Goal: Task Accomplishment & Management: Complete application form

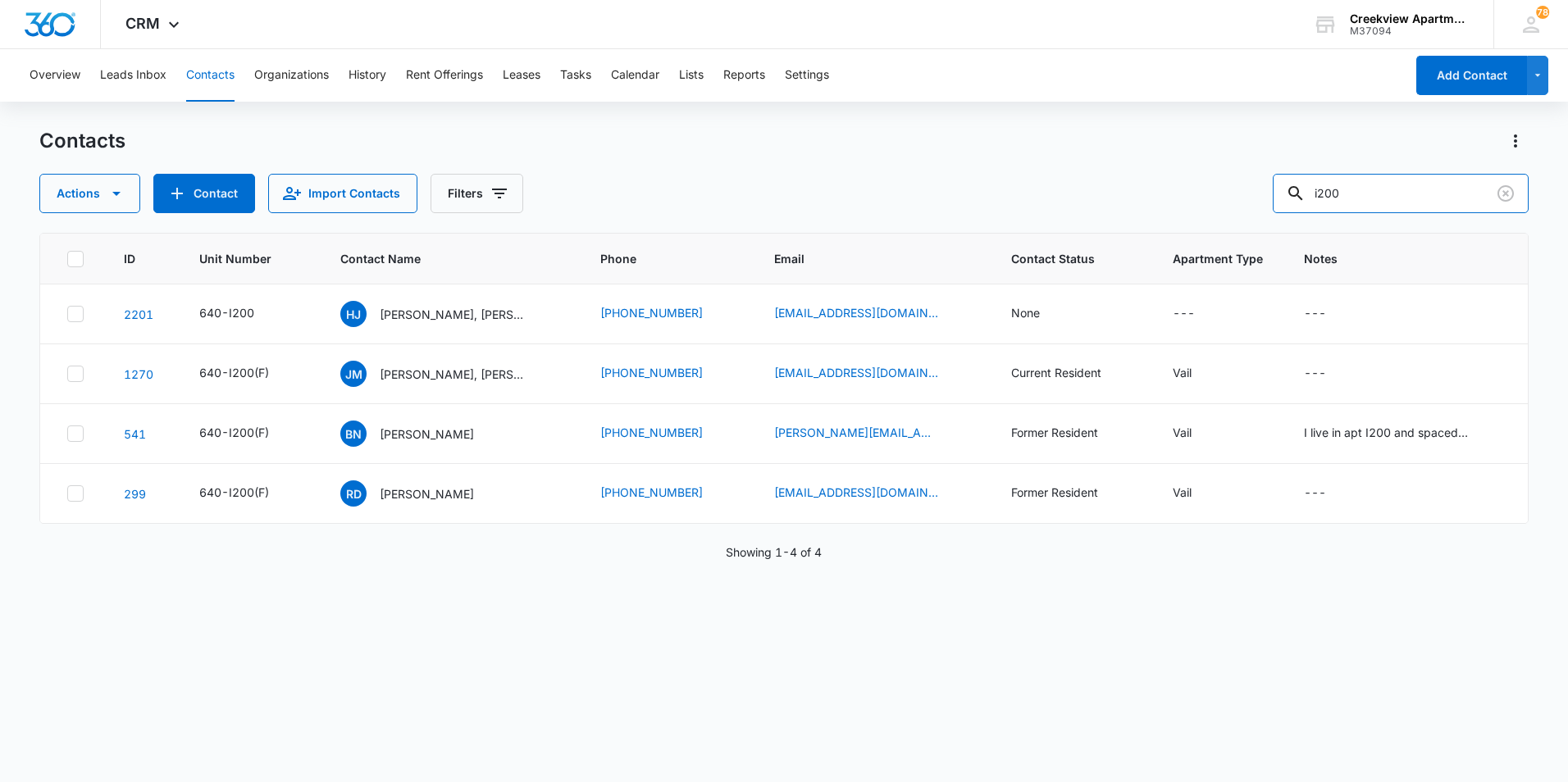
drag, startPoint x: 1414, startPoint y: 186, endPoint x: 1273, endPoint y: 185, distance: 141.0
click at [1273, 185] on div "Actions Contact Import Contacts Filters i200" at bounding box center [784, 193] width 1489 height 39
type input "k304"
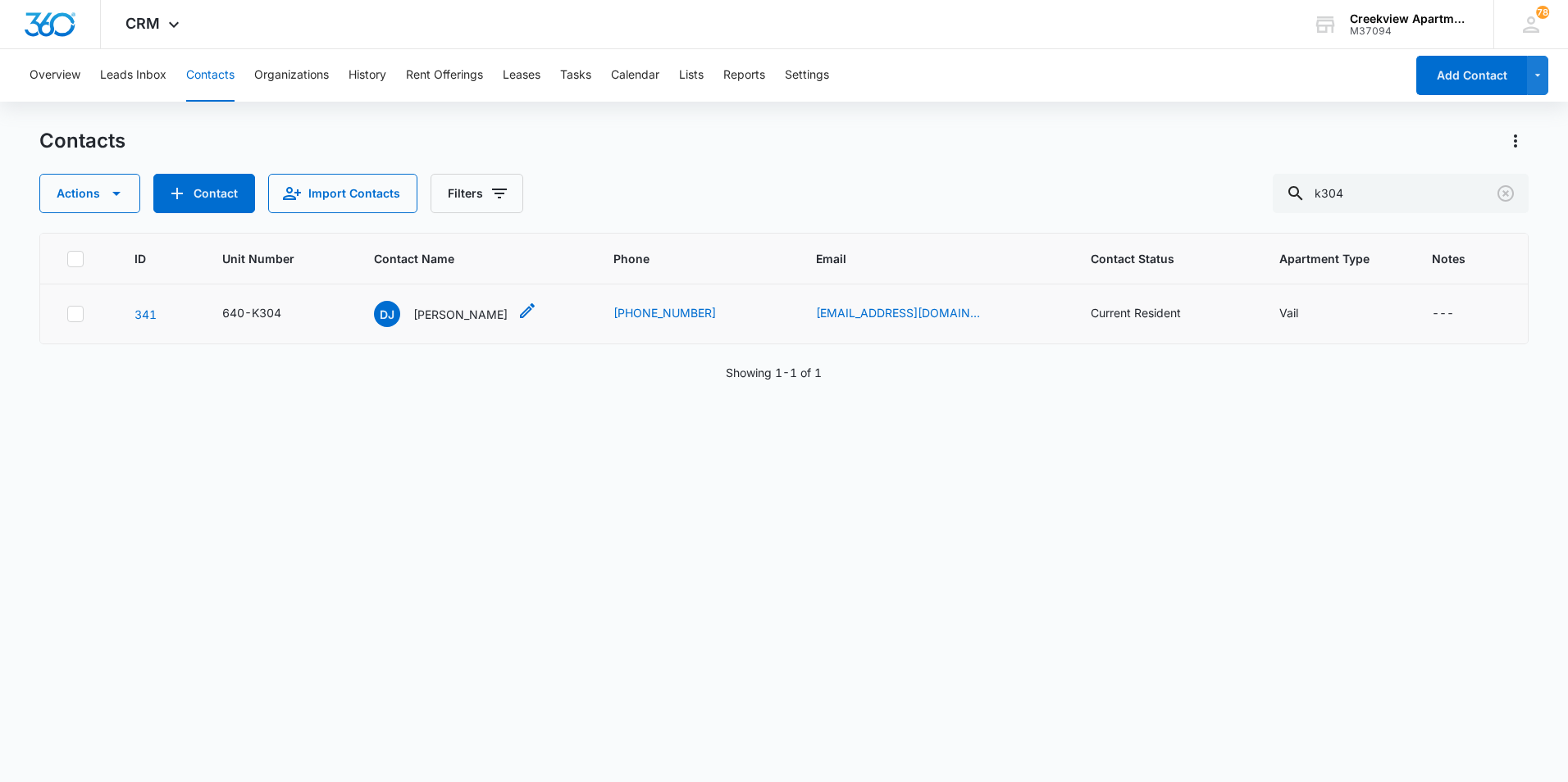
click at [465, 309] on p "Daryl Jones" at bounding box center [460, 315] width 94 height 17
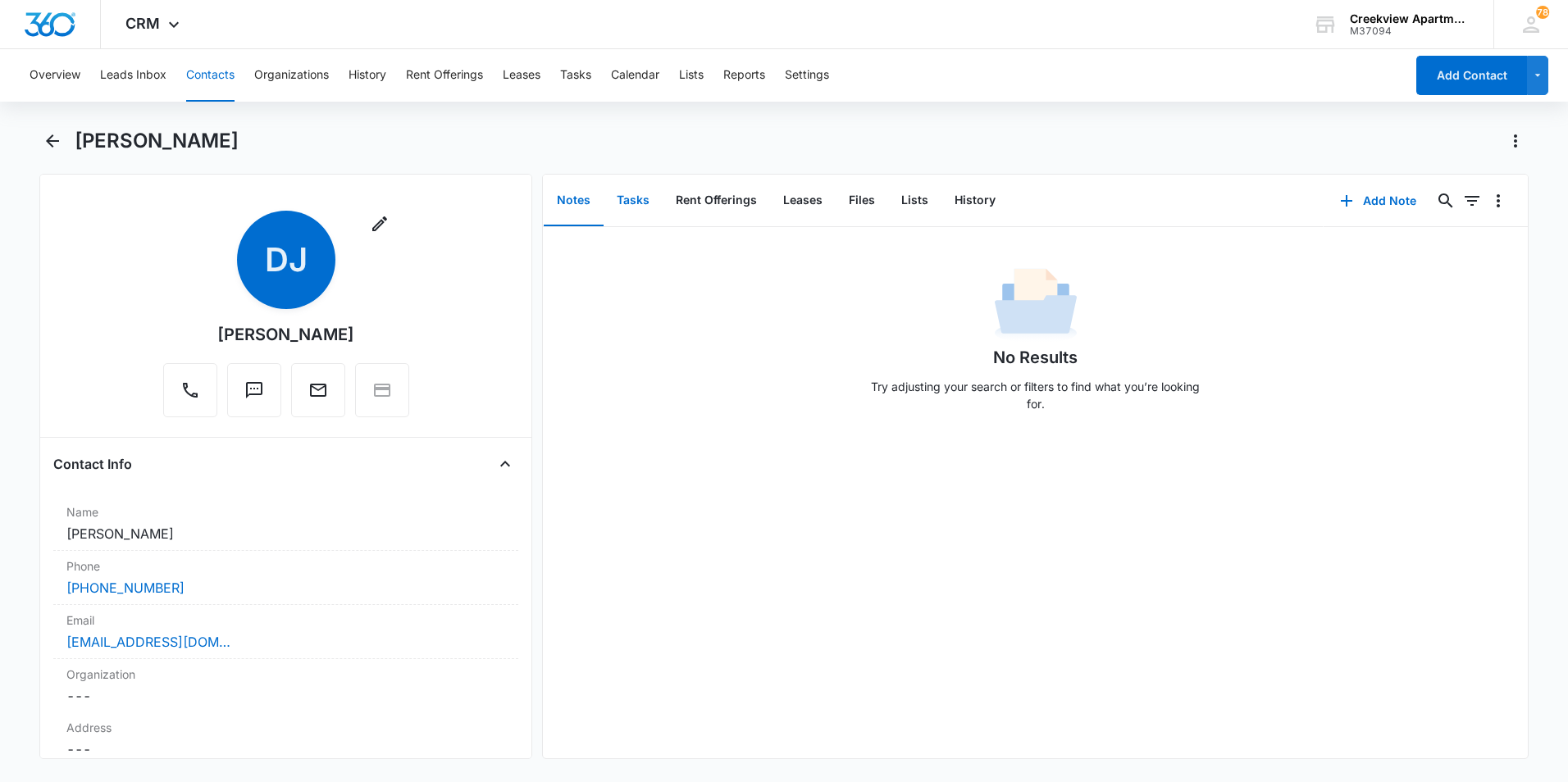
click at [632, 201] on button "Tasks" at bounding box center [633, 201] width 59 height 51
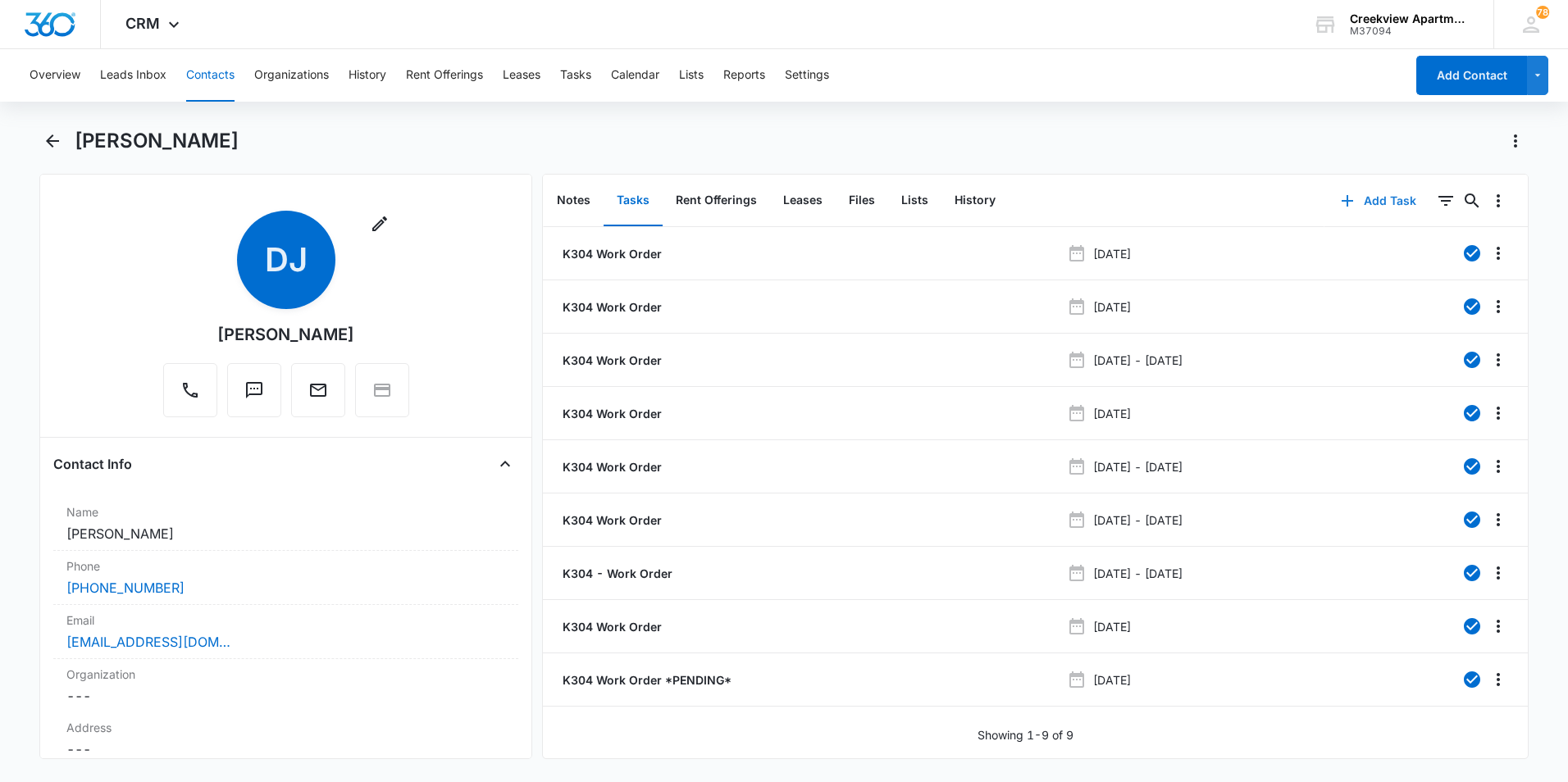
click at [1382, 201] on button "Add Task" at bounding box center [1379, 200] width 108 height 39
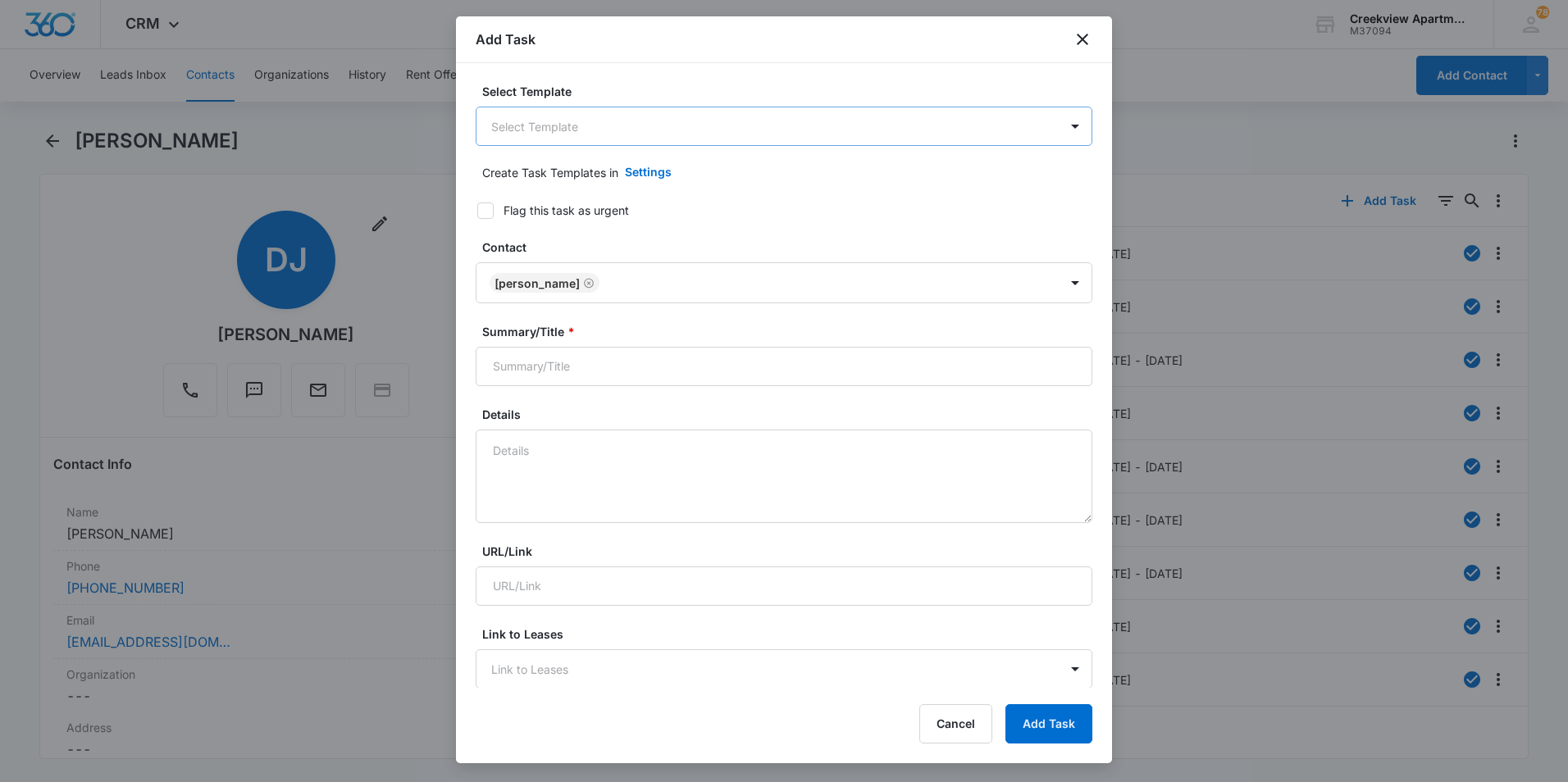
click at [624, 114] on body "CRM Apps Reputation Websites Forms CRM Email Social Content Files Brand Creekvi…" at bounding box center [784, 391] width 1568 height 782
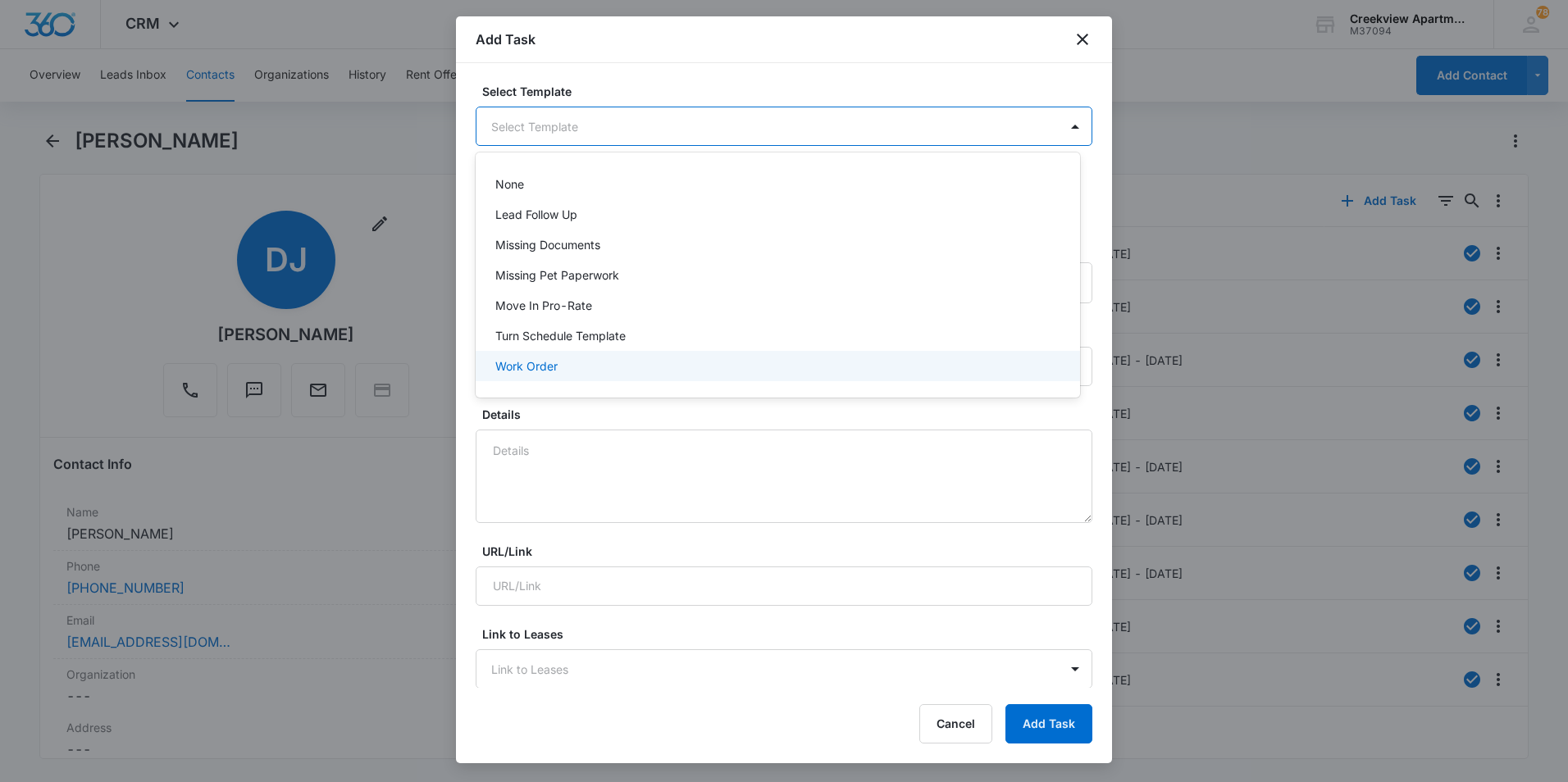
click at [532, 374] on div "Work Order" at bounding box center [778, 366] width 605 height 31
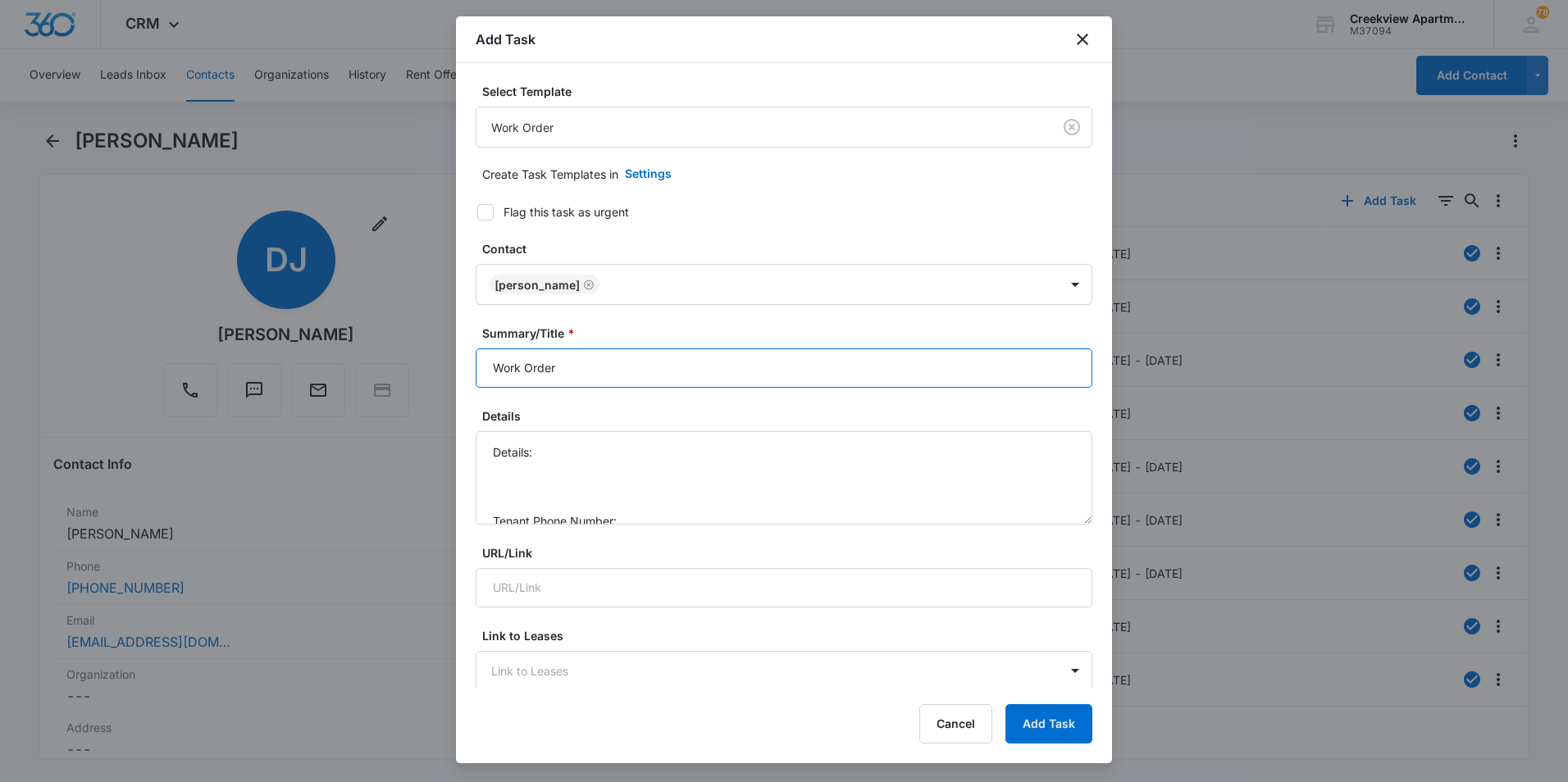
click at [486, 362] on input "Work Order" at bounding box center [784, 367] width 617 height 39
type input "K304 - Work Order"
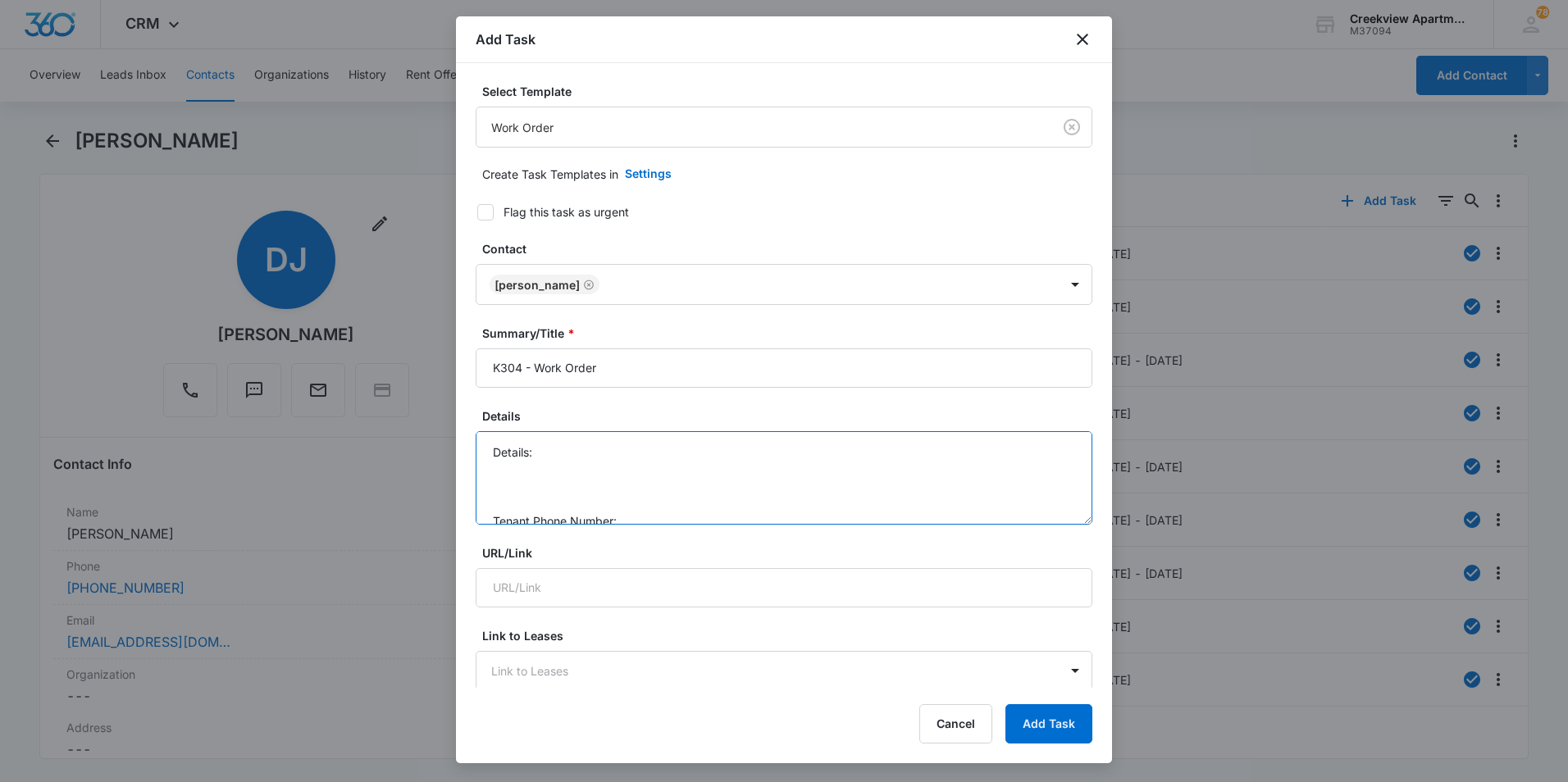
click at [605, 456] on textarea "Details: Tenant Phone Number: Call Before:" at bounding box center [784, 478] width 617 height 94
click at [626, 471] on textarea "Details: Wasps on patio, hidden in boards Tenant Phone Number: Call Before:" at bounding box center [784, 478] width 617 height 94
click at [644, 501] on textarea "Details: Wasps on patio, hidden in boards Tenant Phone Number: 9703012330 Call …" at bounding box center [784, 478] width 617 height 94
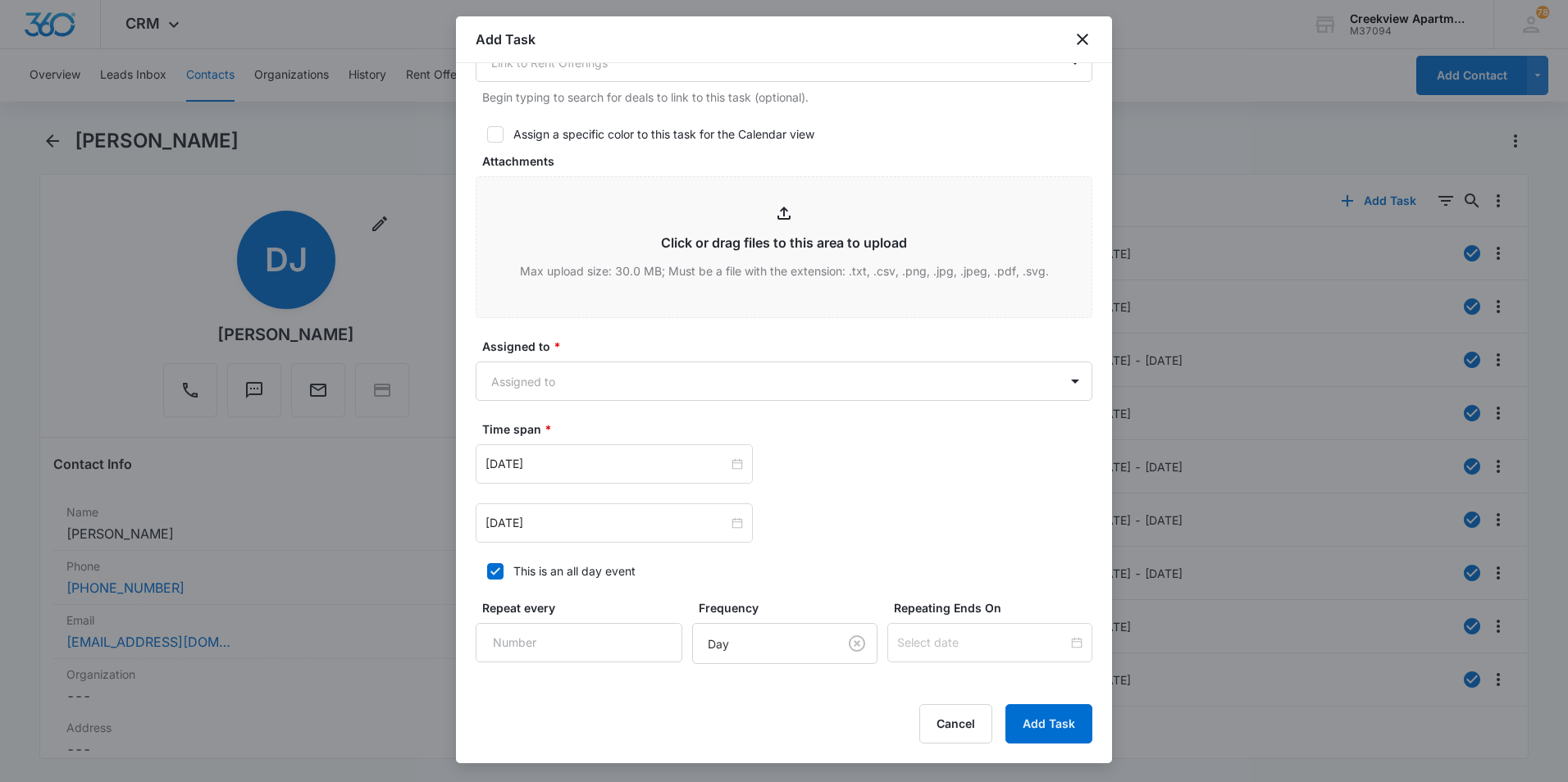
scroll to position [737, 0]
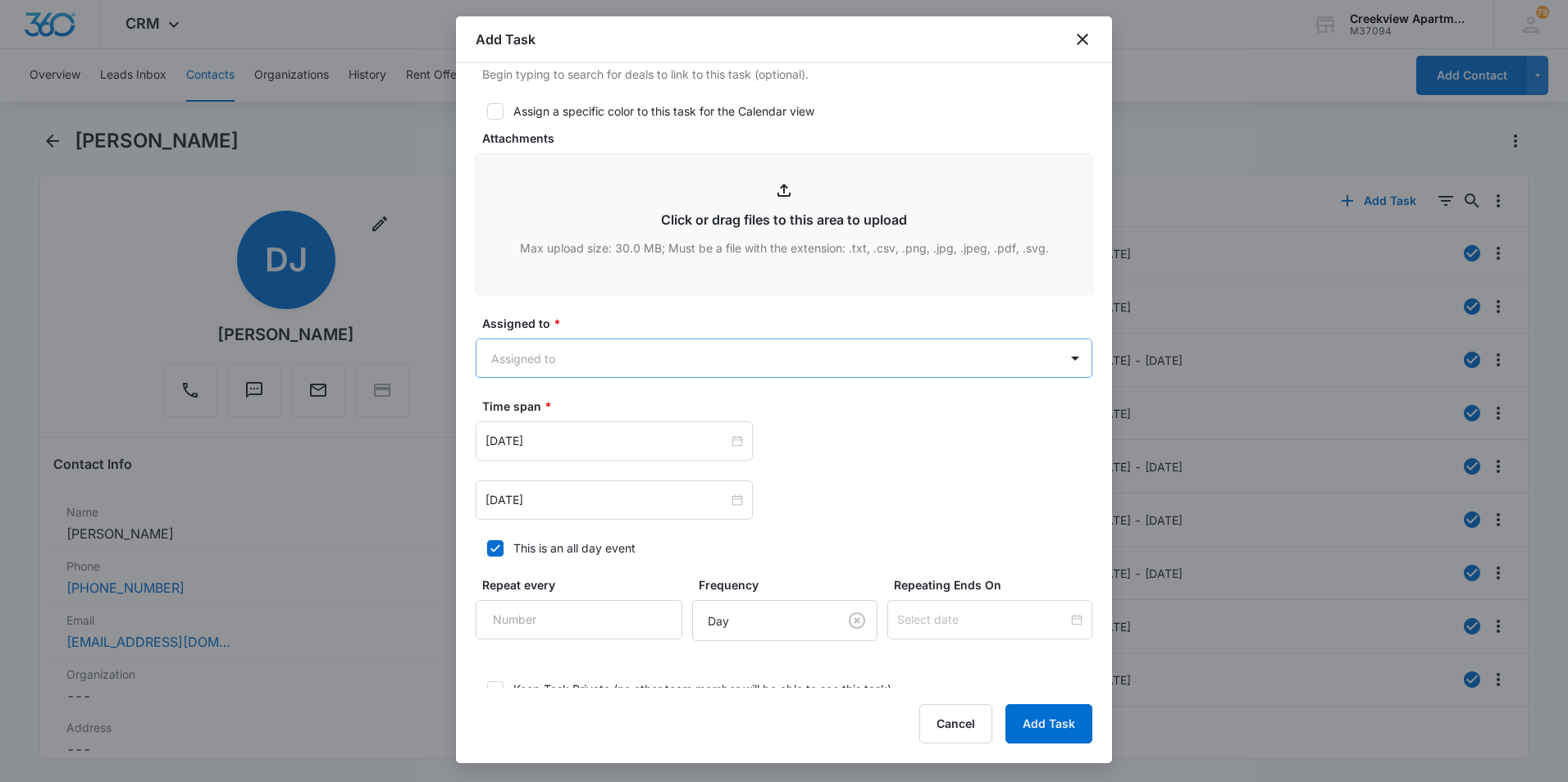
type textarea "Details: Wasps on patio, hidden in boards Tenant Phone Number: 9703012330 Call …"
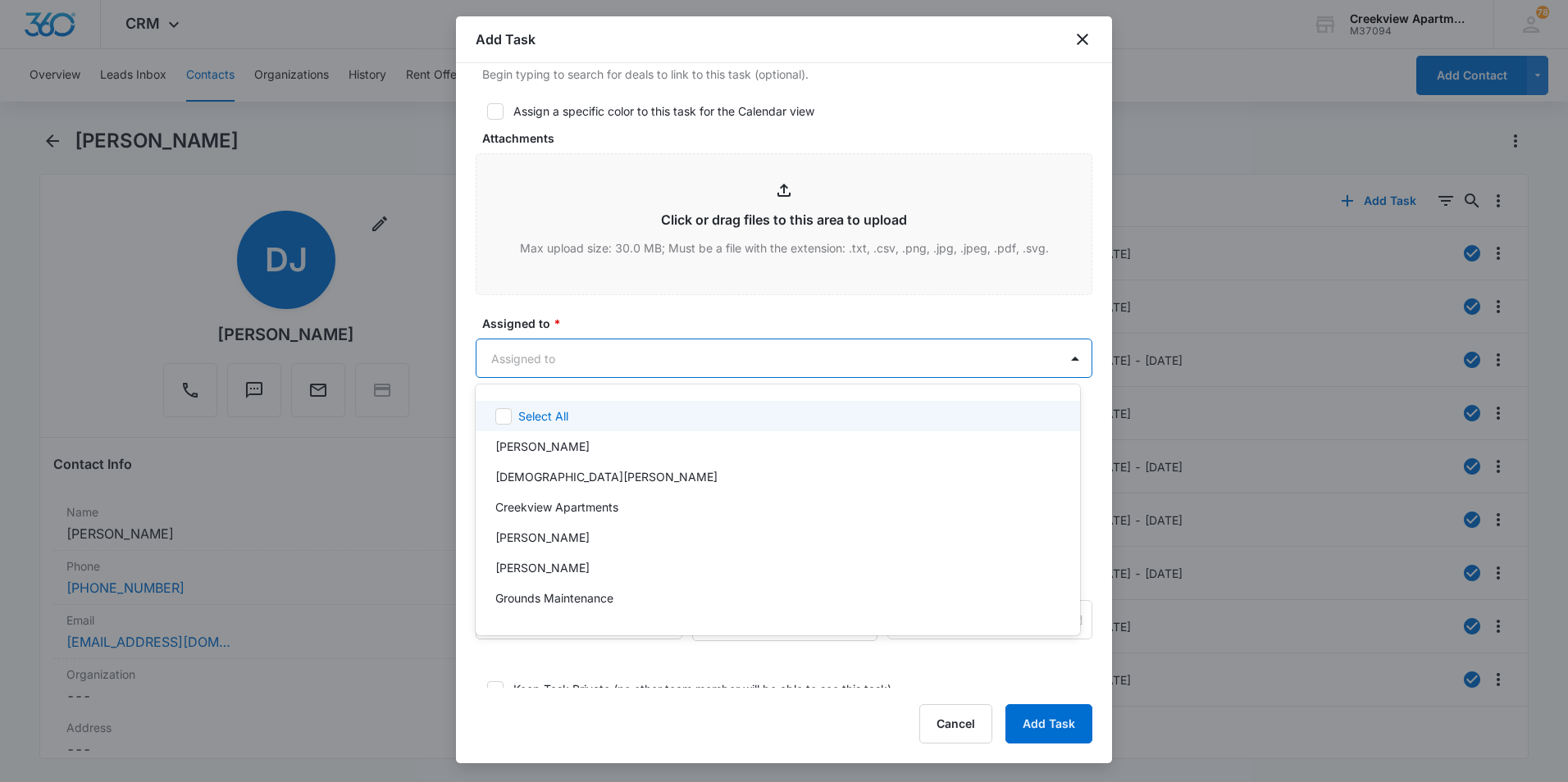
click at [607, 353] on body "CRM Apps Reputation Websites Forms CRM Email Social Content Files Brand Creekvi…" at bounding box center [784, 391] width 1568 height 782
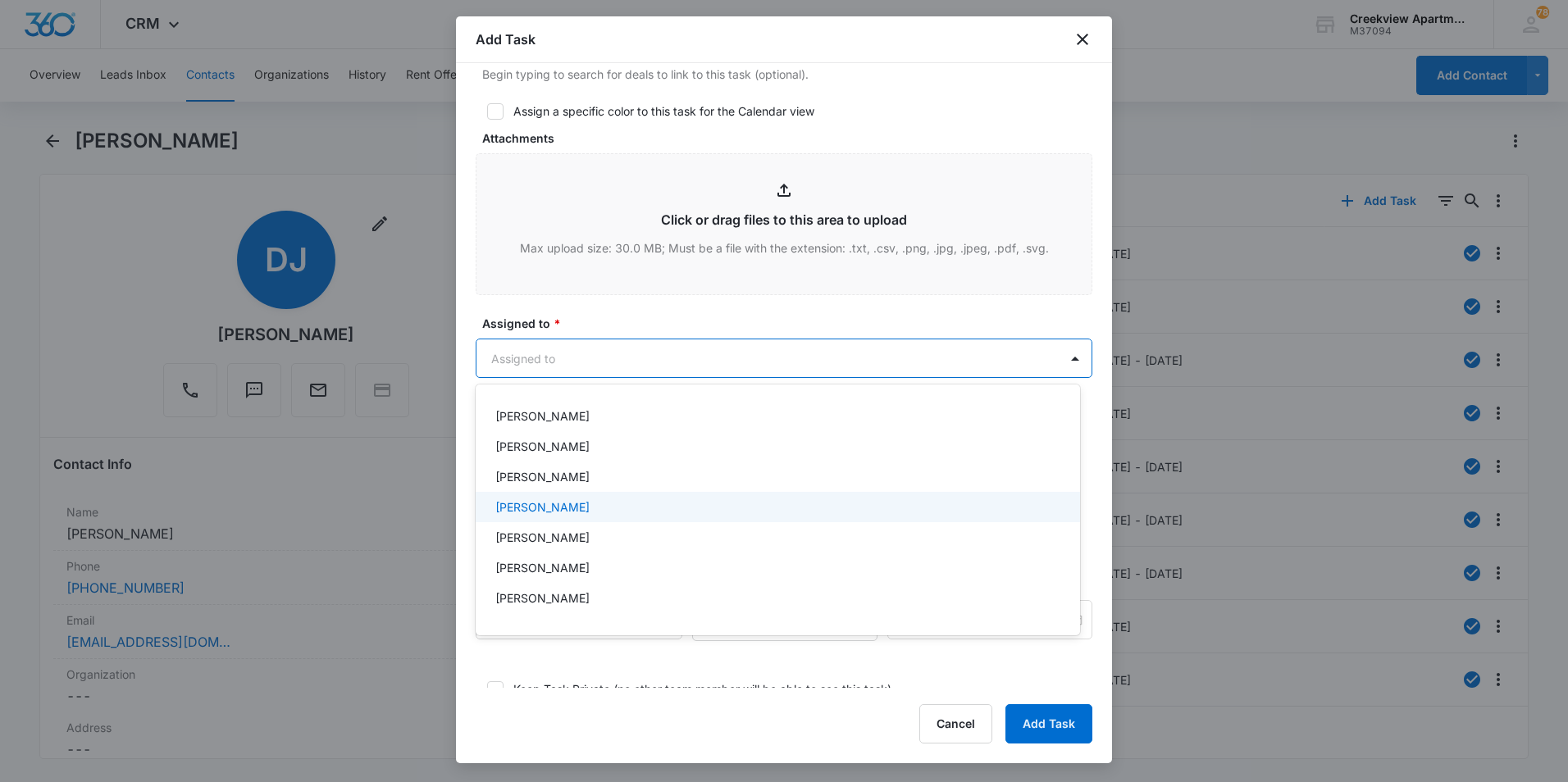
scroll to position [246, 0]
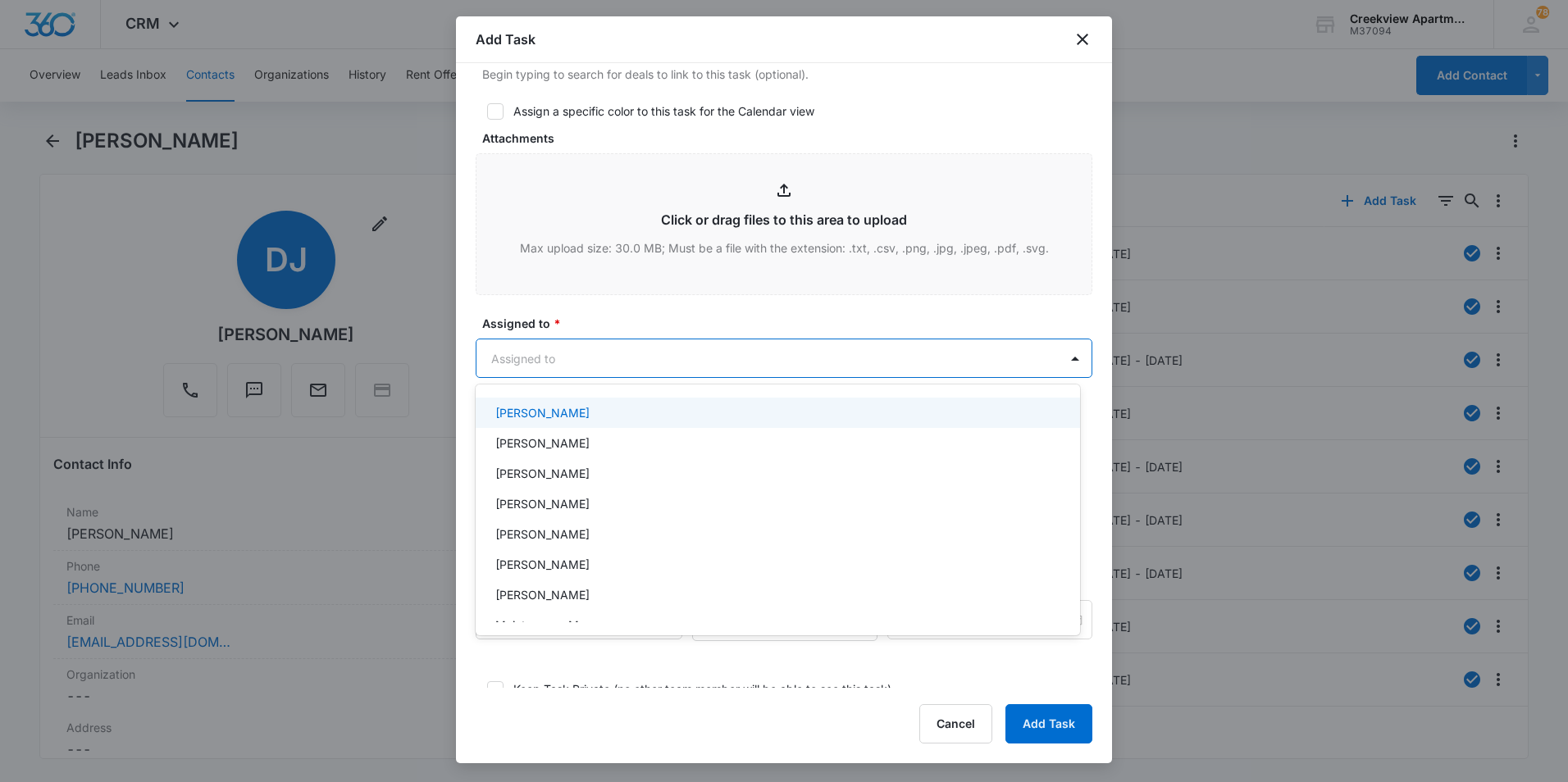
drag, startPoint x: 542, startPoint y: 405, endPoint x: 548, endPoint y: 394, distance: 12.5
click at [542, 405] on p "Javier Garcia" at bounding box center [542, 413] width 94 height 17
click at [631, 324] on div at bounding box center [784, 391] width 1568 height 782
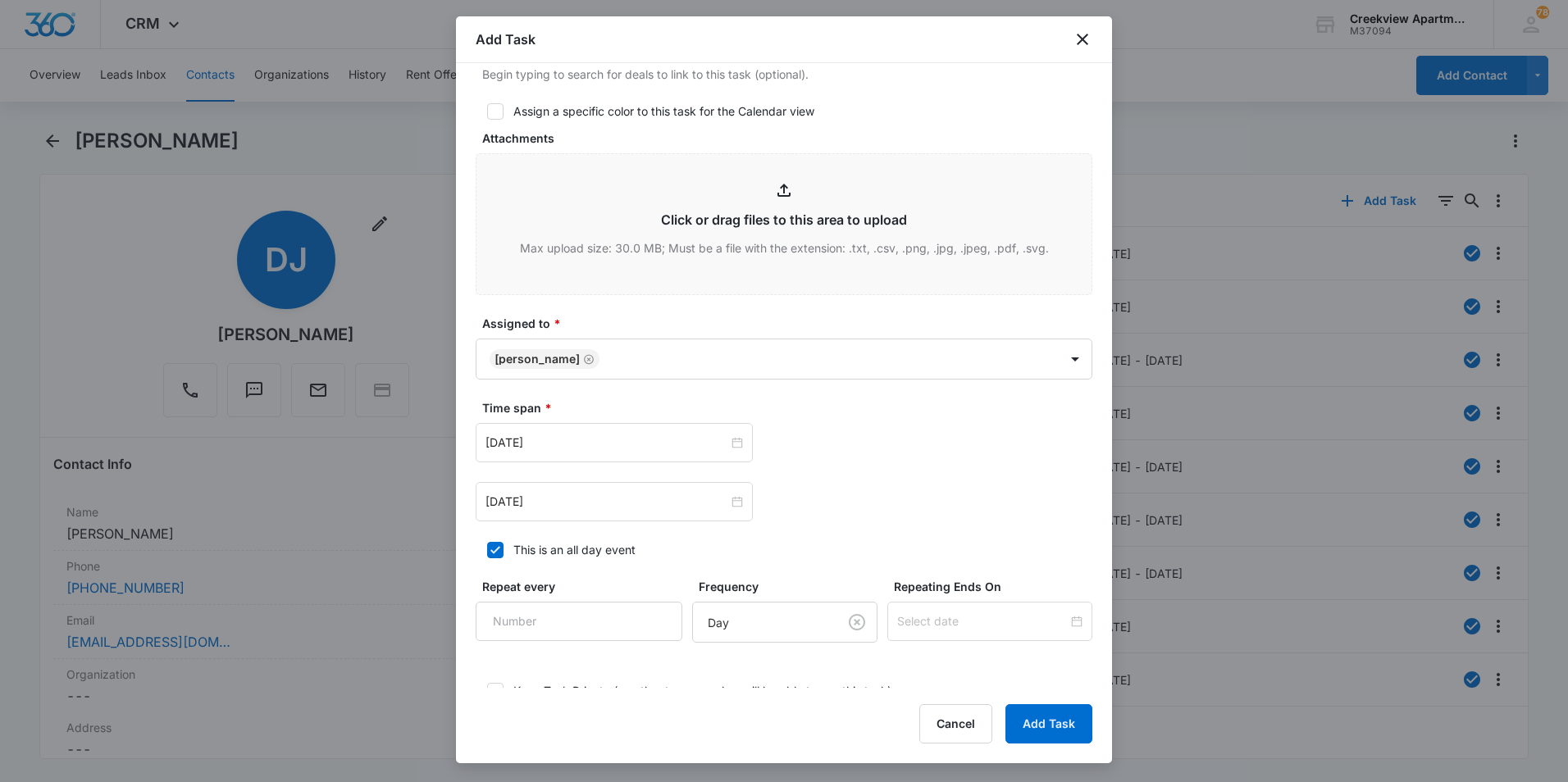
scroll to position [852, 0]
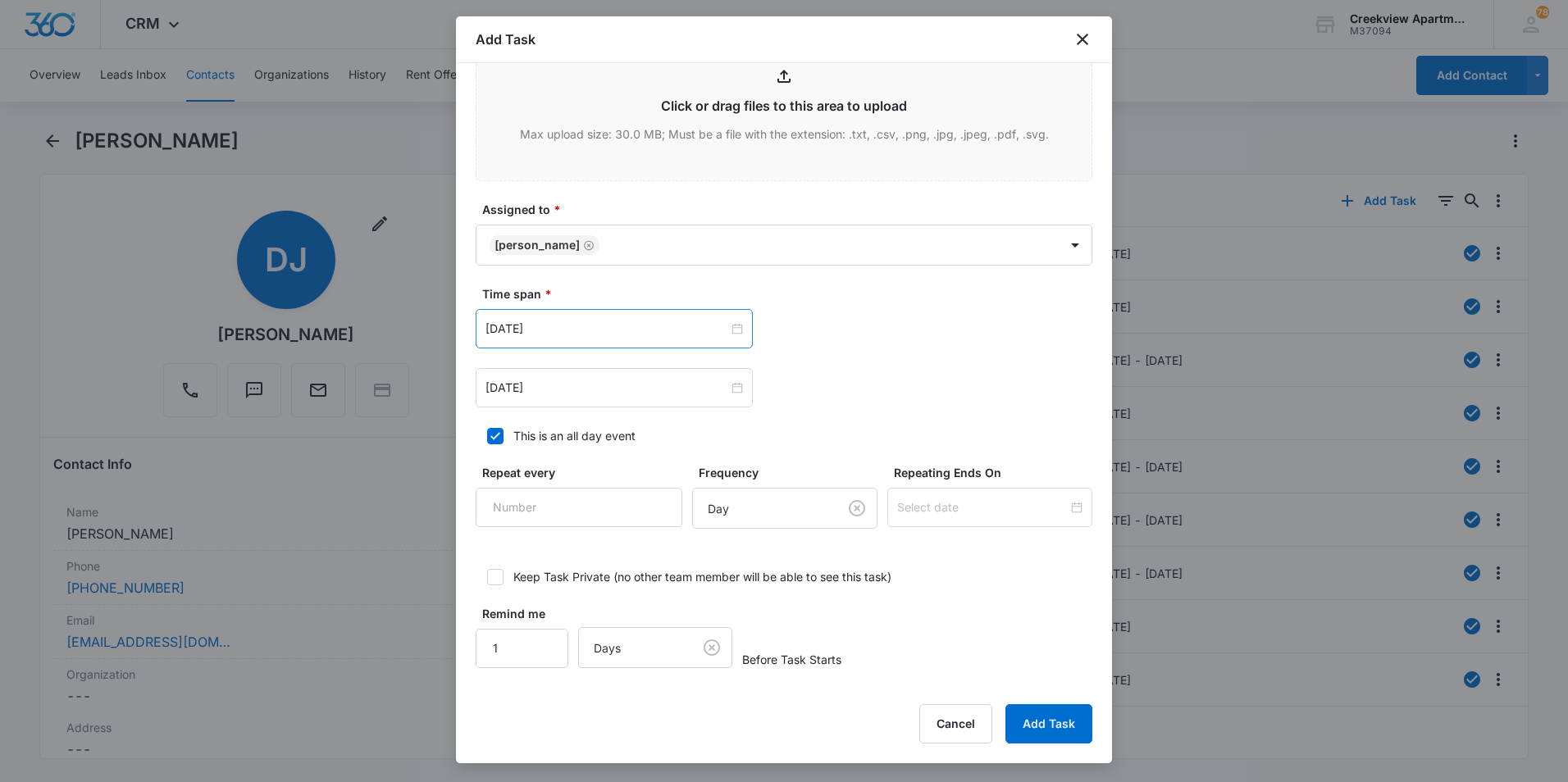
click at [720, 339] on div "Jan 31, 2023" at bounding box center [614, 328] width 277 height 39
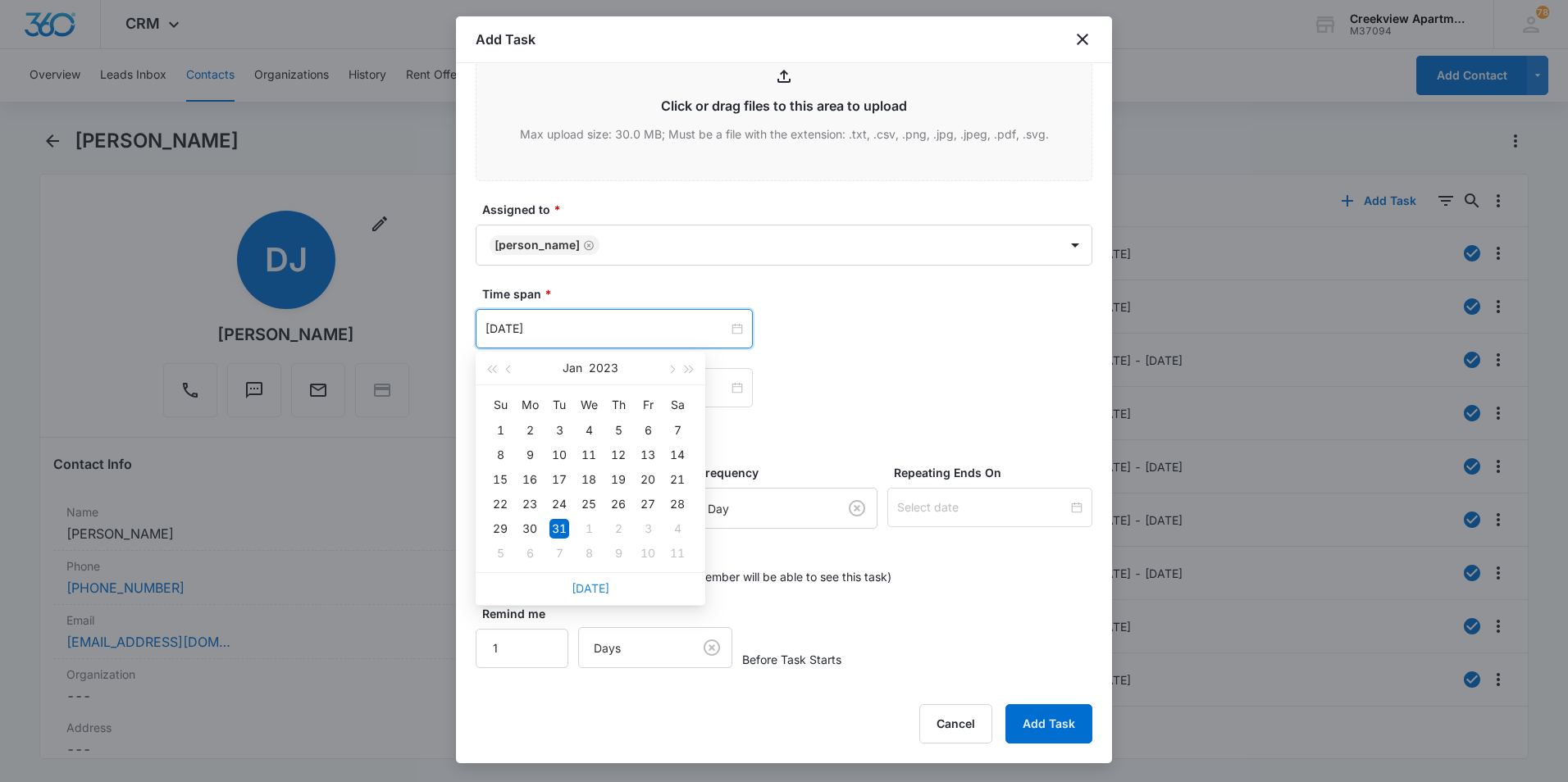
click at [602, 594] on link "Today" at bounding box center [590, 588] width 38 height 14
type input "Sep 8, 2025"
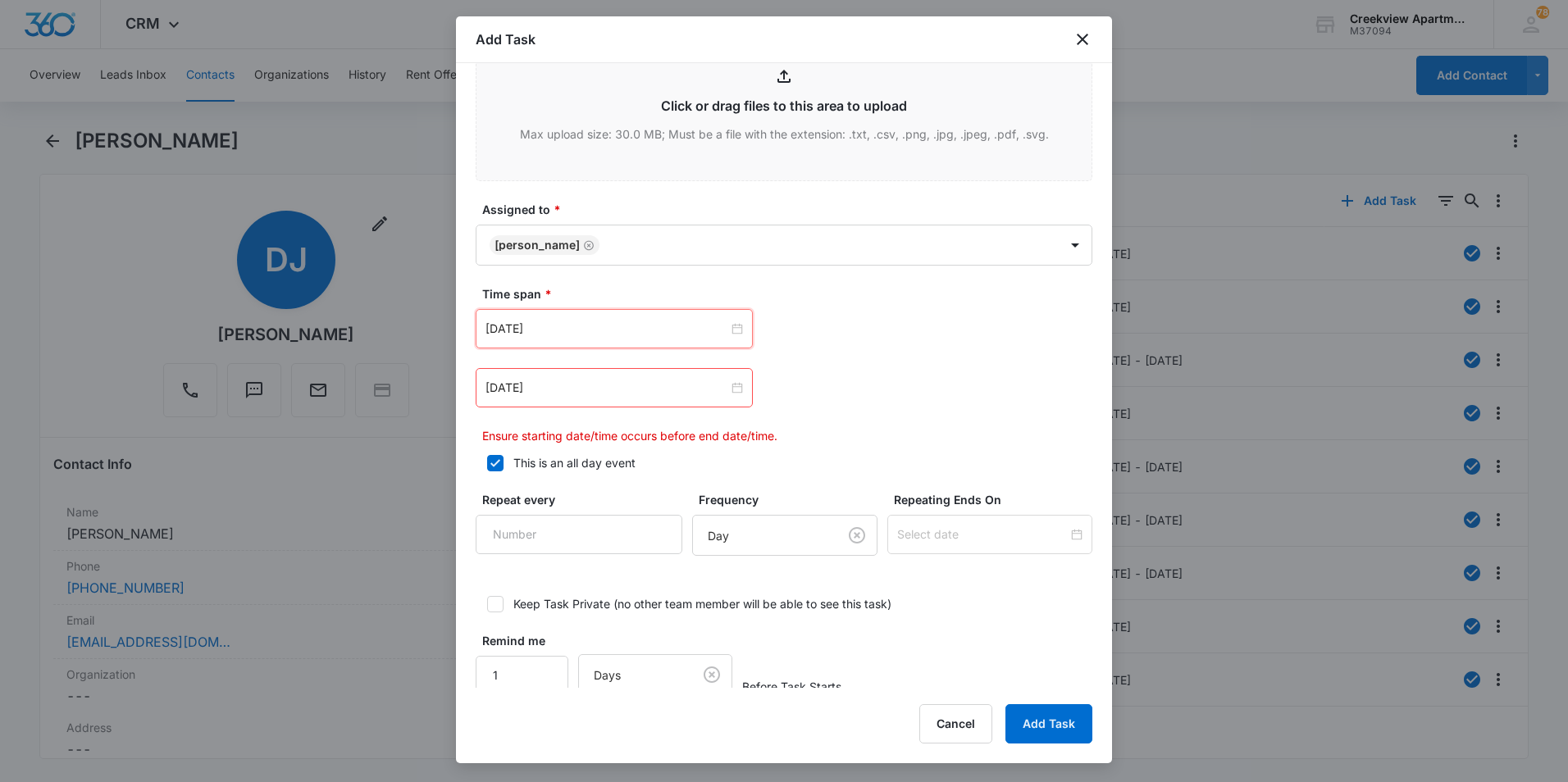
click at [735, 408] on div "Sep 8, 2025 Sep 2025 Su Mo Tu We Th Fr Sa 31 1 2 3 4 5 6 7 8 9 10 11 12 13 14 1…" at bounding box center [784, 376] width 617 height 136
click at [734, 404] on div "Jan 31, 2023" at bounding box center [614, 388] width 277 height 39
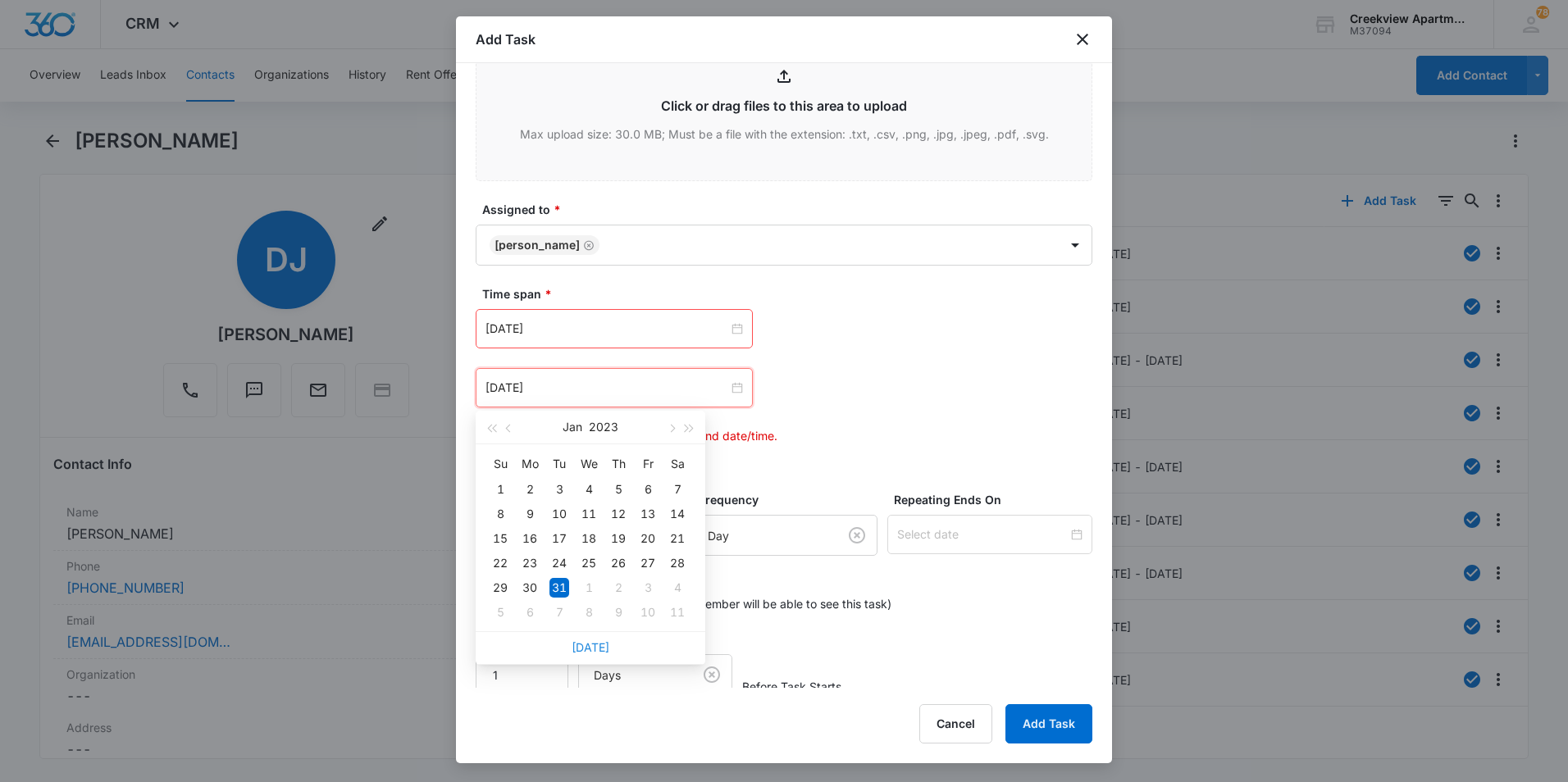
click at [589, 653] on link "Today" at bounding box center [590, 647] width 38 height 14
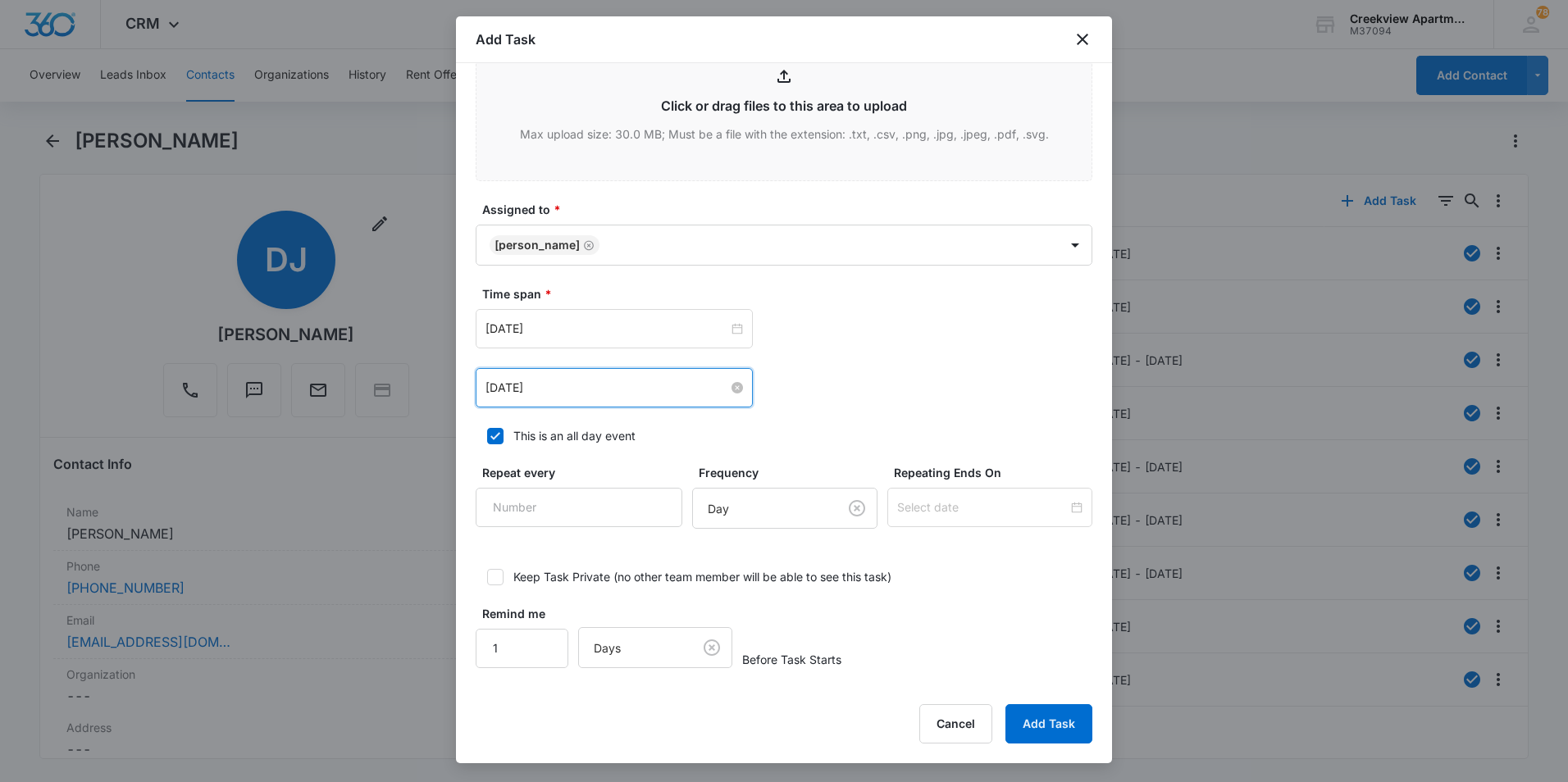
click at [724, 394] on div "Sep 8, 2025" at bounding box center [614, 388] width 257 height 18
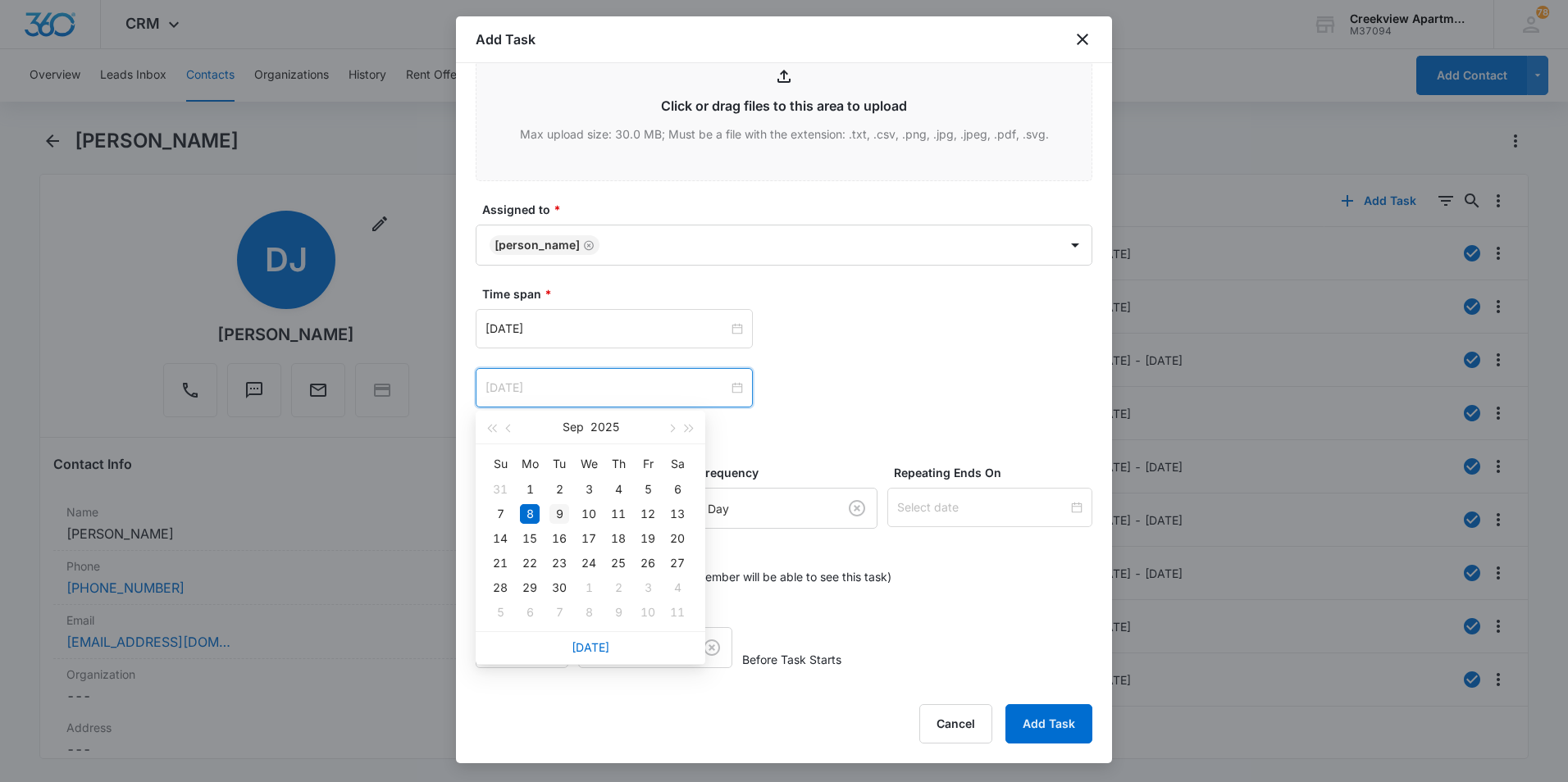
type input "Sep 9, 2025"
click at [566, 511] on div "9" at bounding box center [559, 513] width 19 height 19
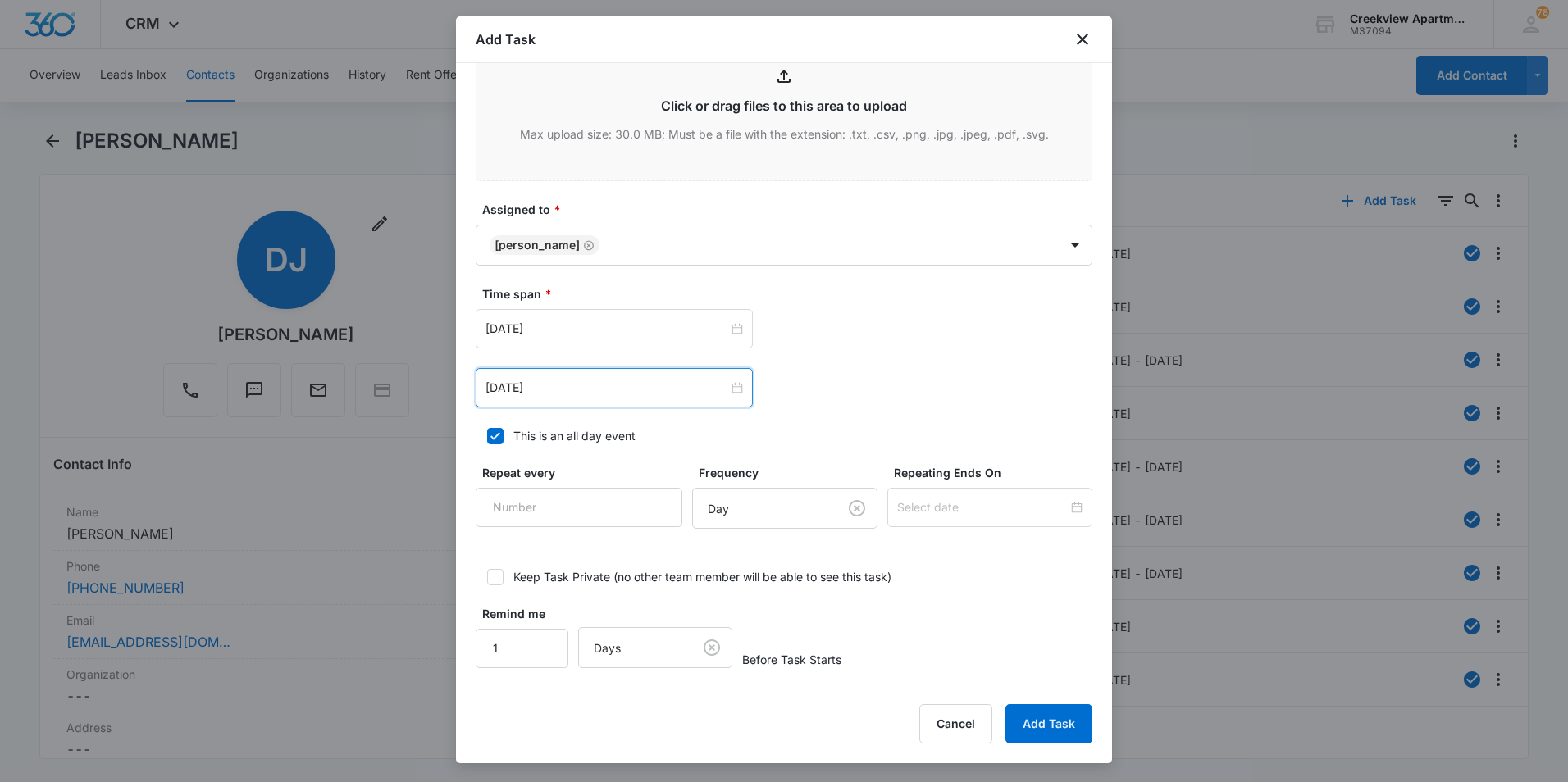
click at [938, 439] on label "This is an all day event" at bounding box center [784, 436] width 617 height 17
click at [487, 439] on input "This is an all day event" at bounding box center [481, 436] width 11 height 11
click at [533, 436] on div "This is an all day event" at bounding box center [575, 436] width 122 height 17
click at [487, 436] on input "This is an all day event" at bounding box center [481, 436] width 11 height 11
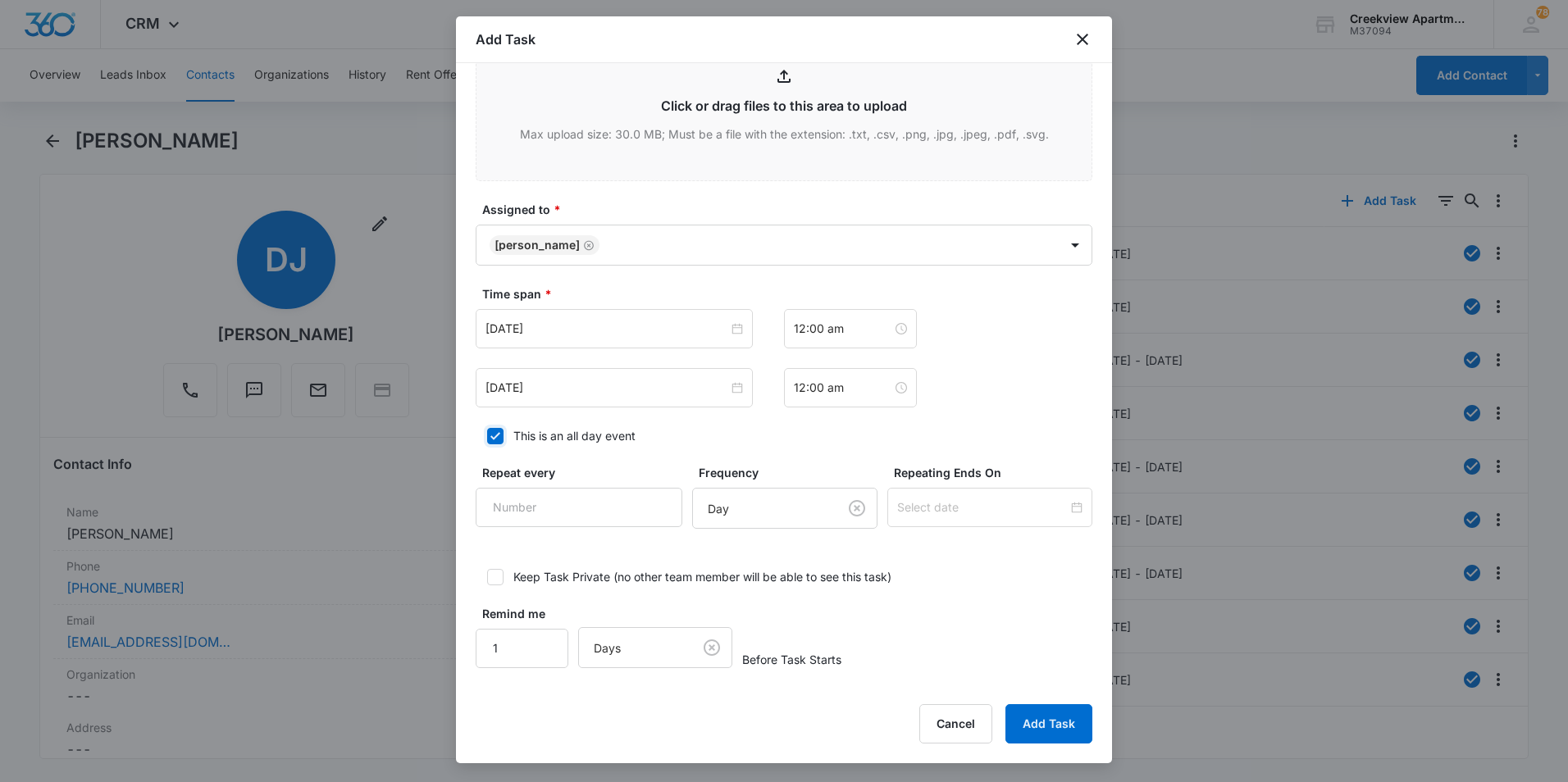
checkbox input "true"
click at [1059, 726] on button "Add Task" at bounding box center [1048, 723] width 87 height 39
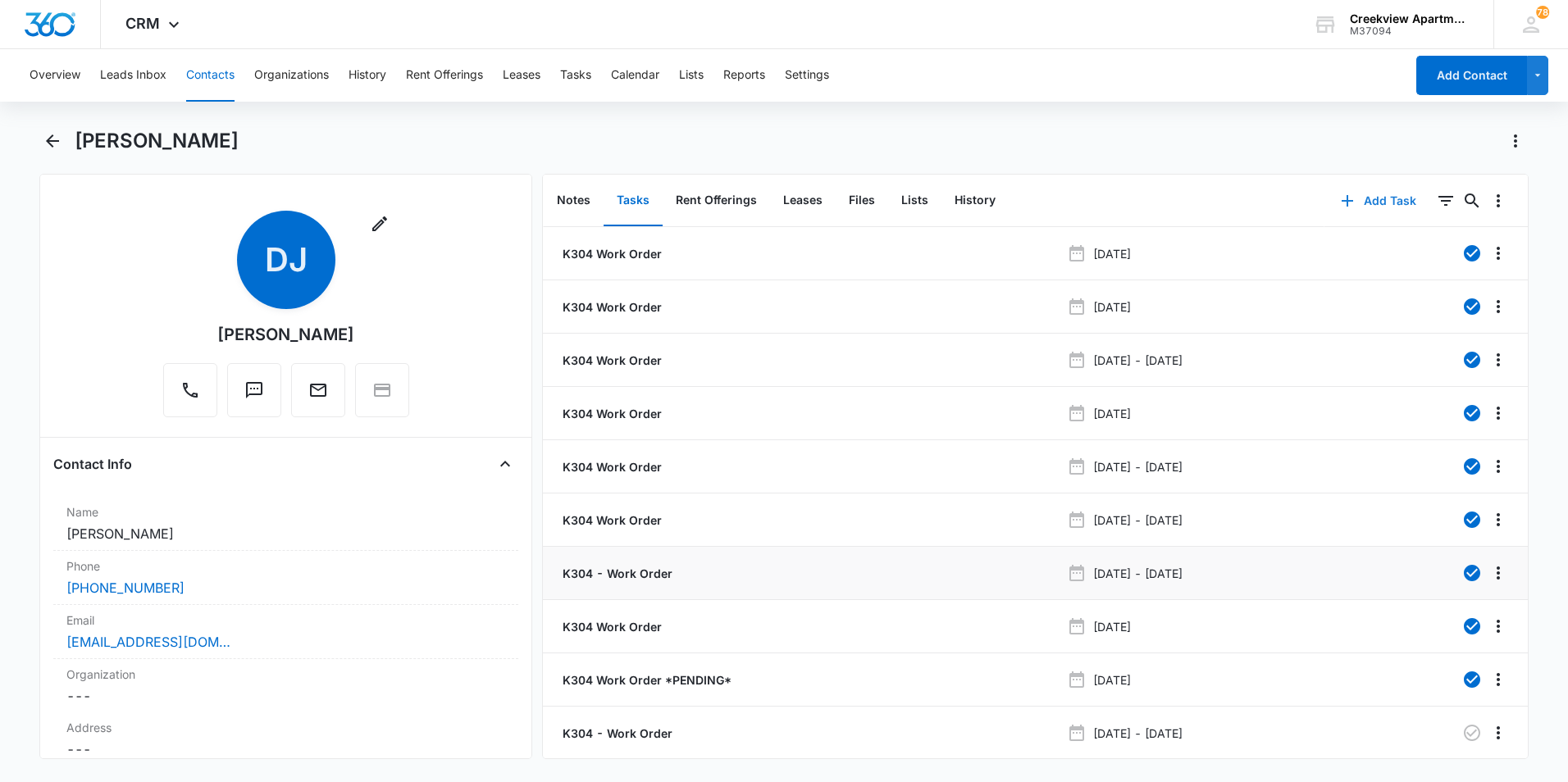
scroll to position [51, 0]
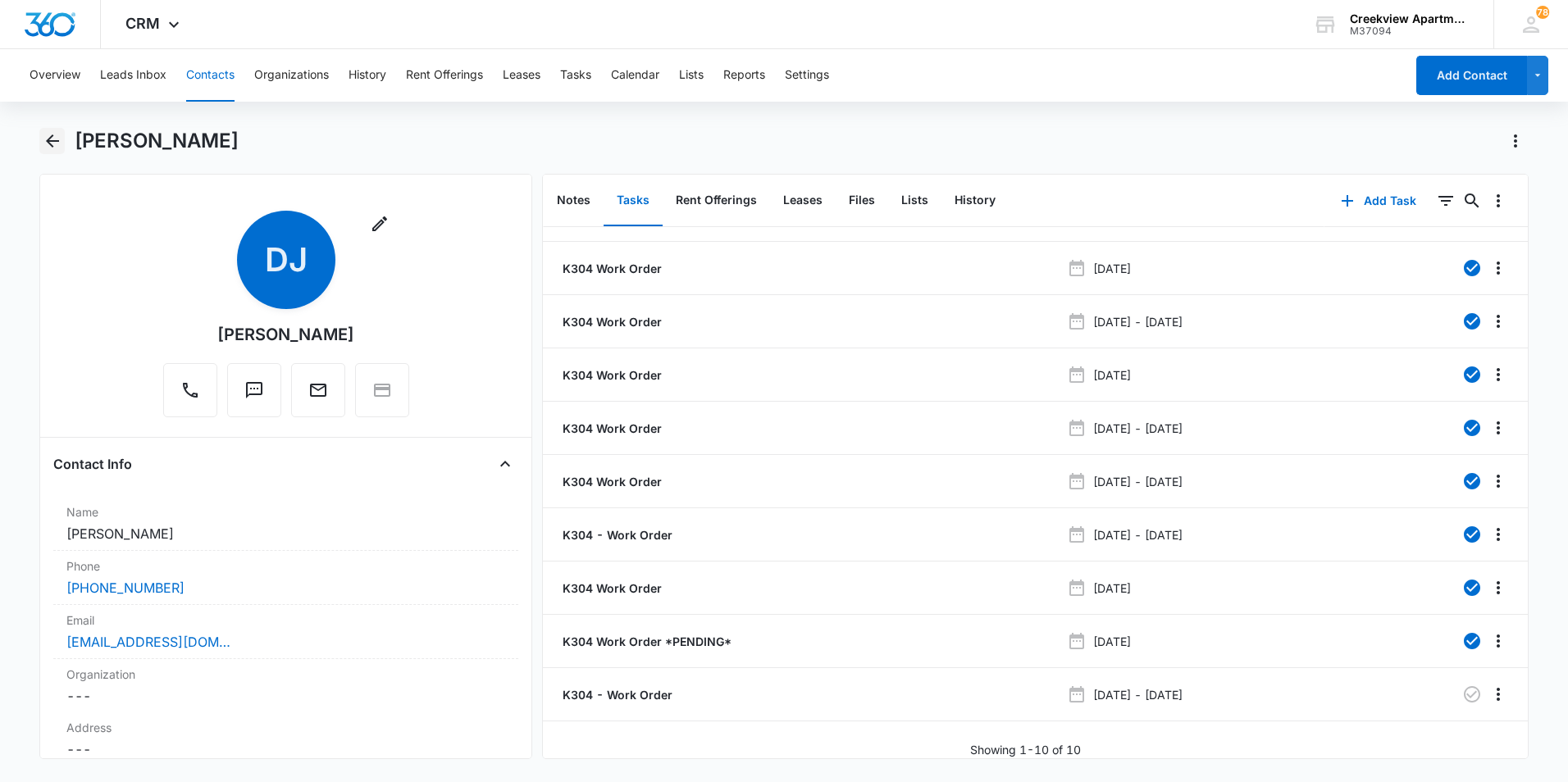
click at [46, 144] on icon "Back" at bounding box center [52, 141] width 19 height 19
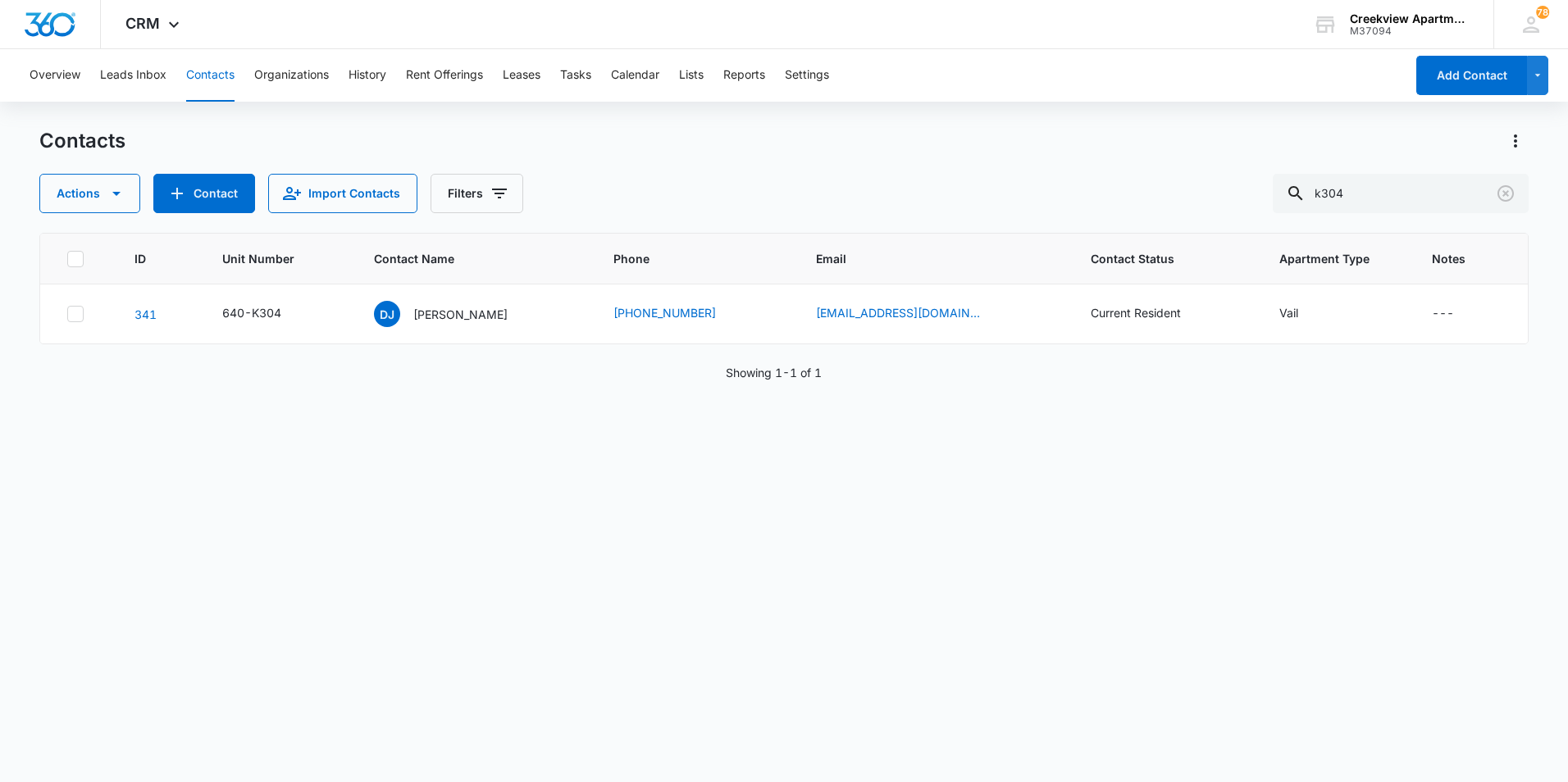
click at [624, 128] on div "Contacts" at bounding box center [784, 141] width 1489 height 26
drag, startPoint x: 1390, startPoint y: 192, endPoint x: 1241, endPoint y: 195, distance: 149.0
click at [1241, 195] on div "Actions Contact Import Contacts Filters k304" at bounding box center [784, 193] width 1489 height 39
type input "e206"
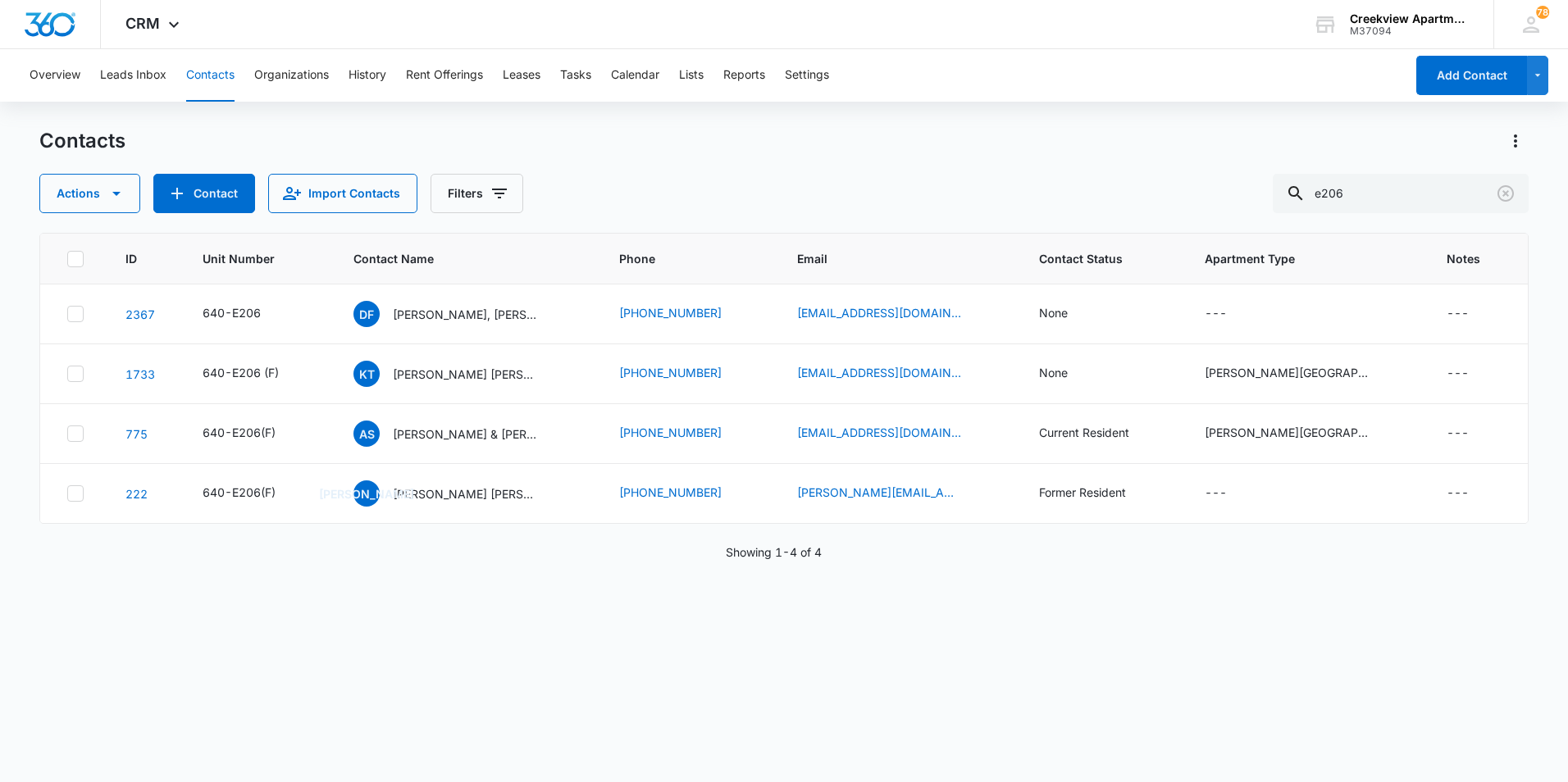
click at [1102, 642] on div "ID Unit Number Contact Name Phone Email Contact Status Apartment Type Notes 236…" at bounding box center [784, 497] width 1489 height 528
click at [578, 75] on button "Tasks" at bounding box center [576, 75] width 32 height 52
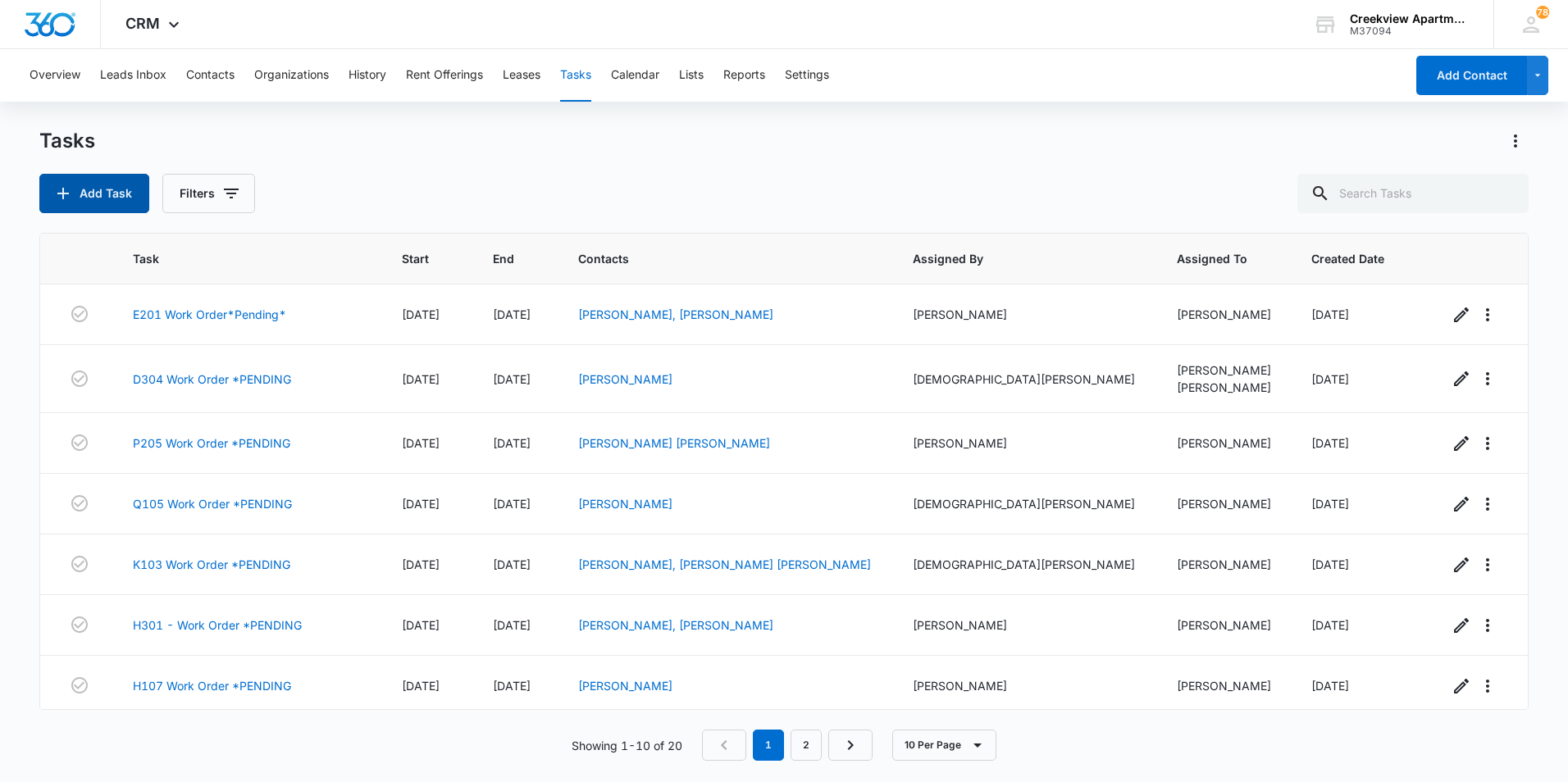
click at [98, 182] on button "Add Task" at bounding box center [94, 193] width 110 height 39
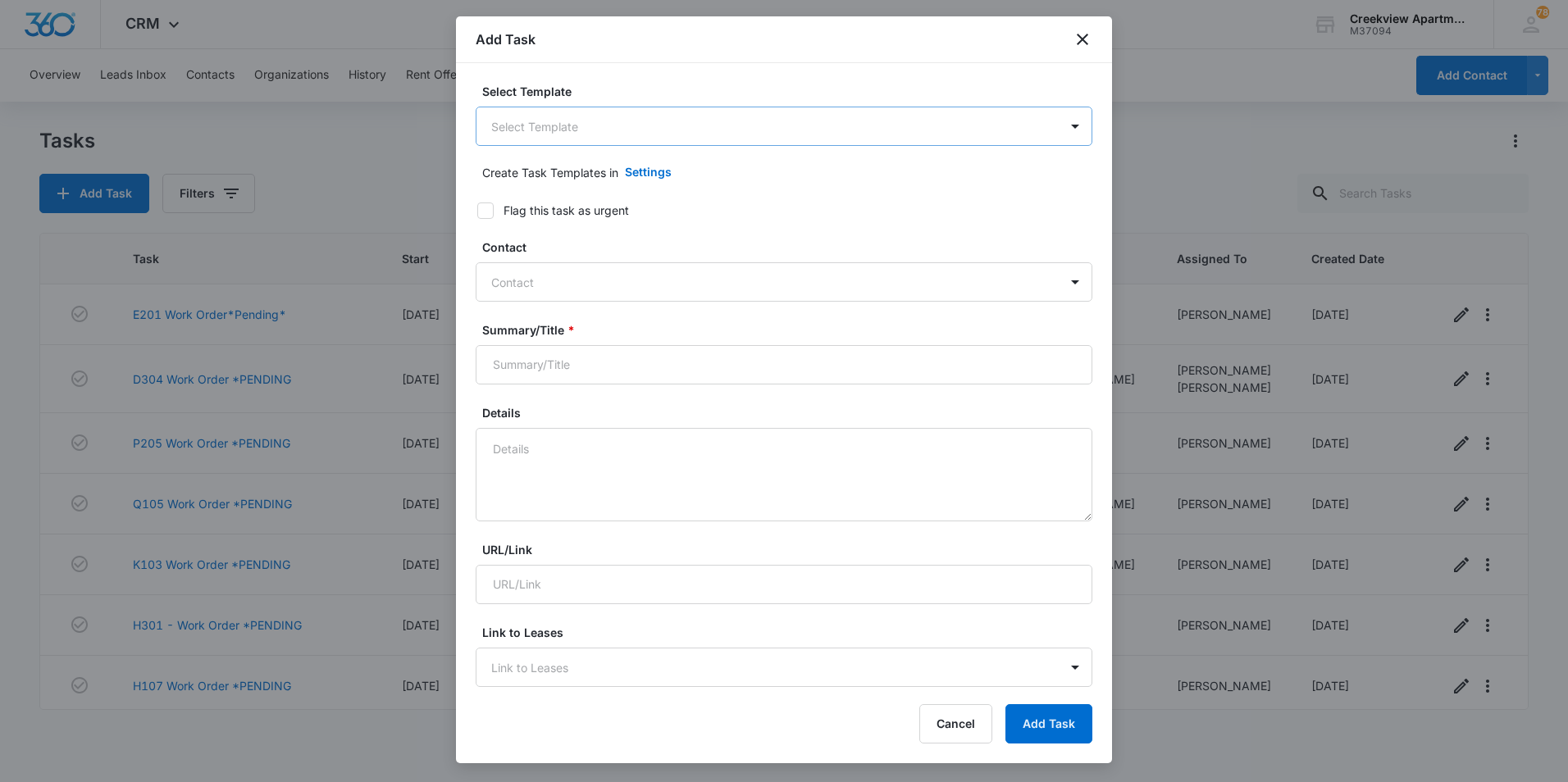
click at [634, 136] on body "CRM Apps Reputation Websites Forms CRM Email Social Content Files Brand Creekvi…" at bounding box center [784, 391] width 1568 height 782
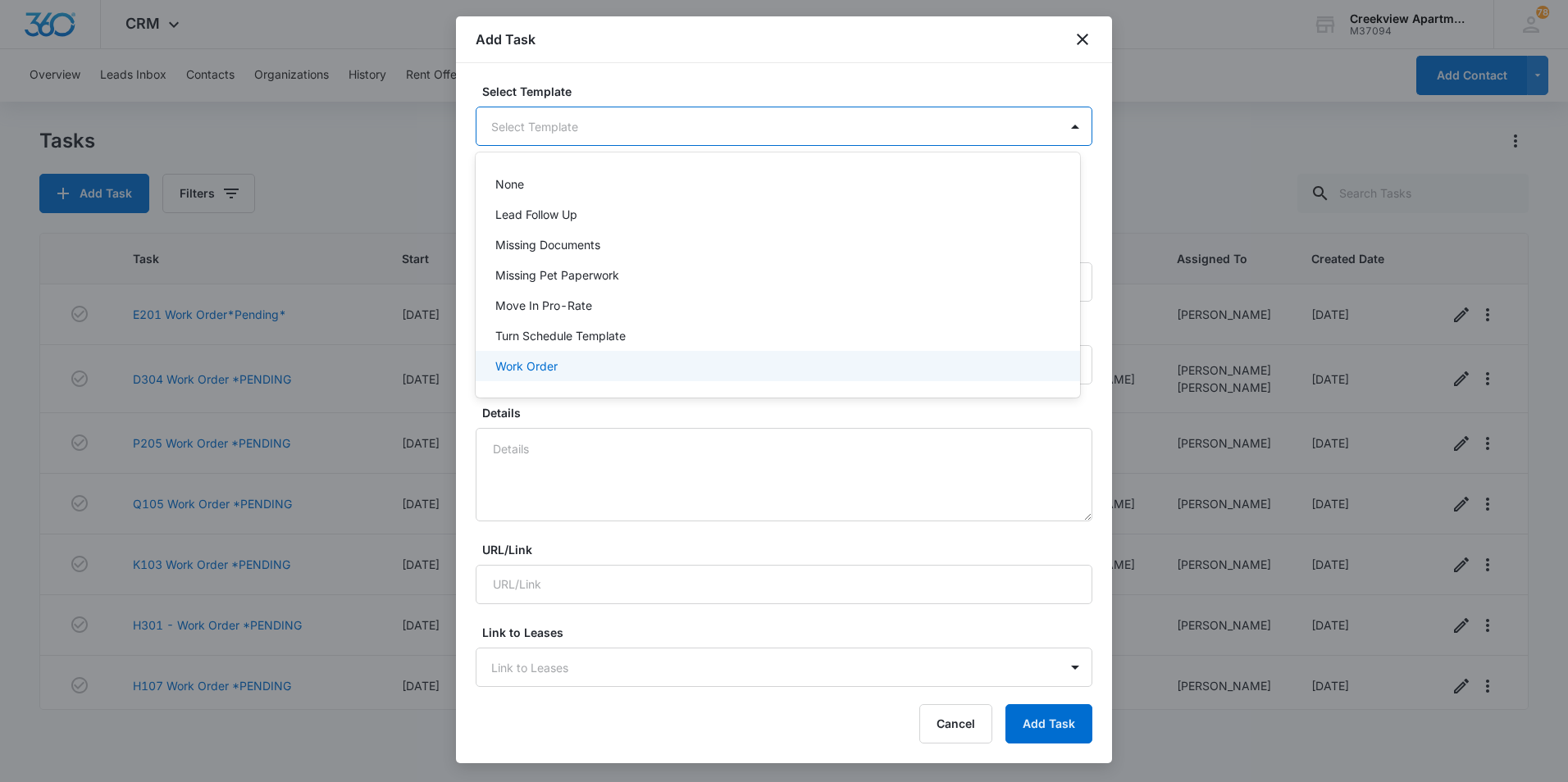
click at [528, 366] on p "Work Order" at bounding box center [526, 367] width 62 height 17
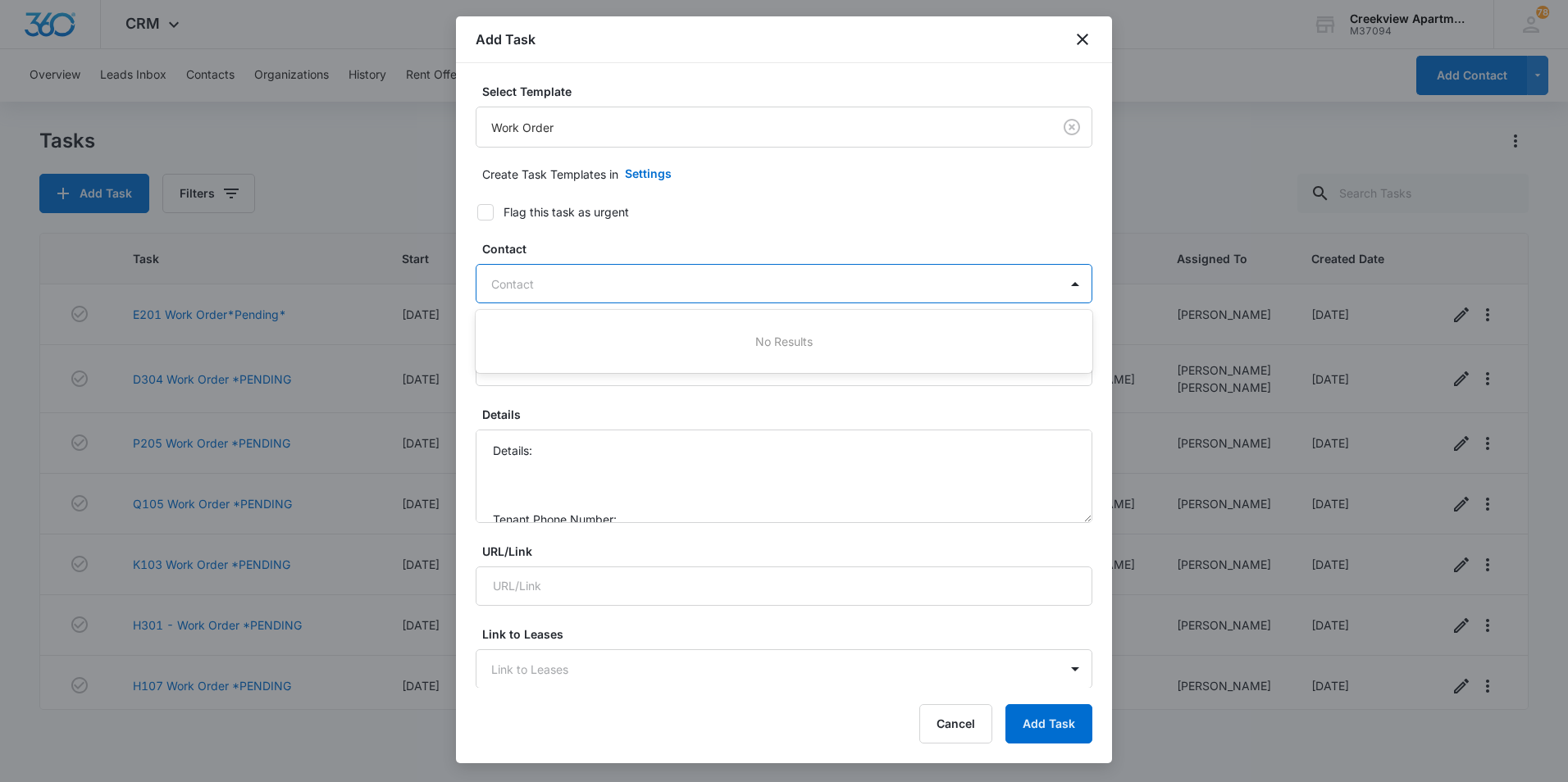
click at [515, 285] on div at bounding box center [774, 283] width 566 height 20
click at [494, 361] on input "Work Order" at bounding box center [784, 366] width 617 height 39
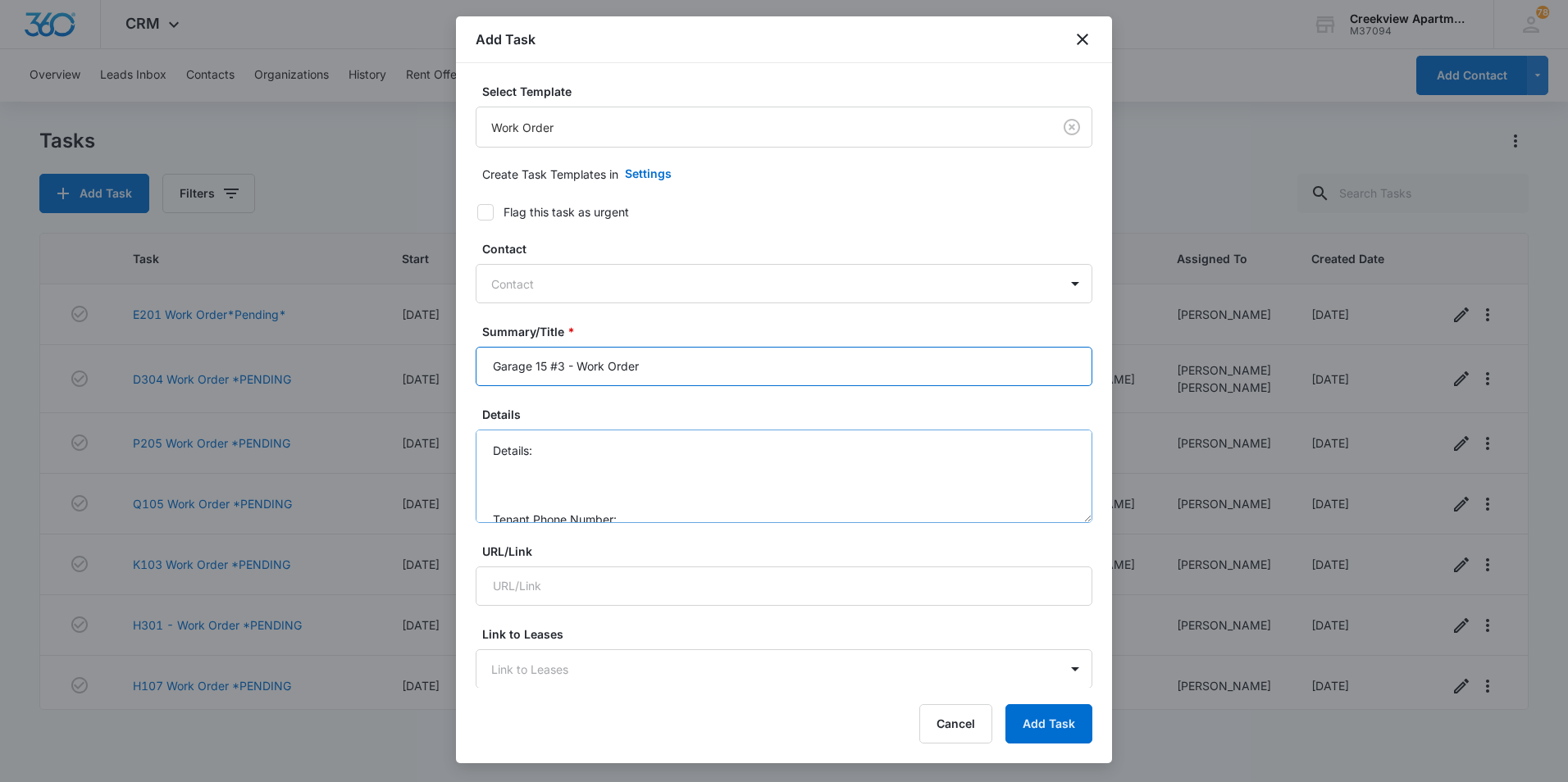
type input "Garage 15 #3 - Work Order"
click at [563, 447] on textarea "Details: Tenant Phone Number: Call Before:" at bounding box center [784, 476] width 617 height 94
click at [663, 472] on textarea "Details: Program new remote for garage, drop off in office Tenant Phone Number:…" at bounding box center [784, 476] width 617 height 94
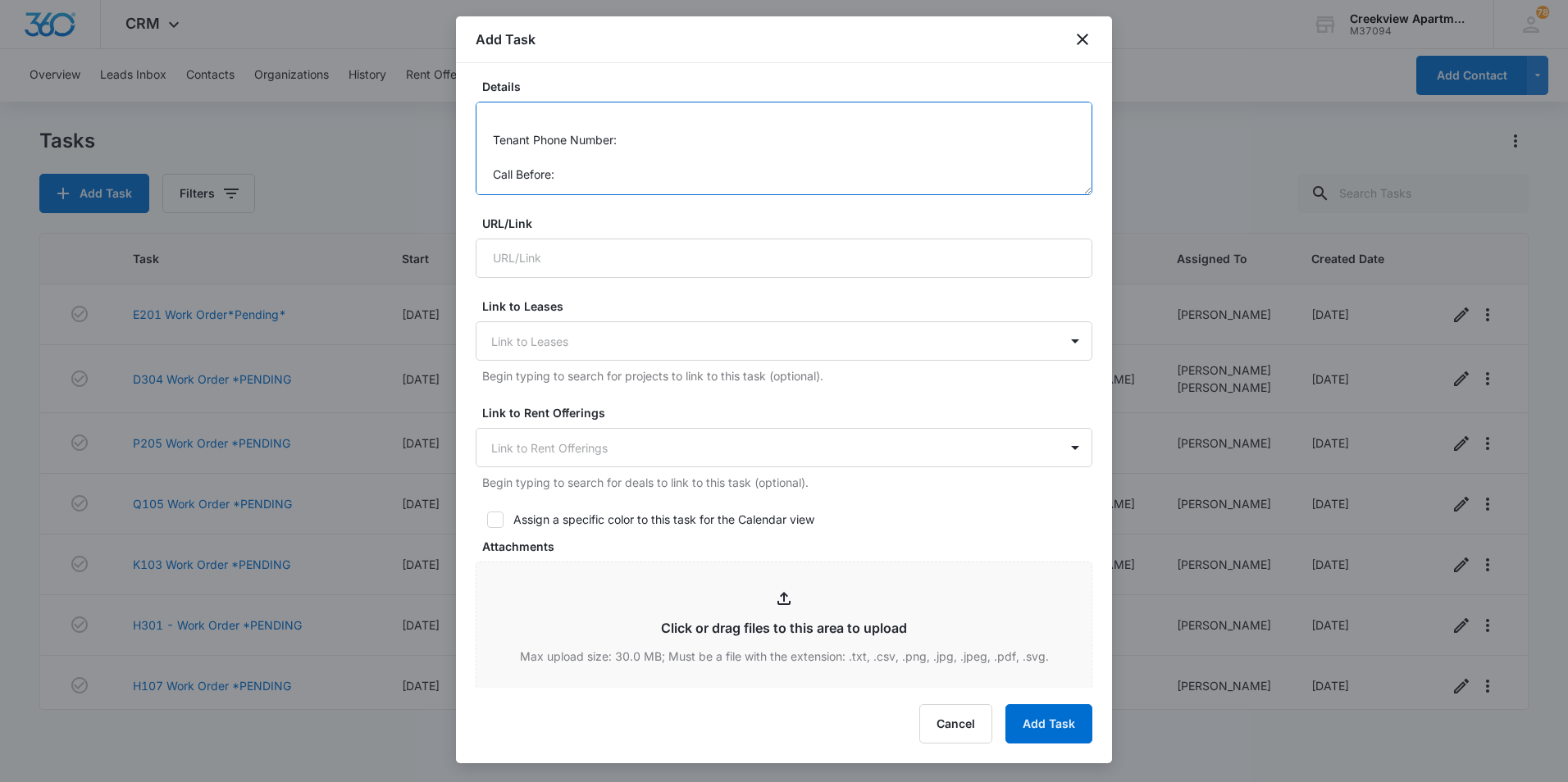
scroll to position [574, 0]
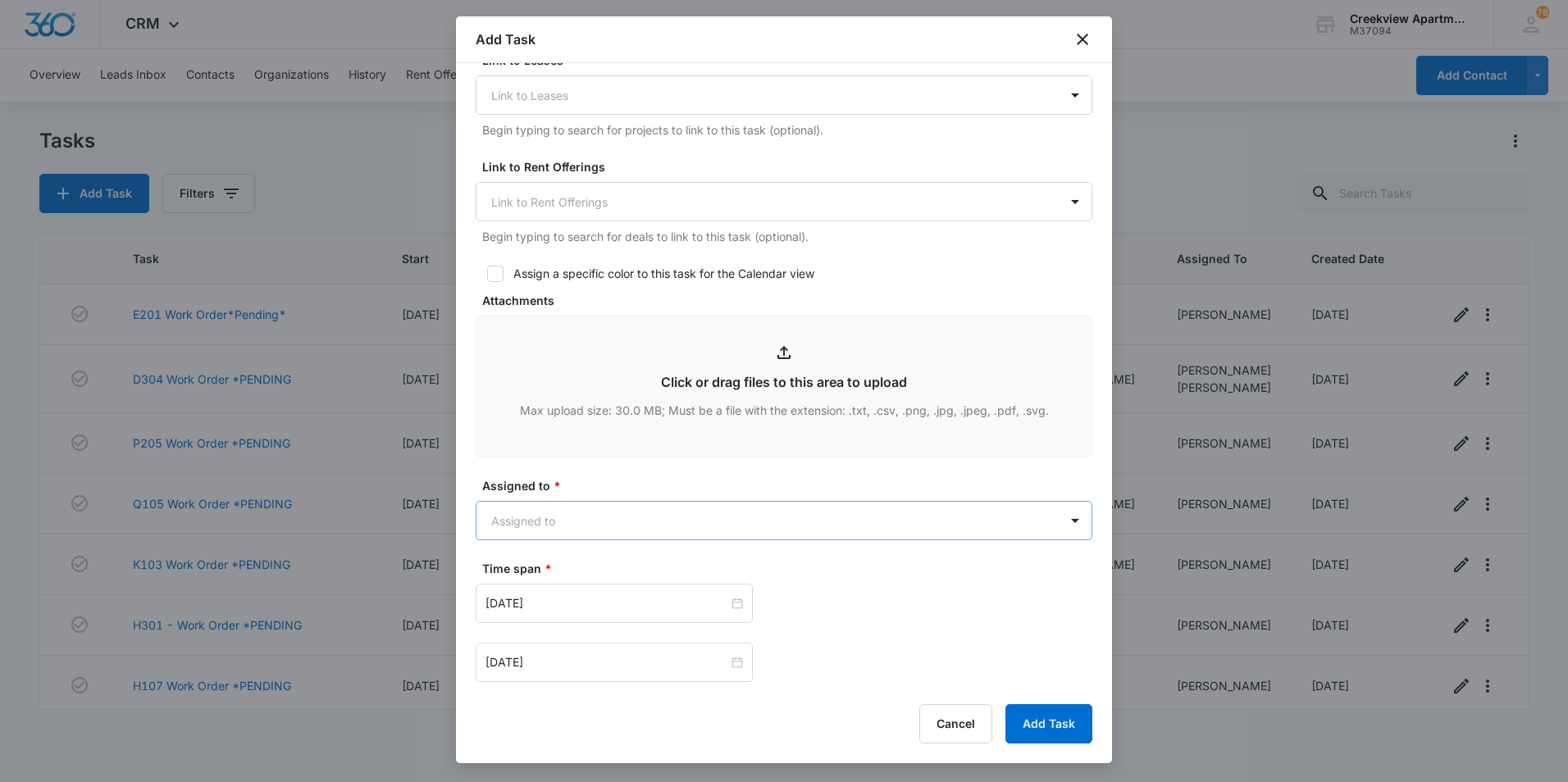
type textarea "Details: Program new remote for garage, drop off in office Tenant Phone Number:…"
click at [639, 534] on body "CRM Apps Reputation Websites Forms CRM Email Social Content Files Brand Creekvi…" at bounding box center [784, 391] width 1568 height 782
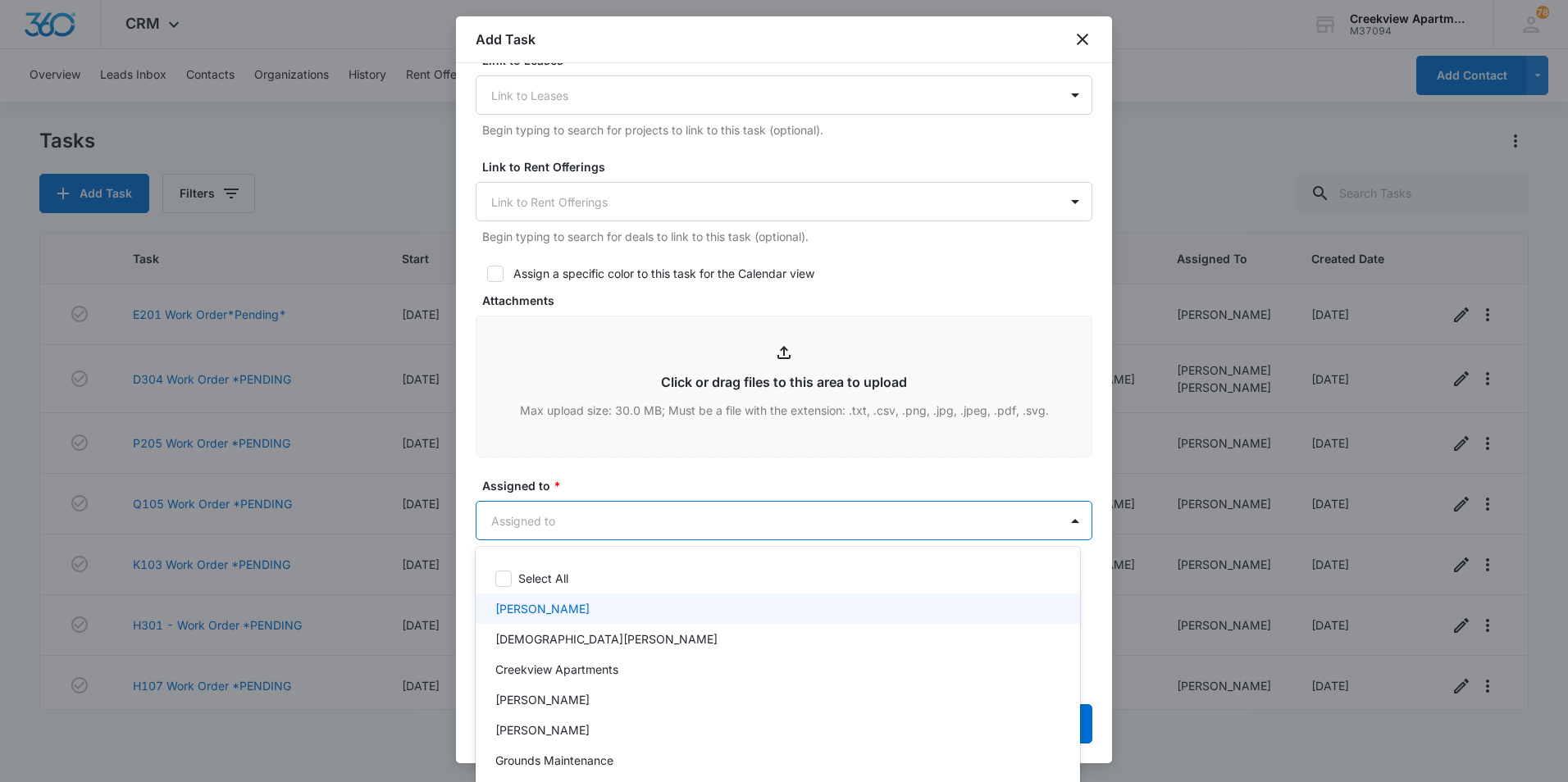
scroll to position [82, 0]
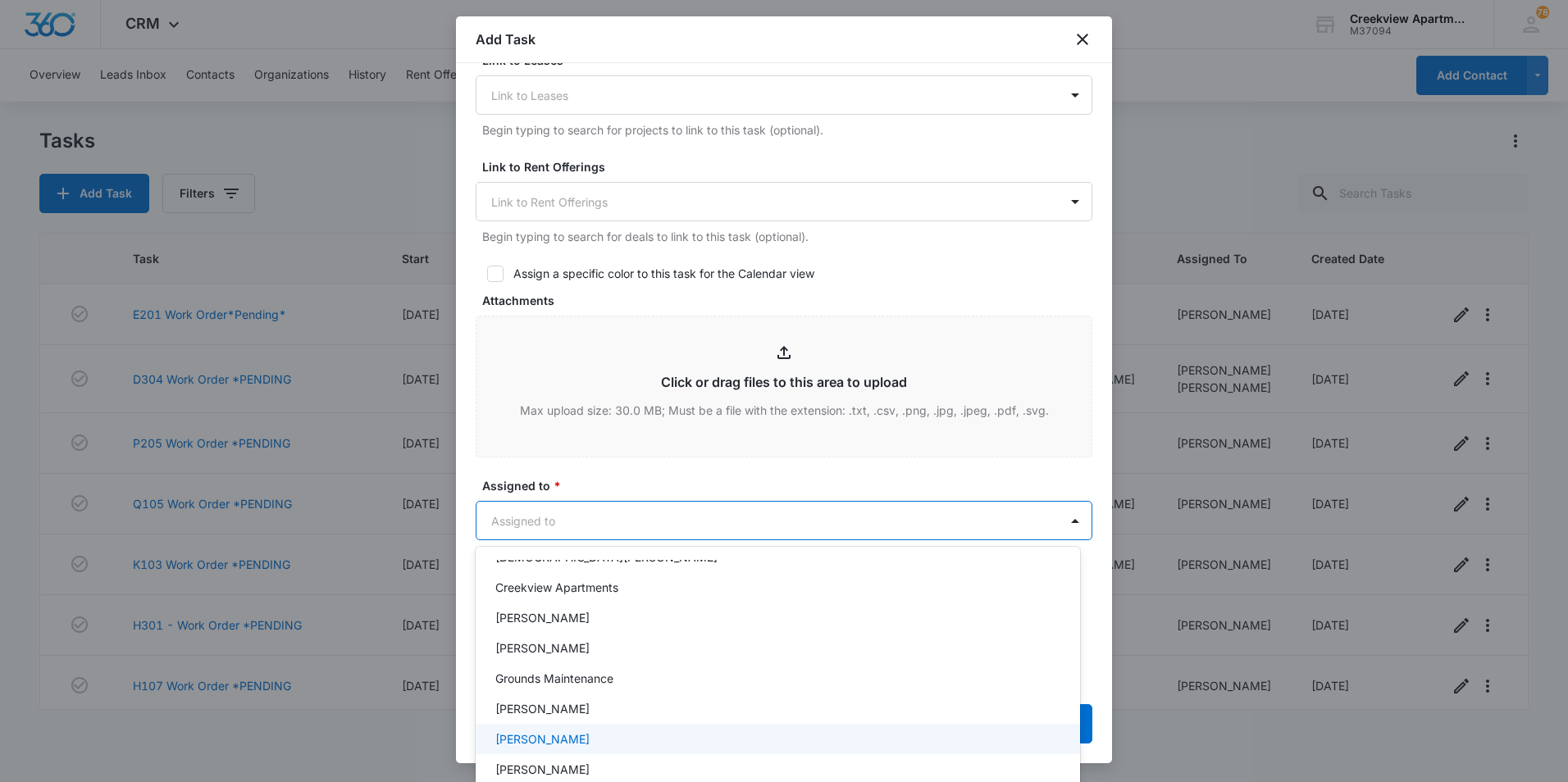
click at [549, 734] on p "Javier Garcia" at bounding box center [542, 739] width 94 height 17
click at [682, 468] on div at bounding box center [784, 391] width 1568 height 782
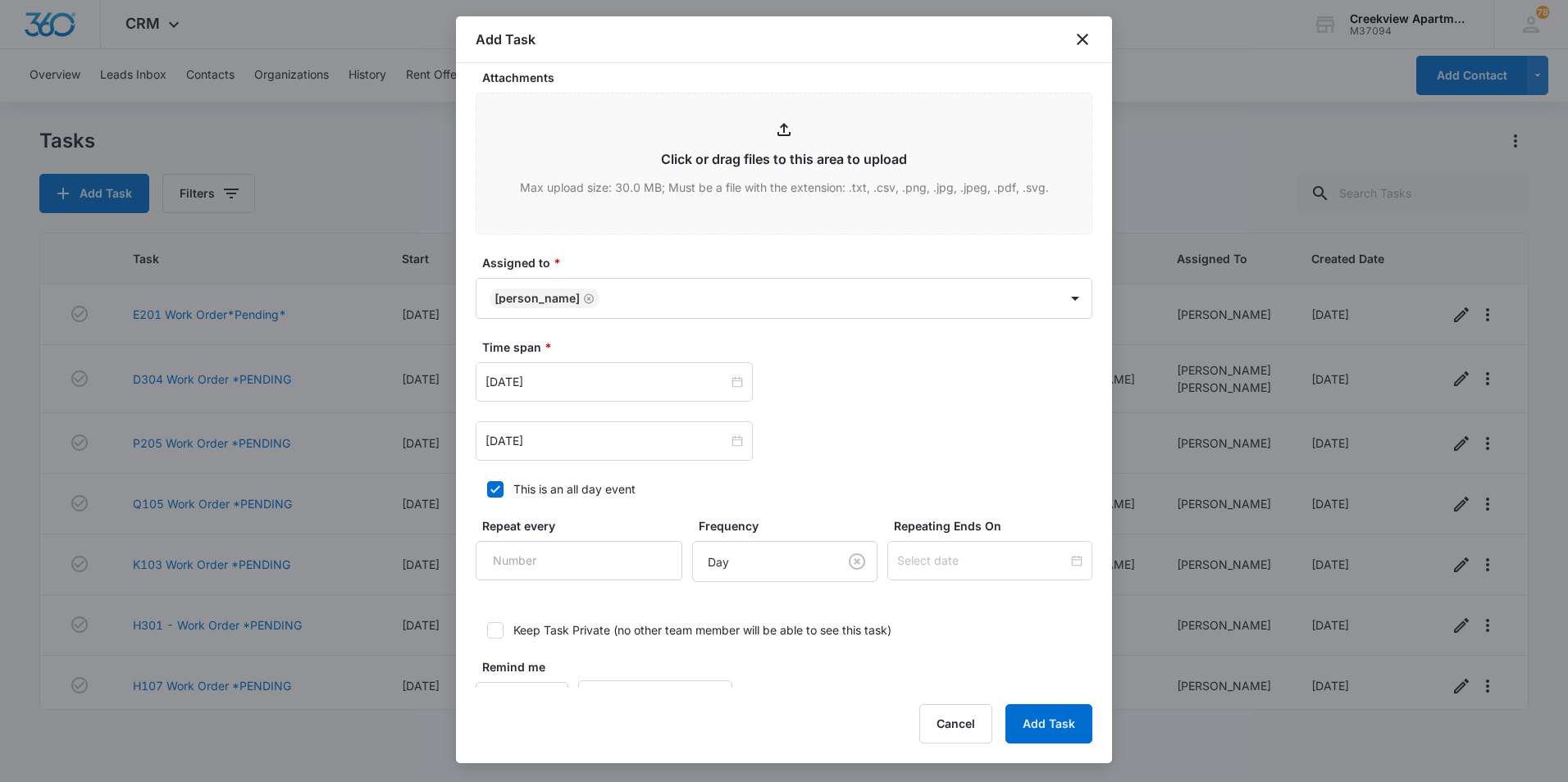
scroll to position [850, 0]
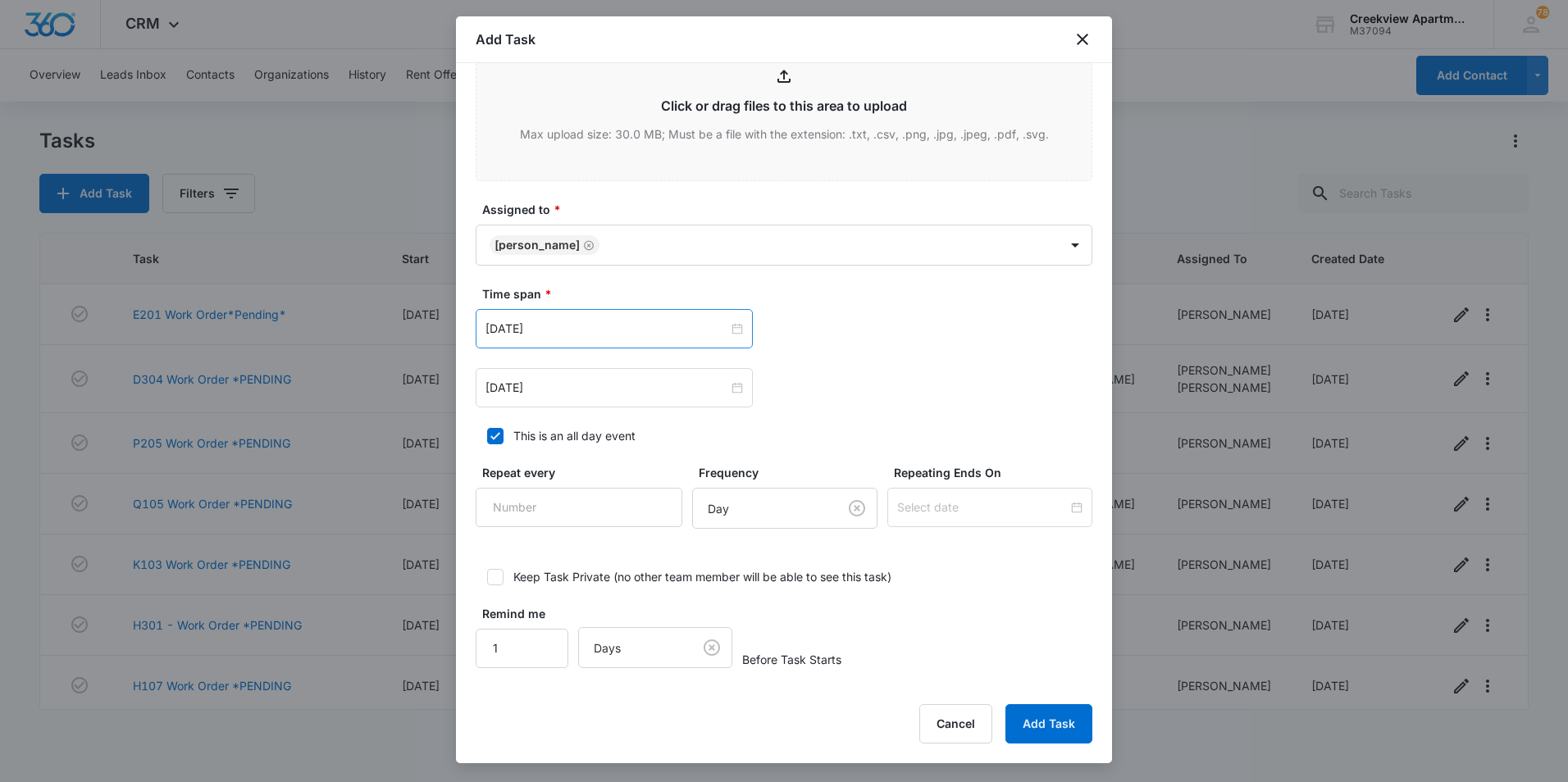
click at [745, 337] on div "Jan 31, 2023" at bounding box center [614, 328] width 277 height 39
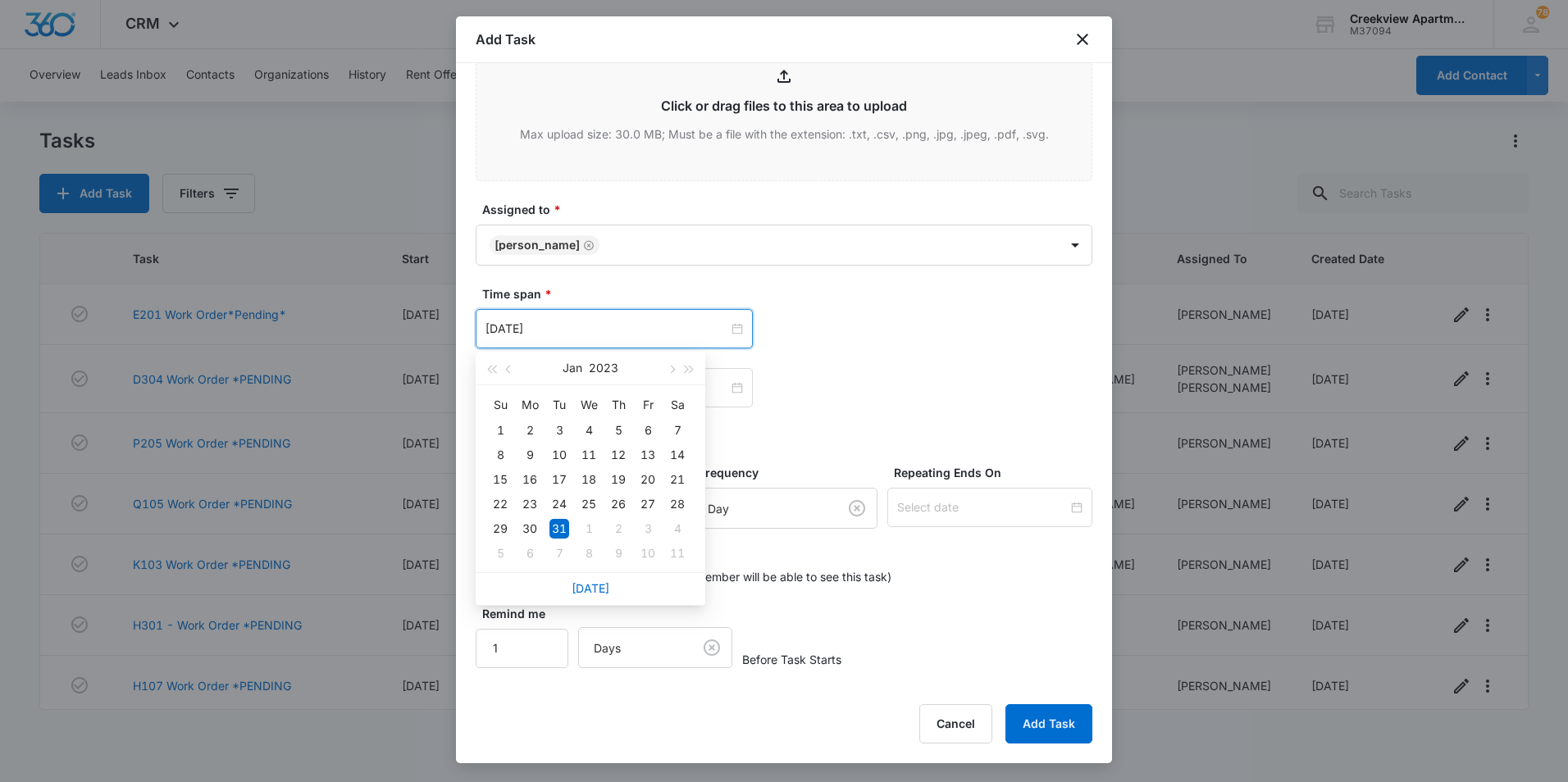
click at [578, 597] on div "Today" at bounding box center [591, 588] width 229 height 32
click at [588, 587] on link "Today" at bounding box center [590, 588] width 38 height 14
type input "Sep 8, 2025"
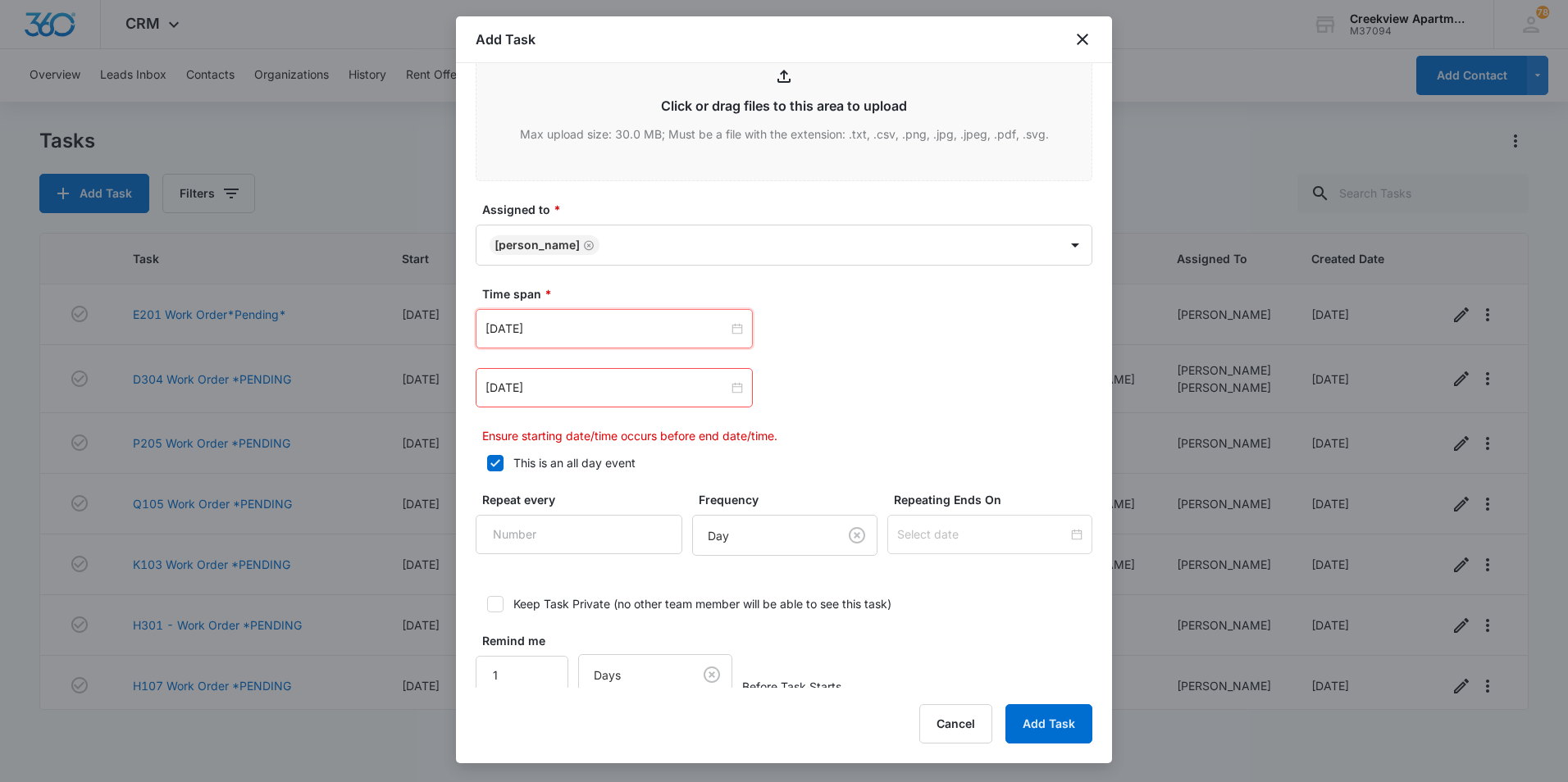
click at [855, 341] on div "Sep 8, 2025 Sep 2025 Su Mo Tu We Th Fr Sa 31 1 2 3 4 5 6 7 8 9 10 11 12 13 14 1…" at bounding box center [784, 328] width 617 height 39
click at [724, 388] on div "Jan 31, 2023" at bounding box center [614, 388] width 257 height 18
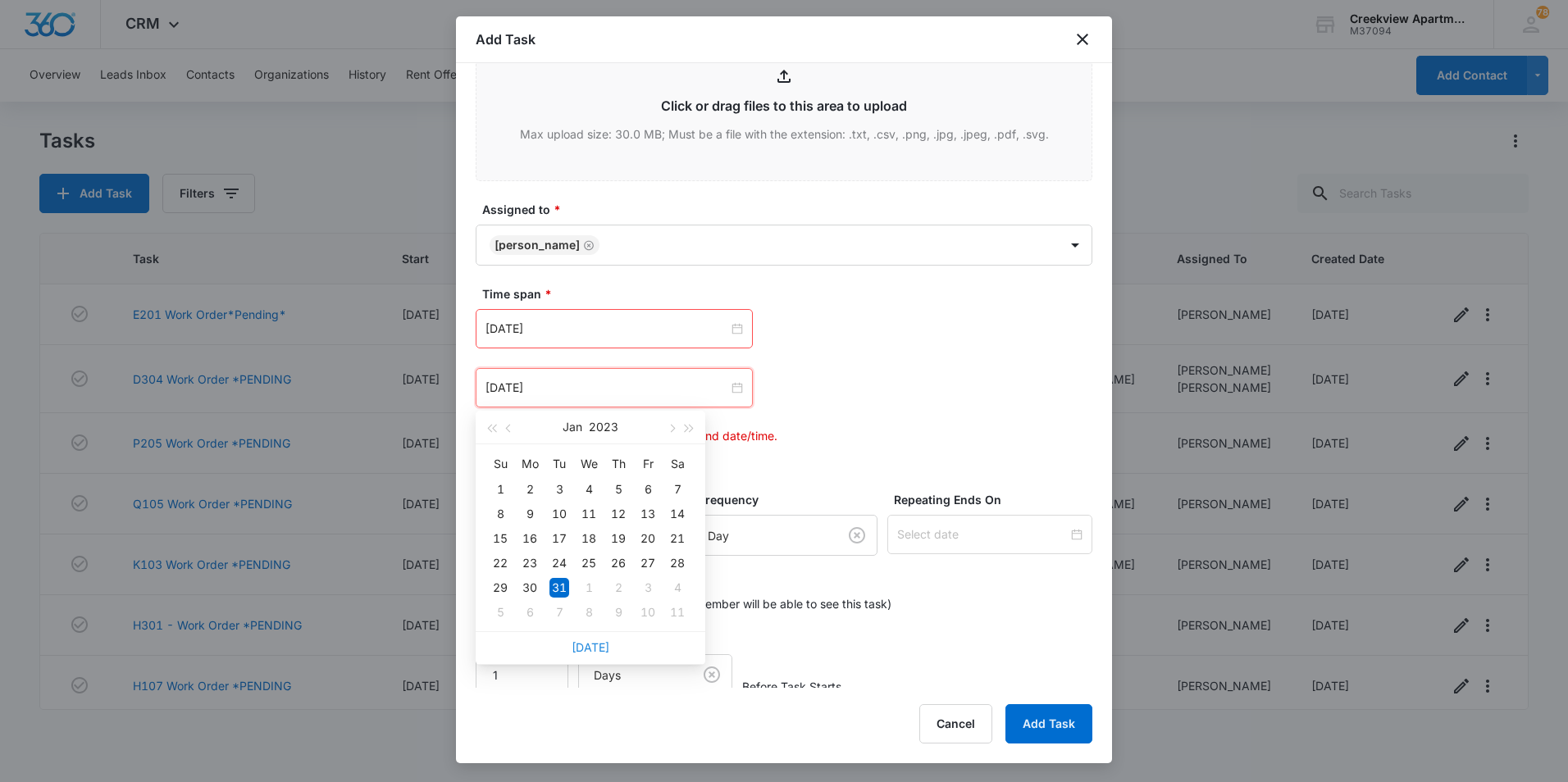
click at [589, 646] on link "Today" at bounding box center [590, 647] width 38 height 14
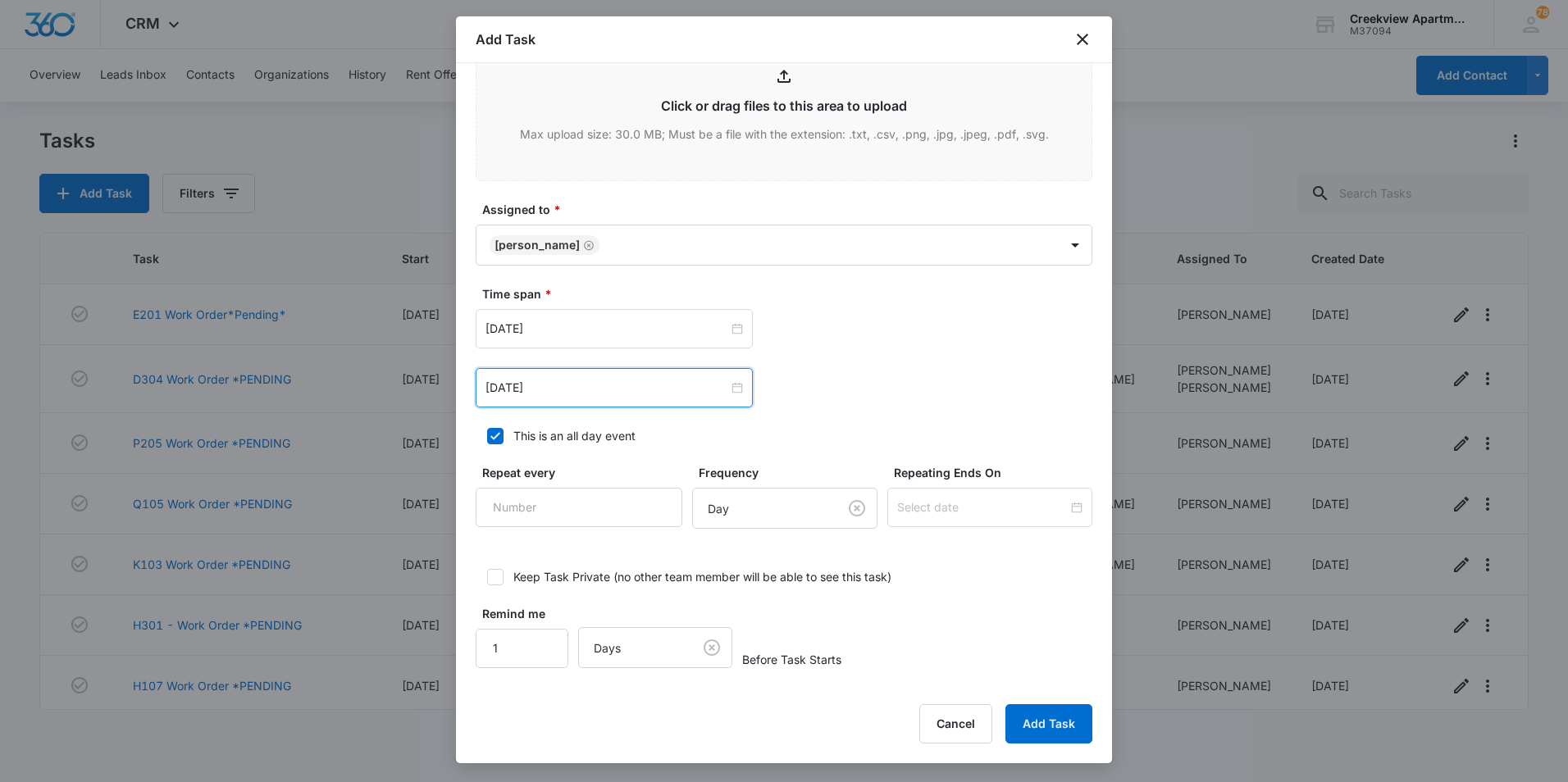
click at [1038, 332] on div "Sep 8, 2025 Sep 2025 Su Mo Tu We Th Fr Sa 31 1 2 3 4 5 6 7 8 9 10 11 12 13 14 1…" at bounding box center [784, 328] width 617 height 39
click at [715, 397] on div "Sep 8, 2025" at bounding box center [614, 388] width 277 height 39
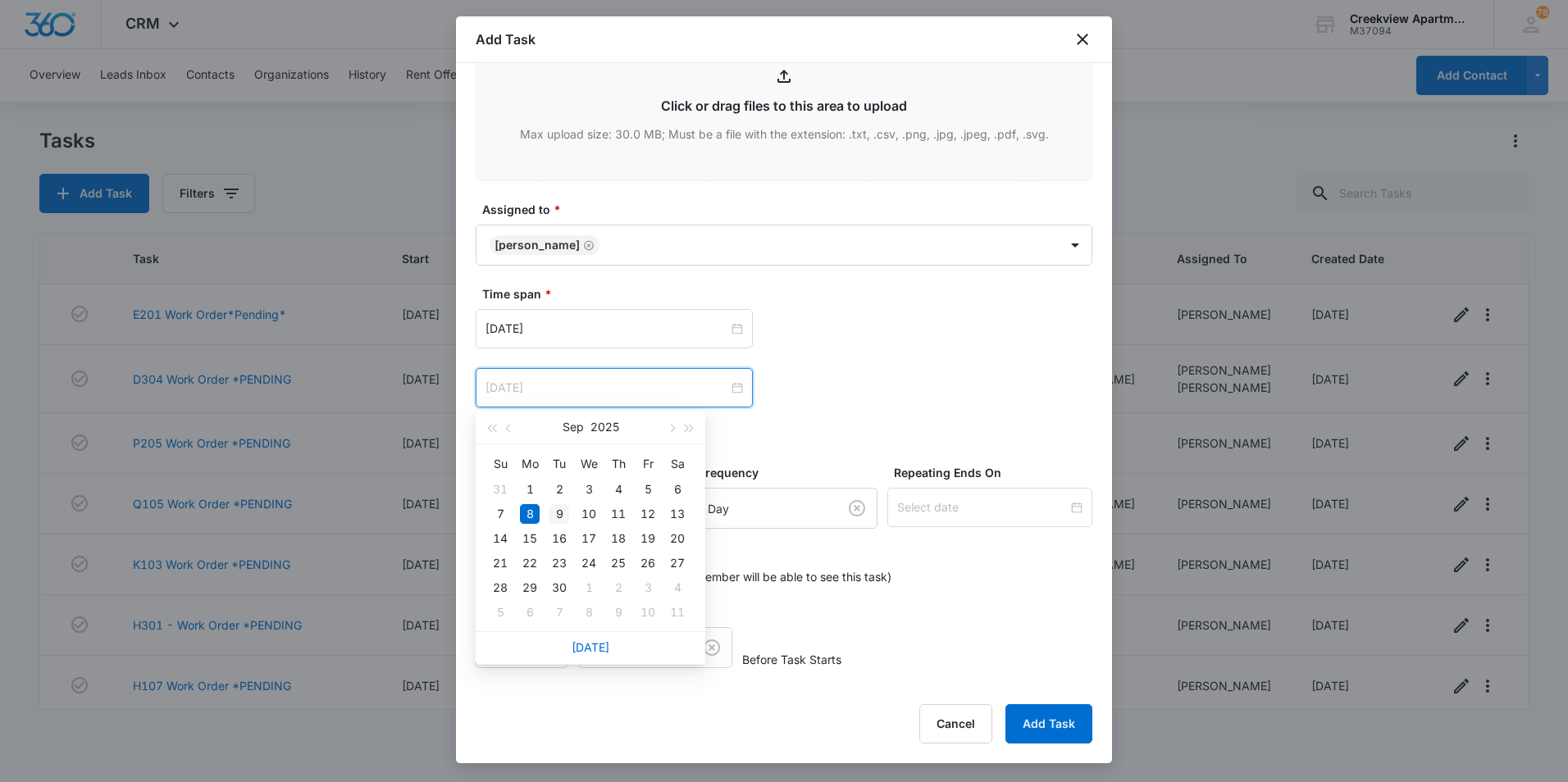
type input "Sep 9, 2025"
click at [562, 506] on div "9" at bounding box center [559, 513] width 19 height 19
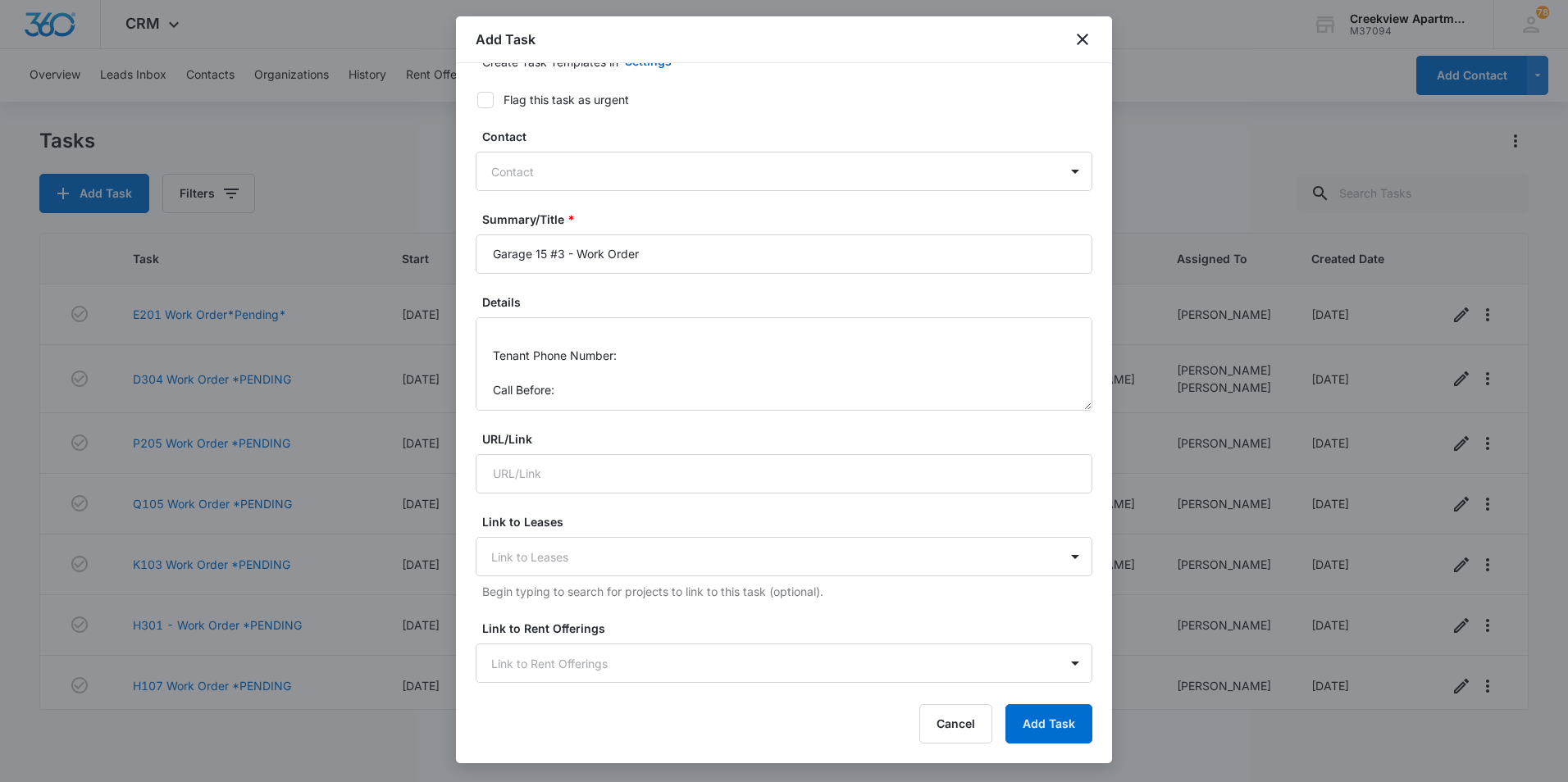
scroll to position [0, 0]
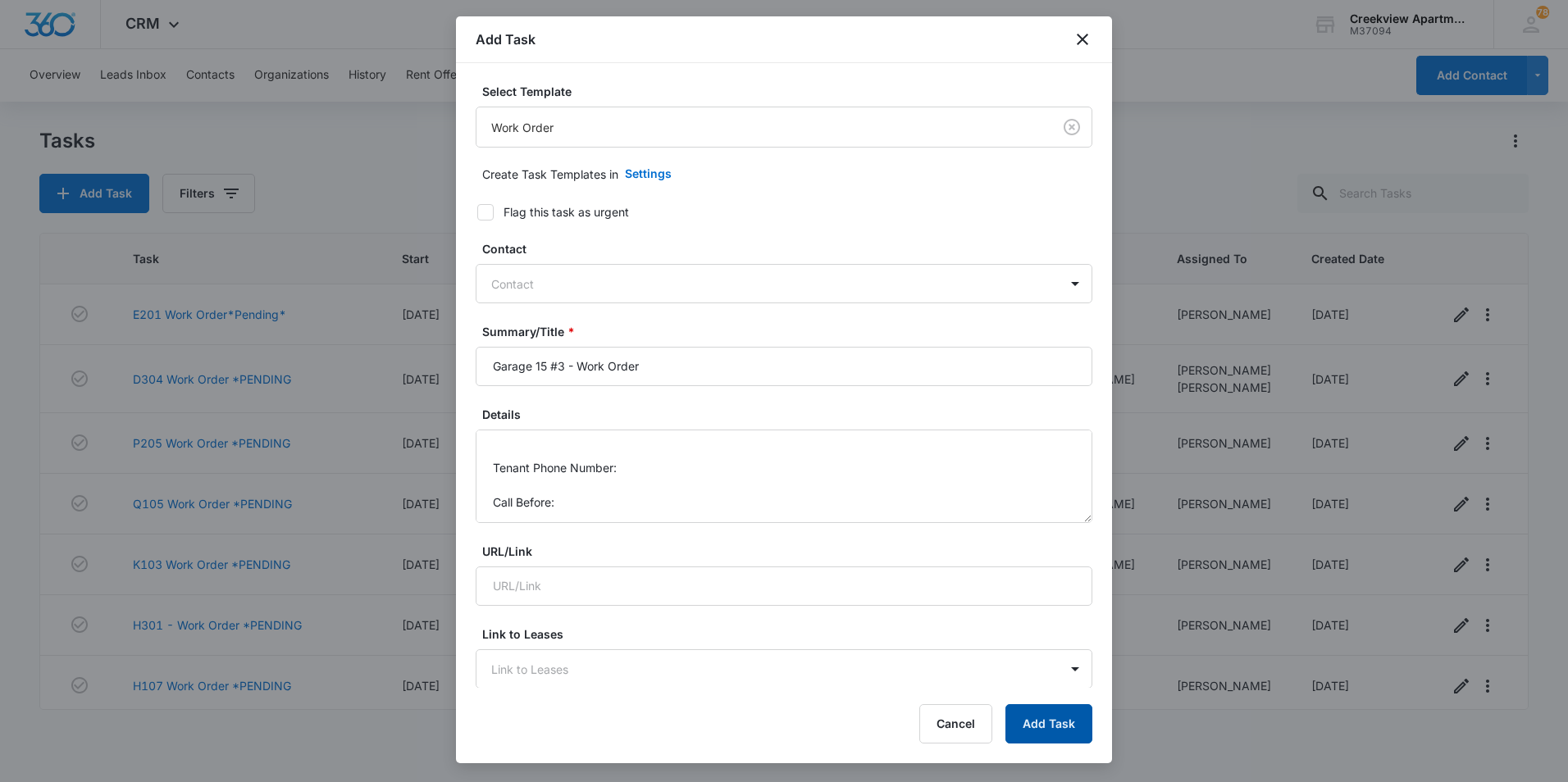
click at [1053, 735] on button "Add Task" at bounding box center [1048, 723] width 87 height 39
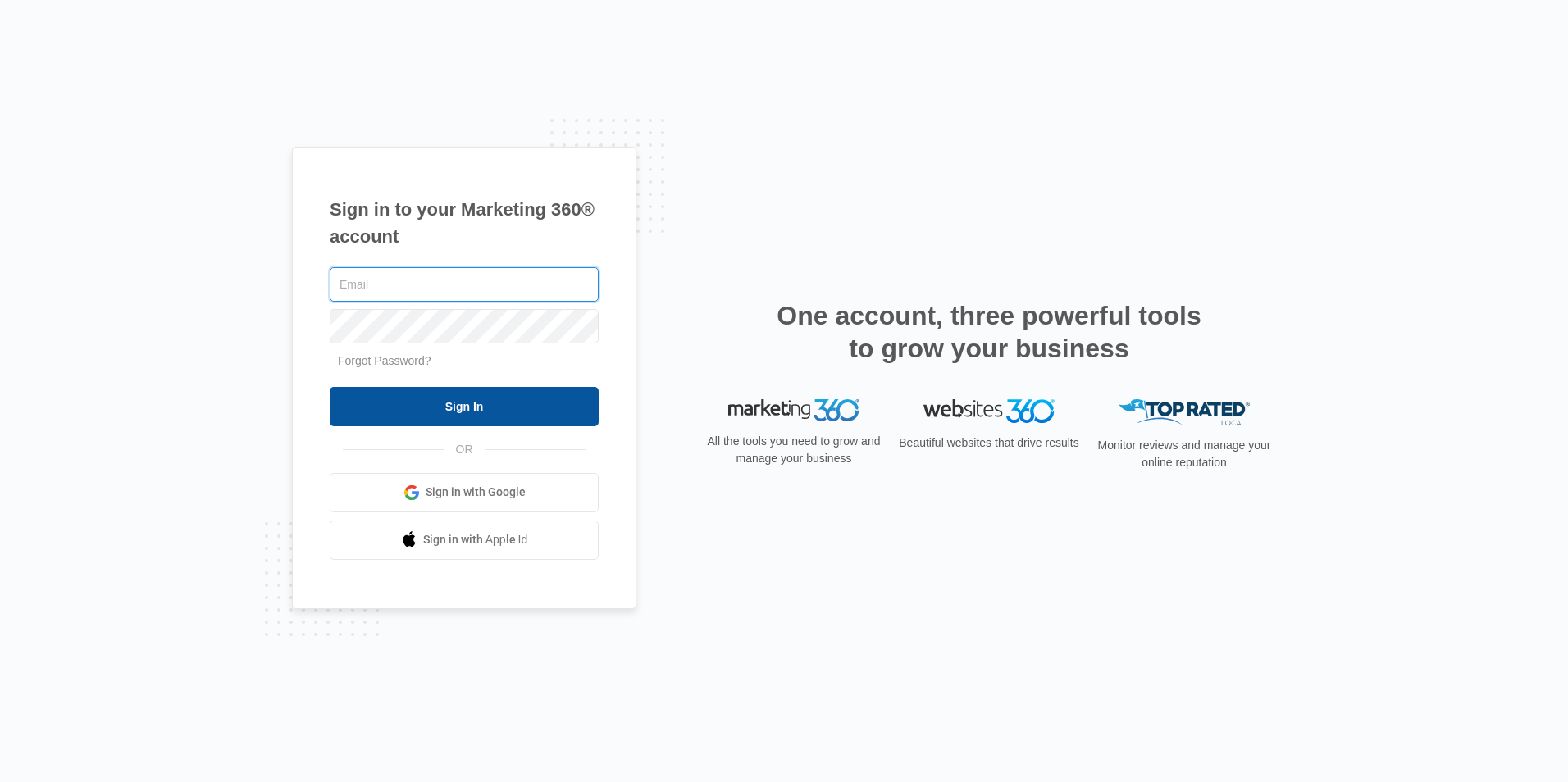
type input "[EMAIL_ADDRESS][DOMAIN_NAME]"
click at [559, 412] on input "Sign In" at bounding box center [464, 406] width 269 height 39
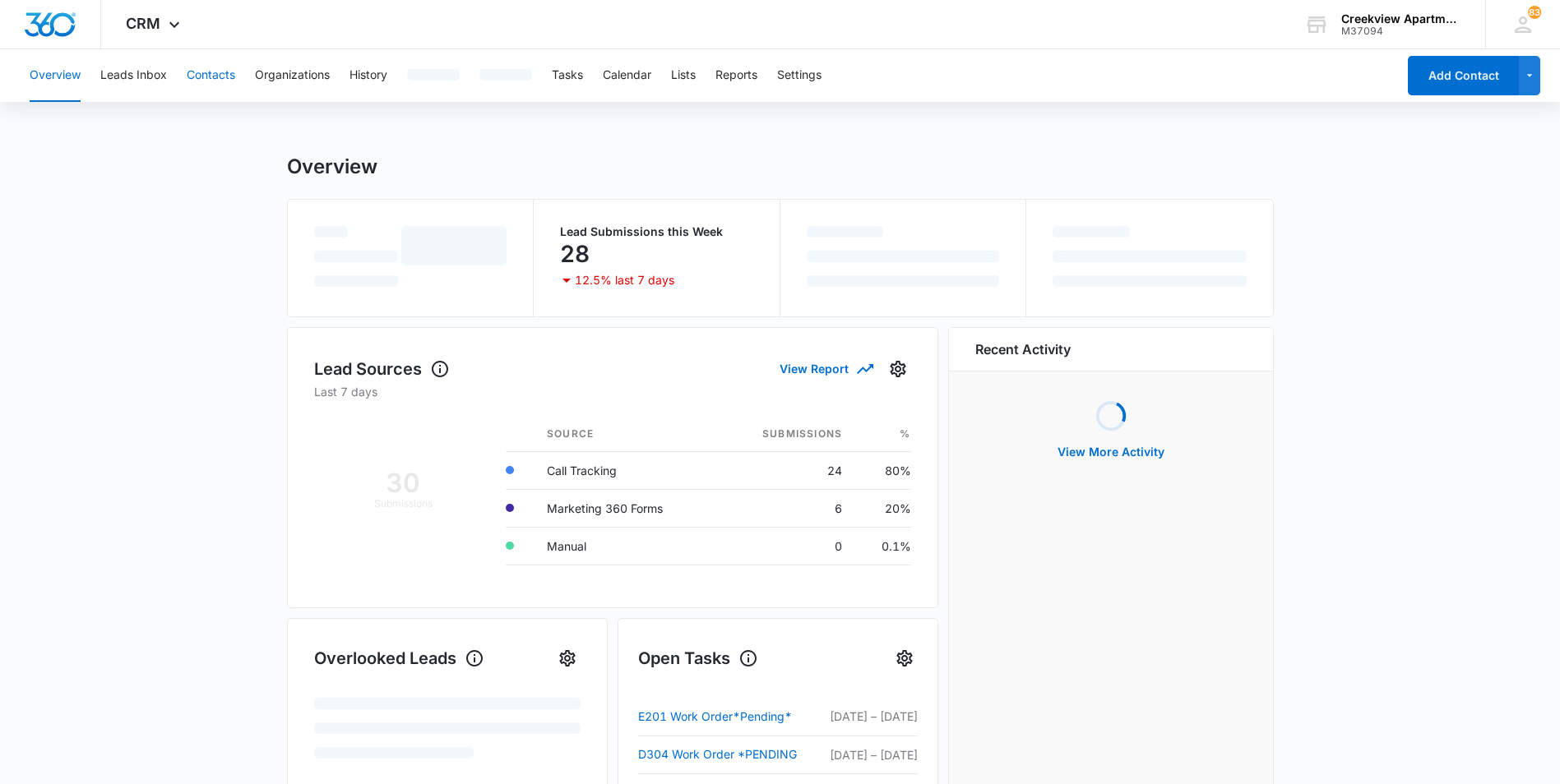
click at [203, 68] on button "Contacts" at bounding box center [211, 75] width 48 height 53
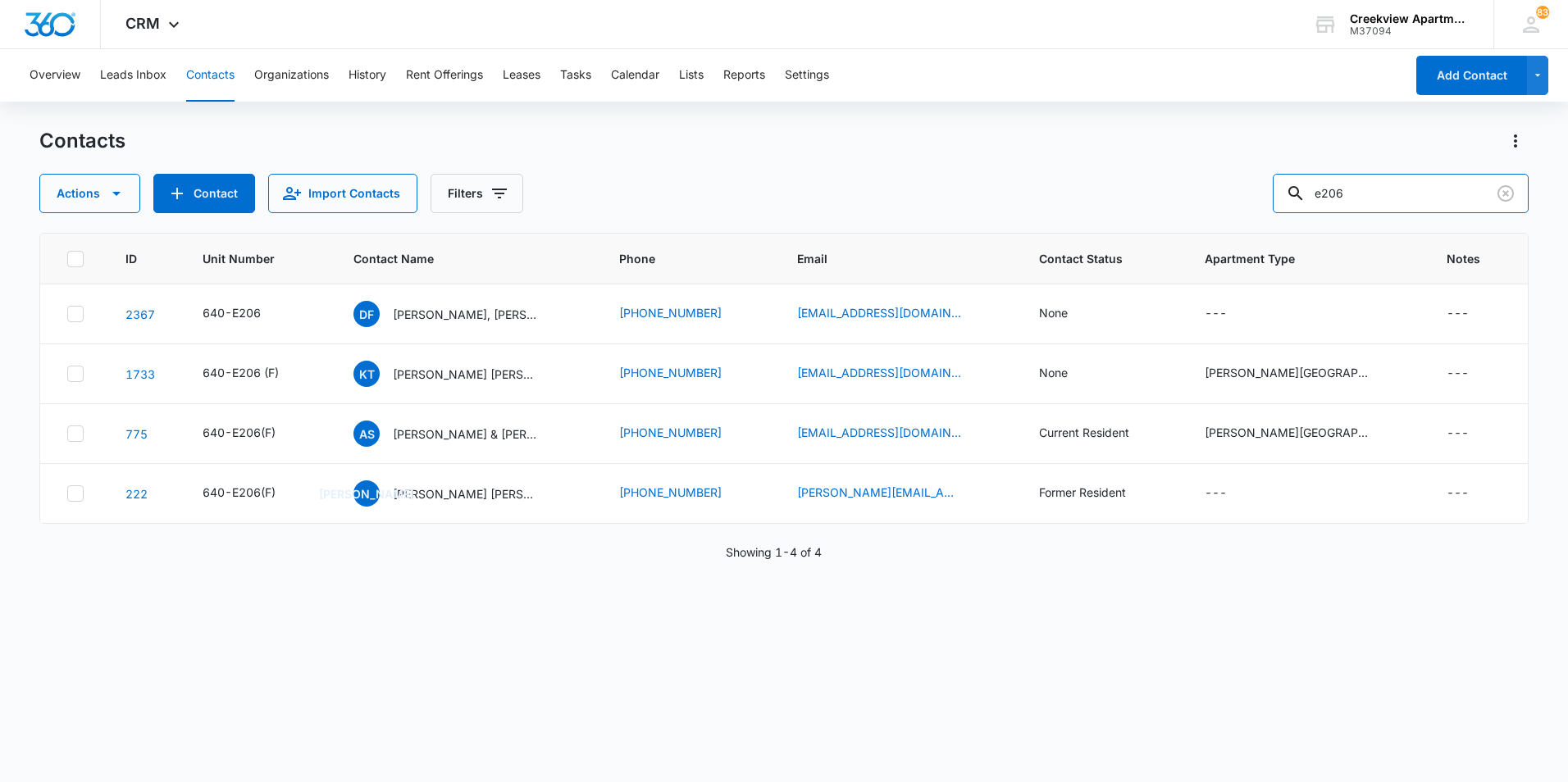
drag, startPoint x: 1419, startPoint y: 185, endPoint x: 1236, endPoint y: 195, distance: 183.3
click at [1236, 195] on div "Actions Contact Import Contacts Filters e206" at bounding box center [784, 193] width 1489 height 39
type input "o101"
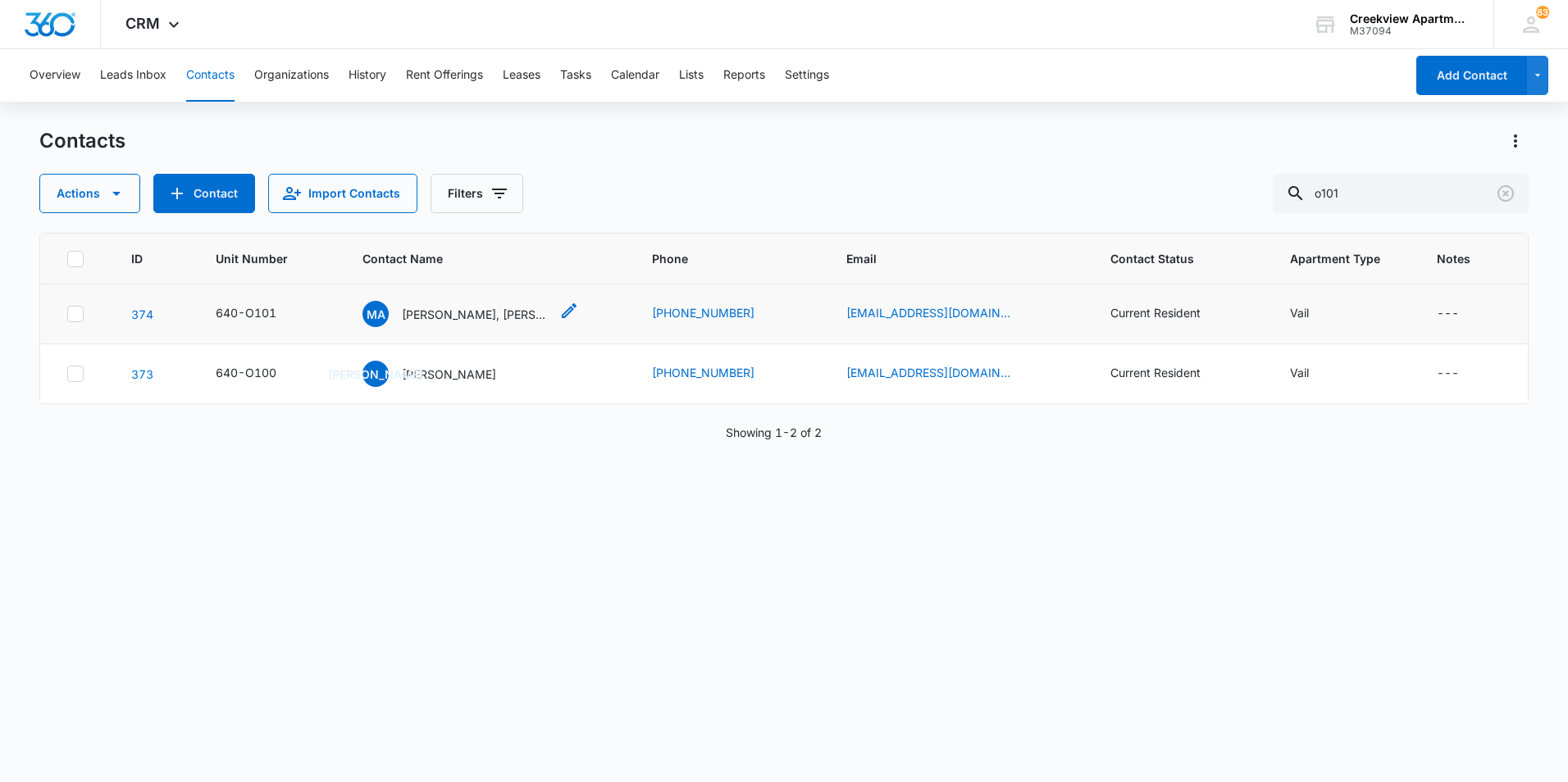
click at [482, 319] on p "Marissa Antola, Austin Dirks" at bounding box center [475, 315] width 148 height 17
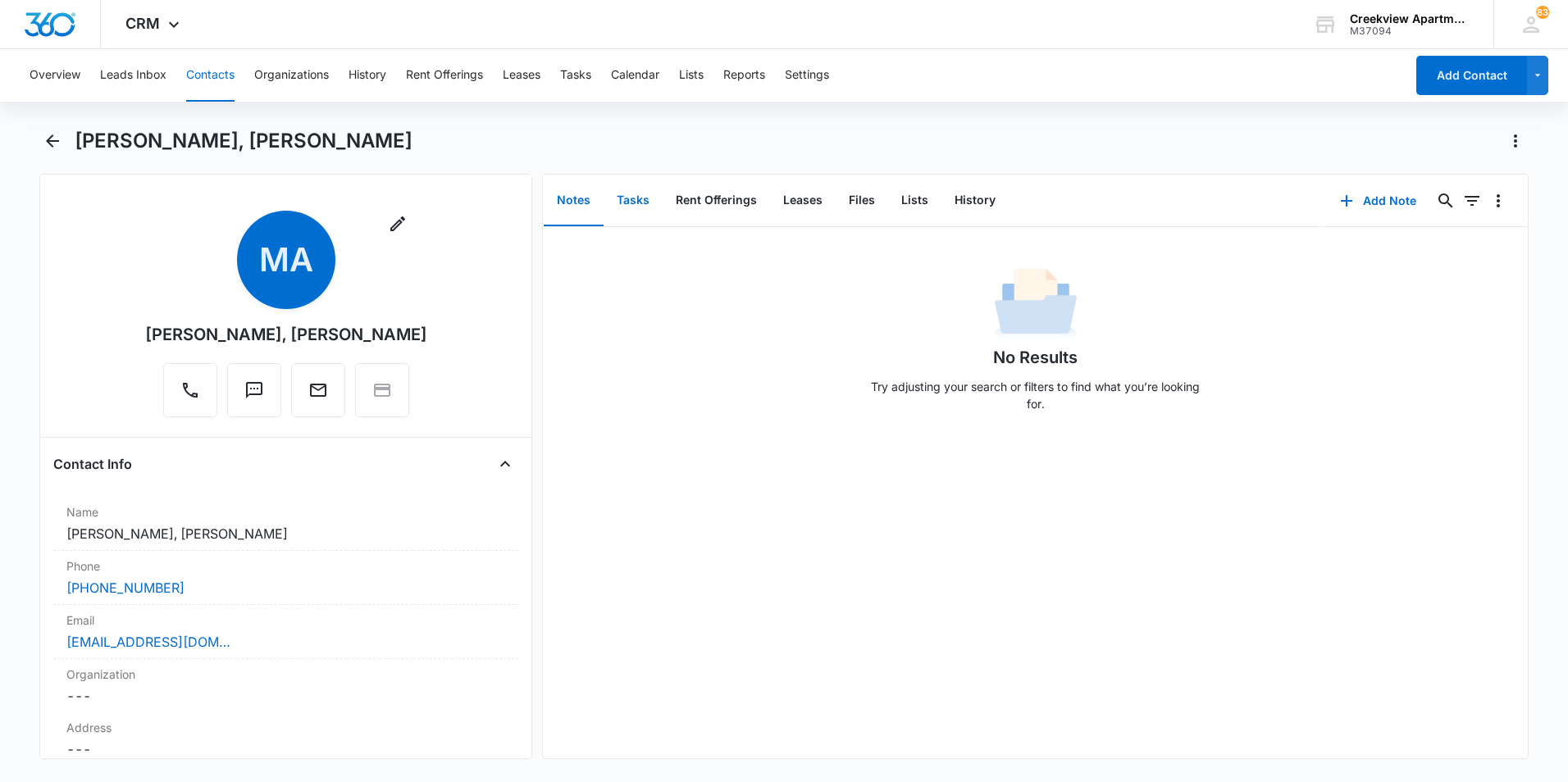
click at [630, 207] on button "Tasks" at bounding box center [633, 201] width 59 height 51
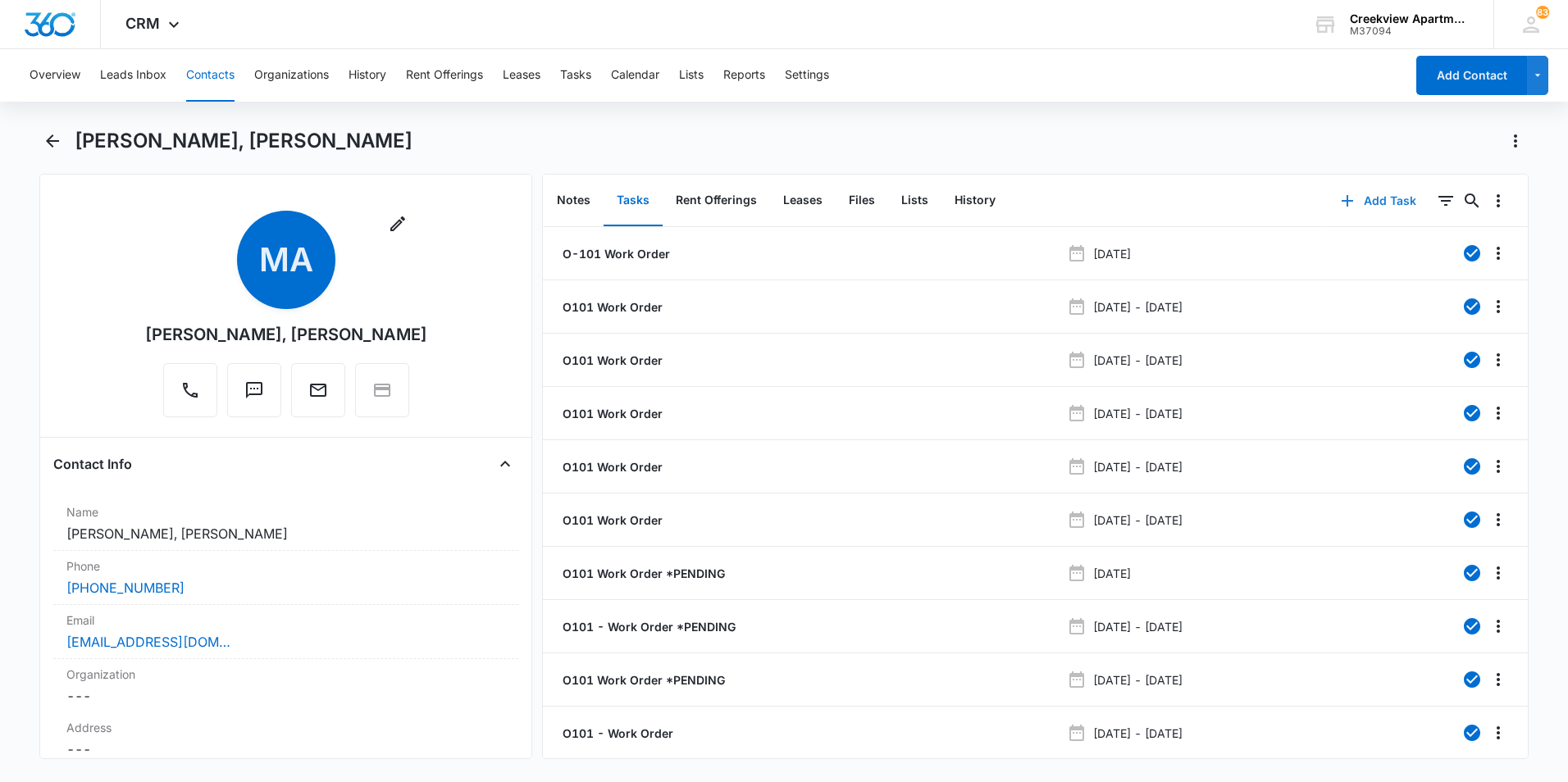
click at [1400, 206] on button "Add Task" at bounding box center [1379, 200] width 108 height 39
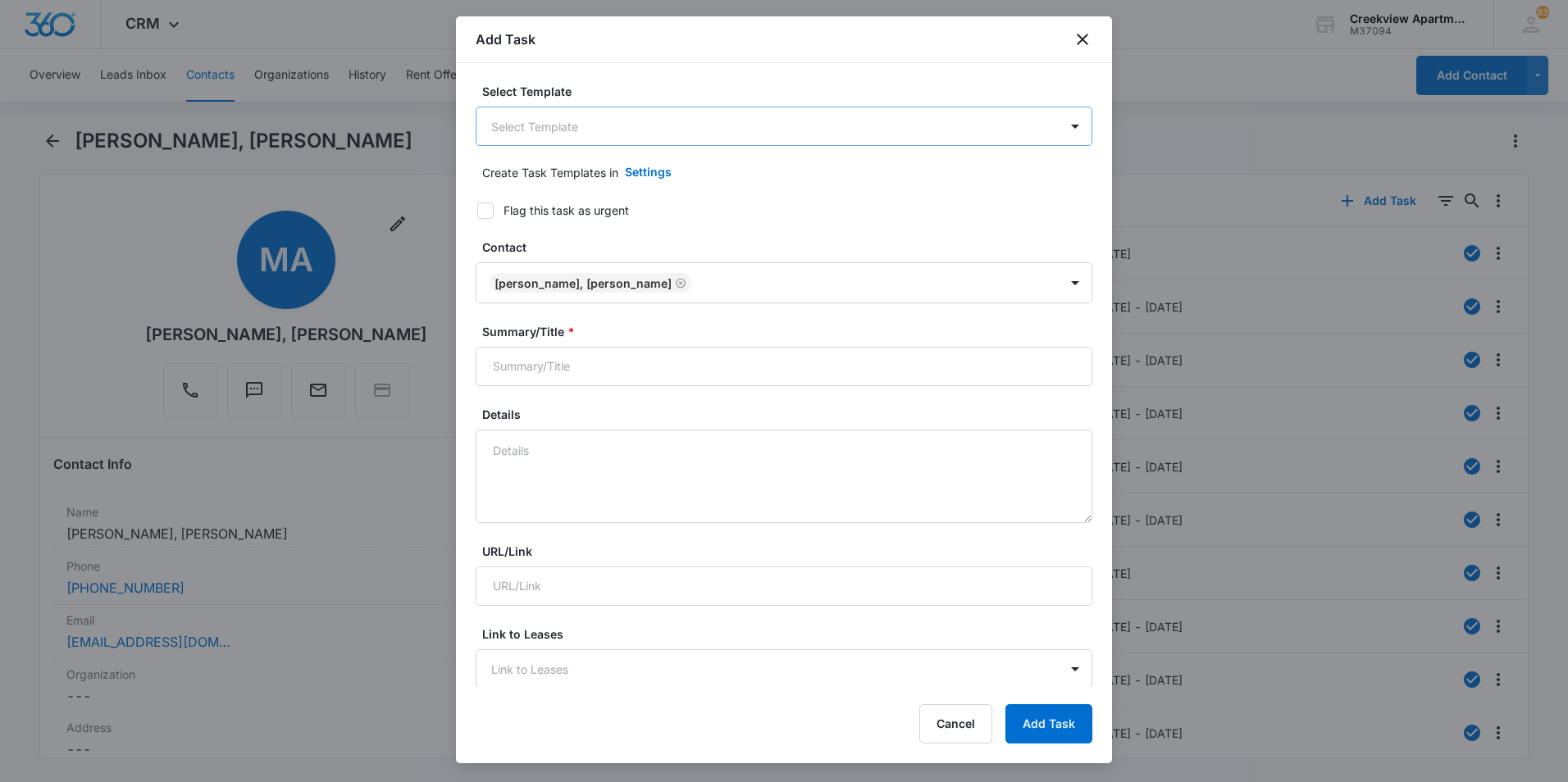
click at [589, 130] on body "CRM Apps Reputation Websites Forms CRM Email Social Content Files Brand Creekvi…" at bounding box center [784, 391] width 1568 height 782
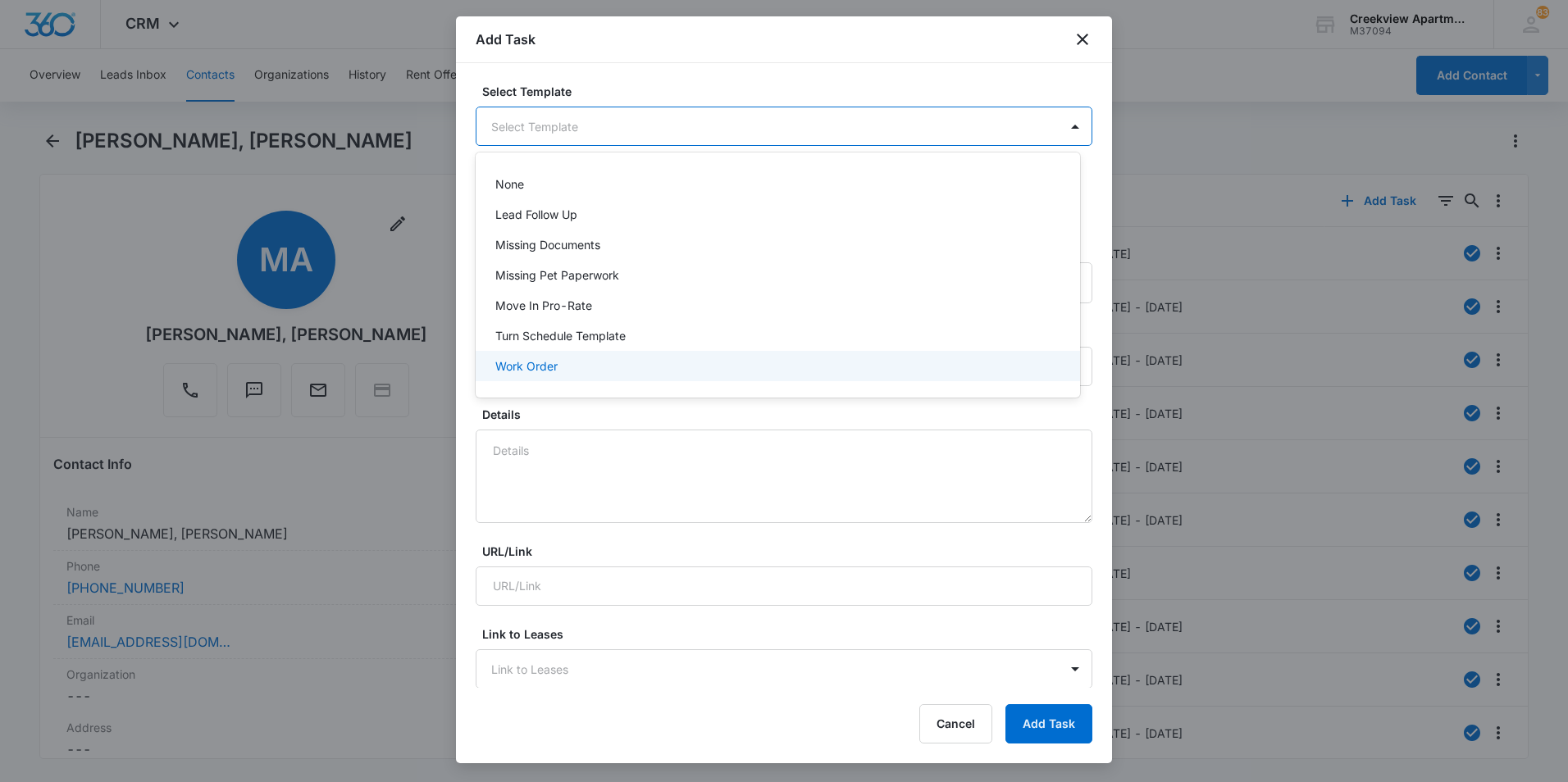
click at [515, 370] on p "Work Order" at bounding box center [526, 367] width 62 height 17
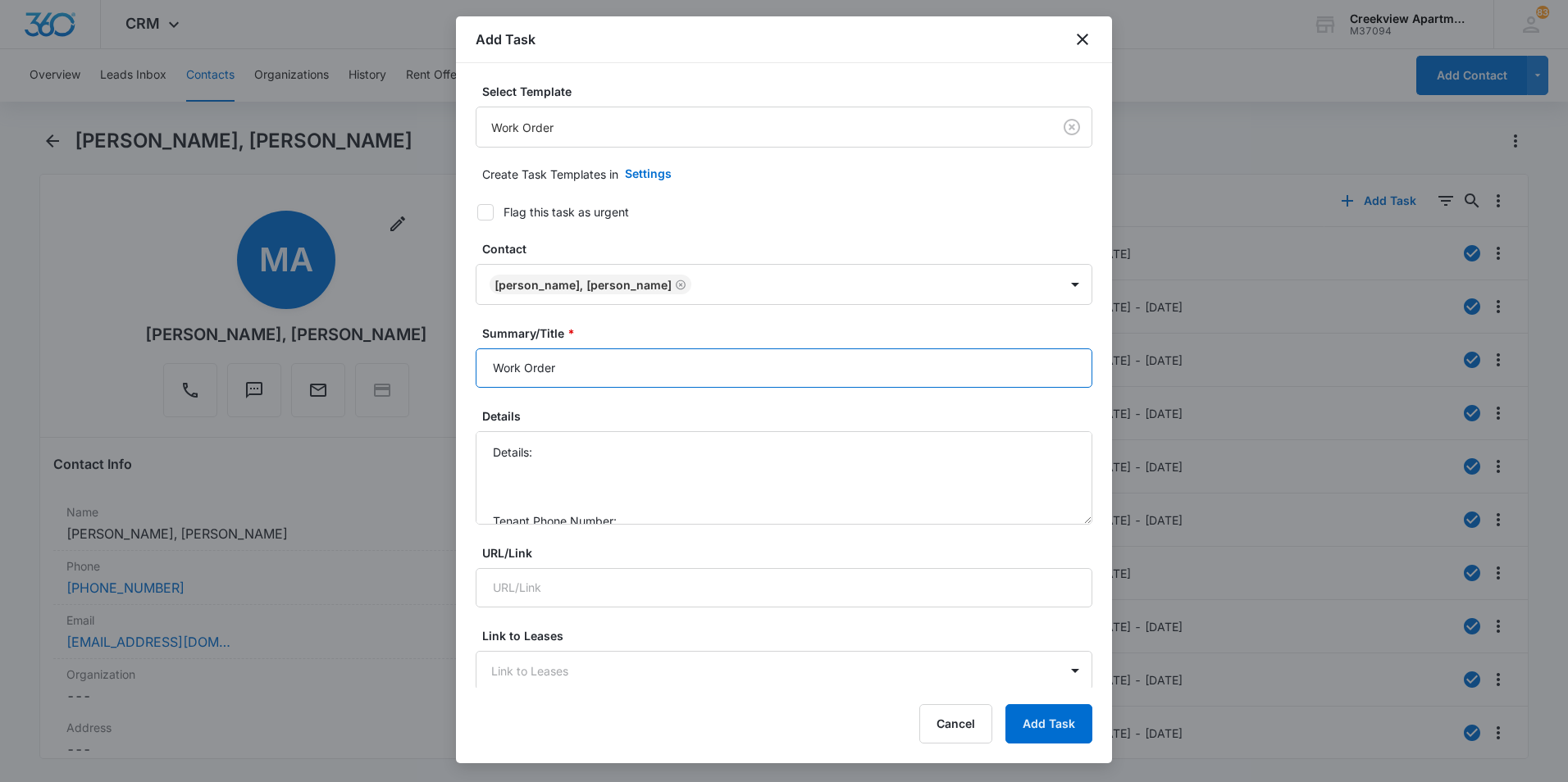
click at [483, 372] on input "Work Order" at bounding box center [784, 367] width 617 height 39
type input "O101 - Work Order"
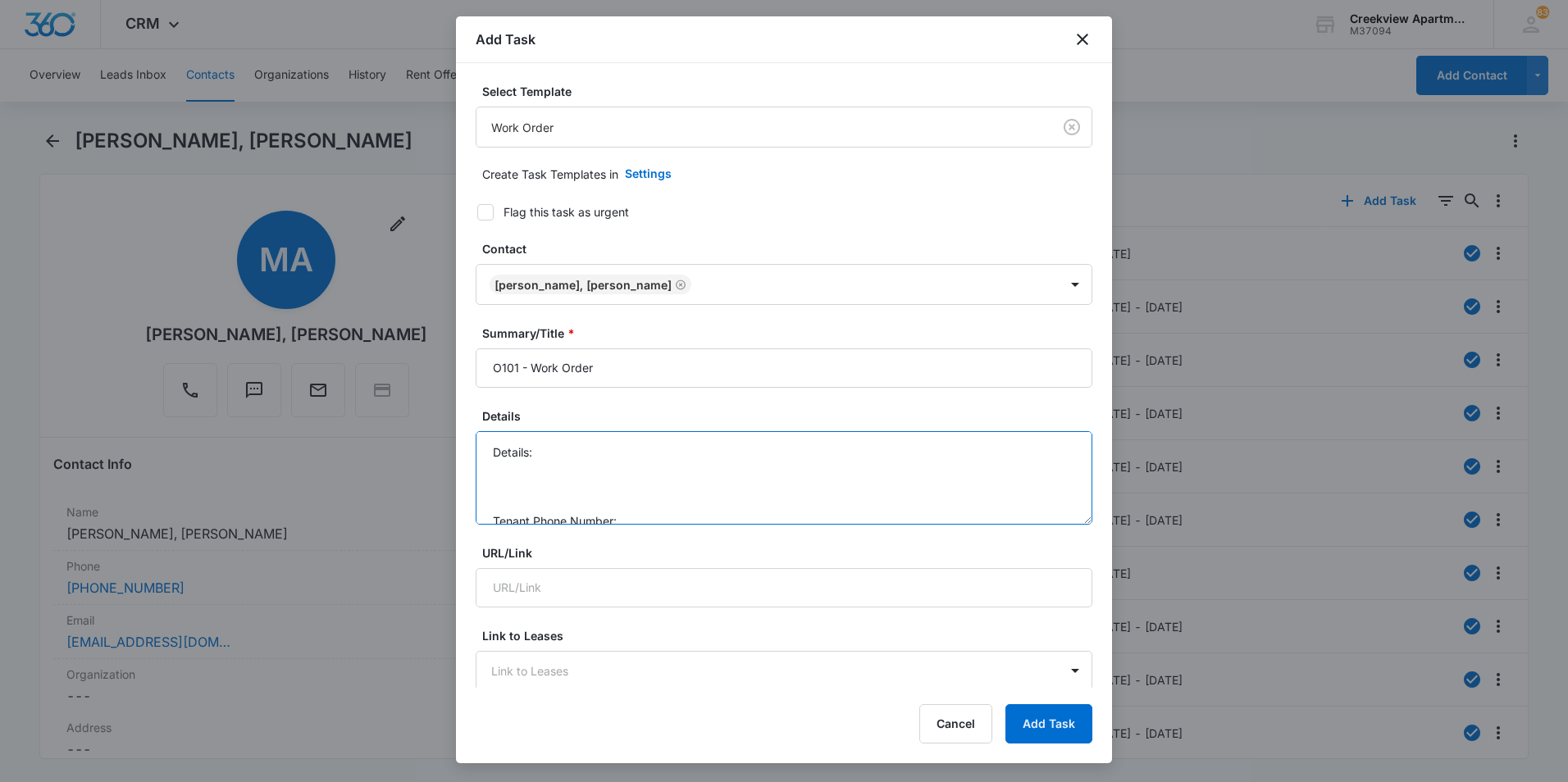
click at [660, 489] on textarea "Details: Tenant Phone Number: Call Before:" at bounding box center [784, 478] width 617 height 94
click at [647, 449] on textarea "Details: Tenant Phone Number: Call Before:" at bounding box center [784, 478] width 617 height 94
click at [646, 469] on textarea "Details: Disposal broken Tenant Phone Number: Call Before:" at bounding box center [784, 478] width 617 height 94
click at [629, 503] on textarea "Details: Disposal broken Tenant Phone Number: 7203824006 Call Before:" at bounding box center [784, 478] width 617 height 94
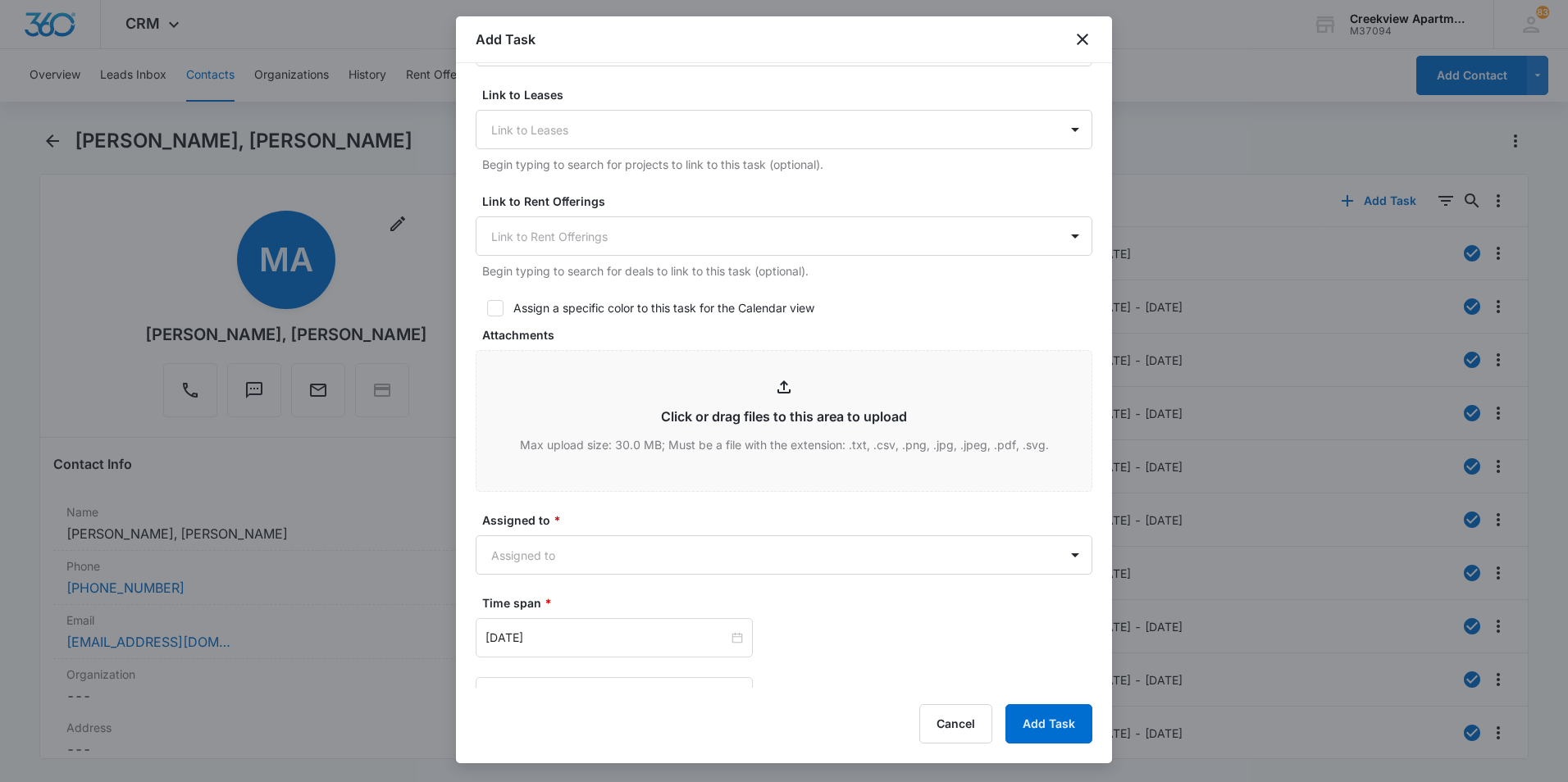
scroll to position [820, 0]
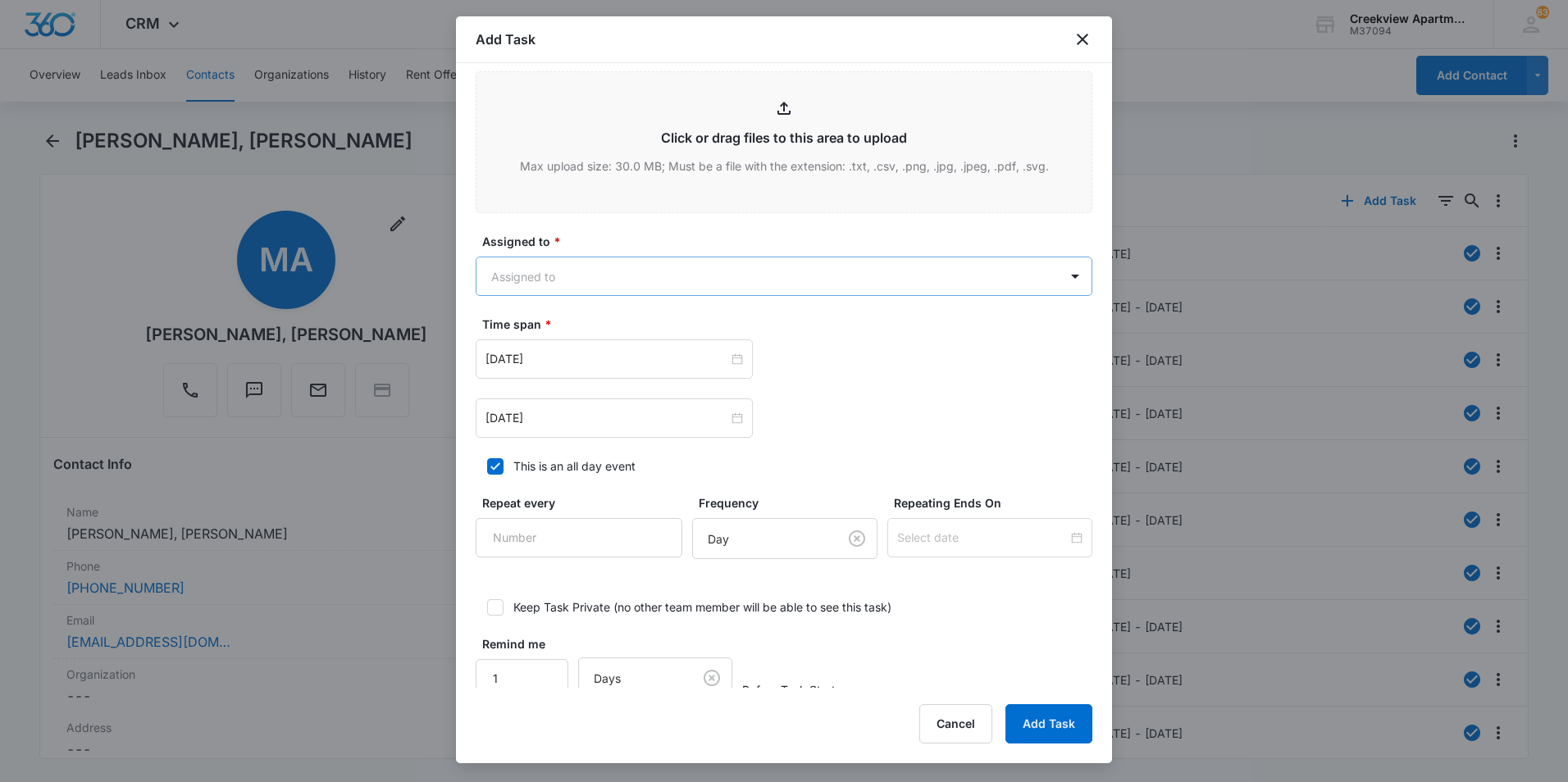
type textarea "Details: Disposal broken Tenant Phone Number: 7203824006 Call Before: no"
click at [542, 271] on body "CRM Apps Reputation Websites Forms CRM Email Social Content Files Brand Creekvi…" at bounding box center [784, 391] width 1568 height 782
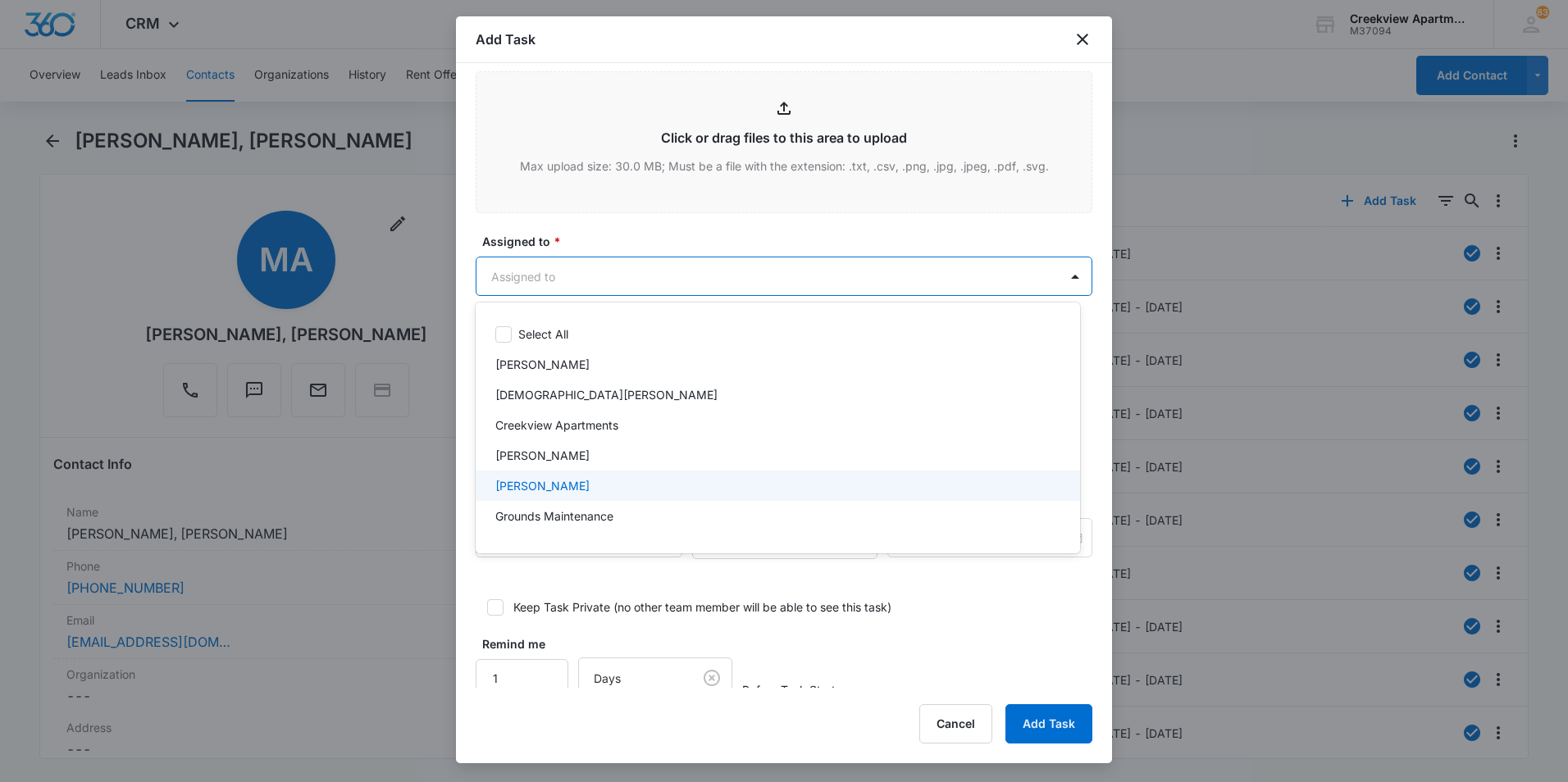
scroll to position [82, 0]
click at [542, 499] on p "Javier Garcia" at bounding box center [542, 495] width 94 height 17
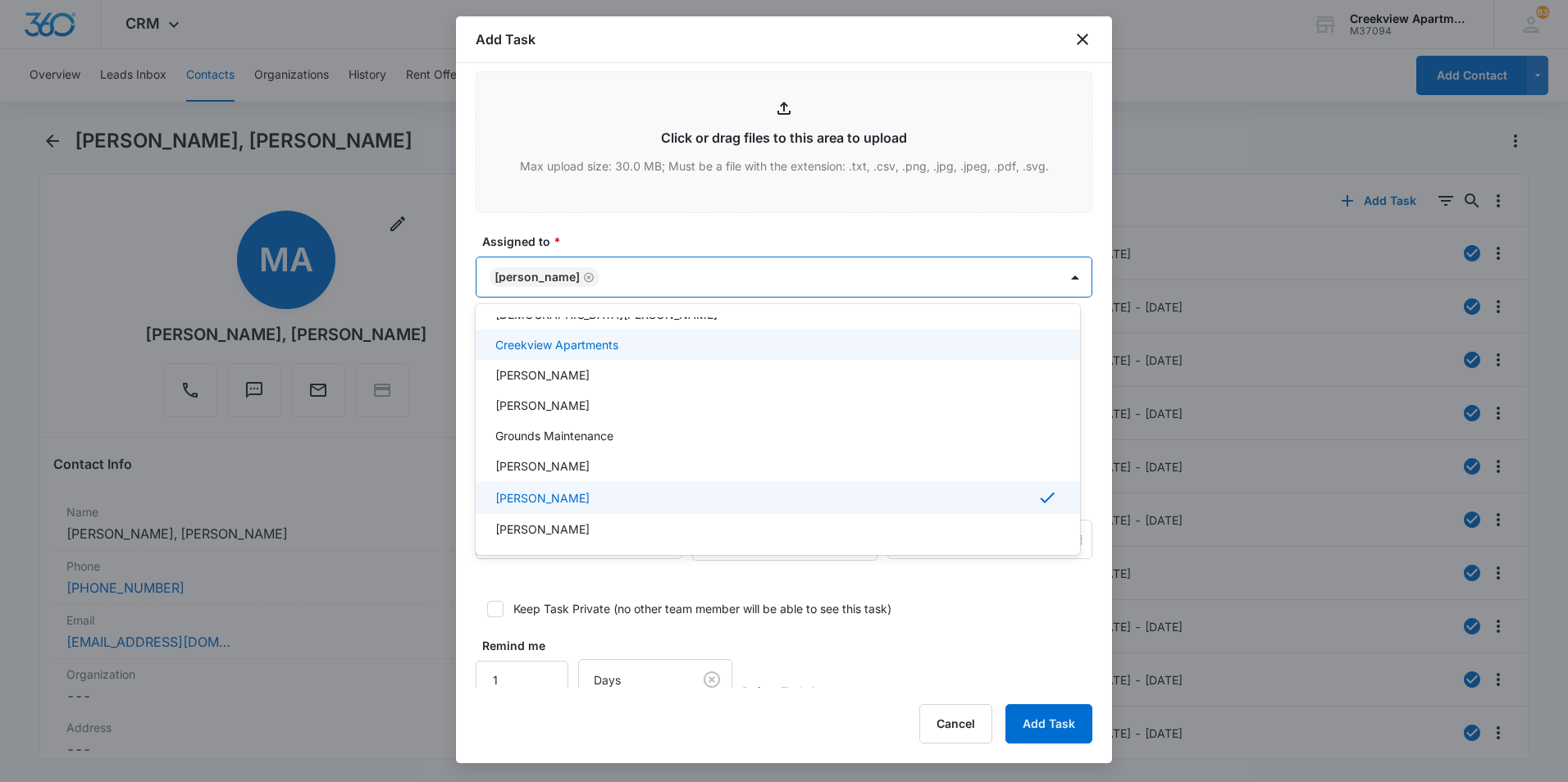
click at [600, 224] on div at bounding box center [784, 391] width 1568 height 782
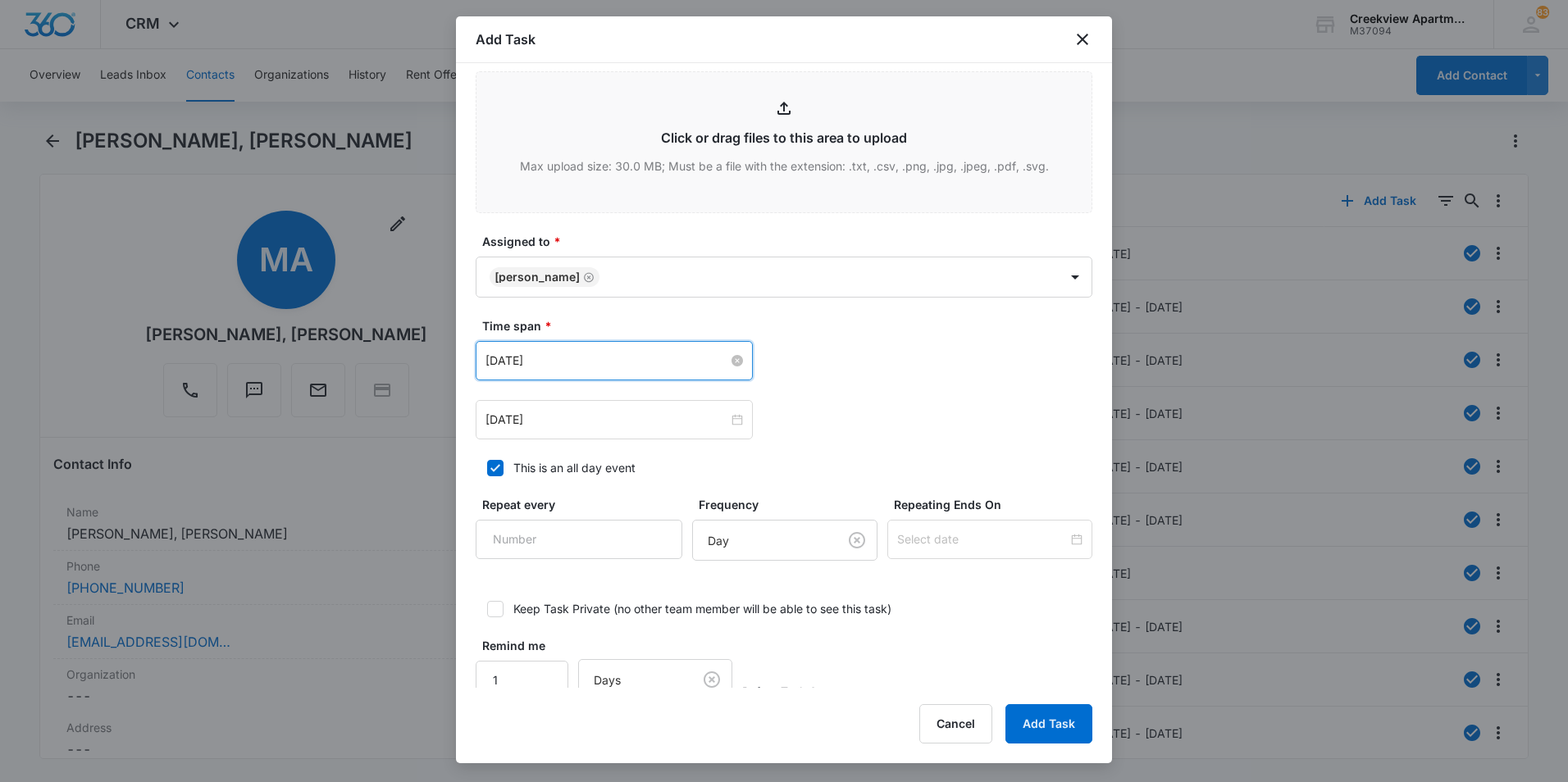
click at [698, 363] on input "Jan 31, 2023" at bounding box center [606, 360] width 242 height 18
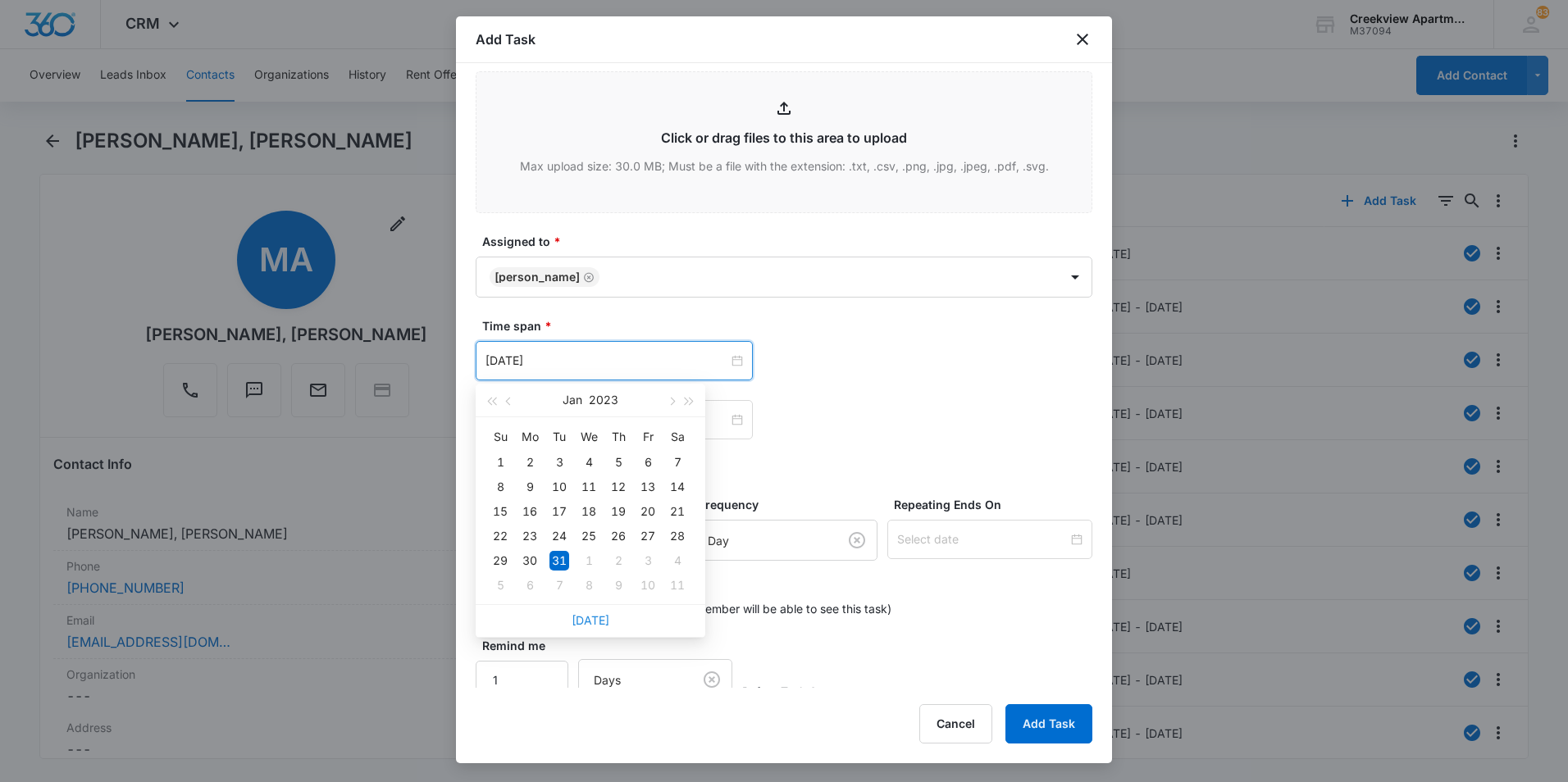
click at [588, 624] on link "Today" at bounding box center [590, 620] width 38 height 14
type input "Sep 8, 2025"
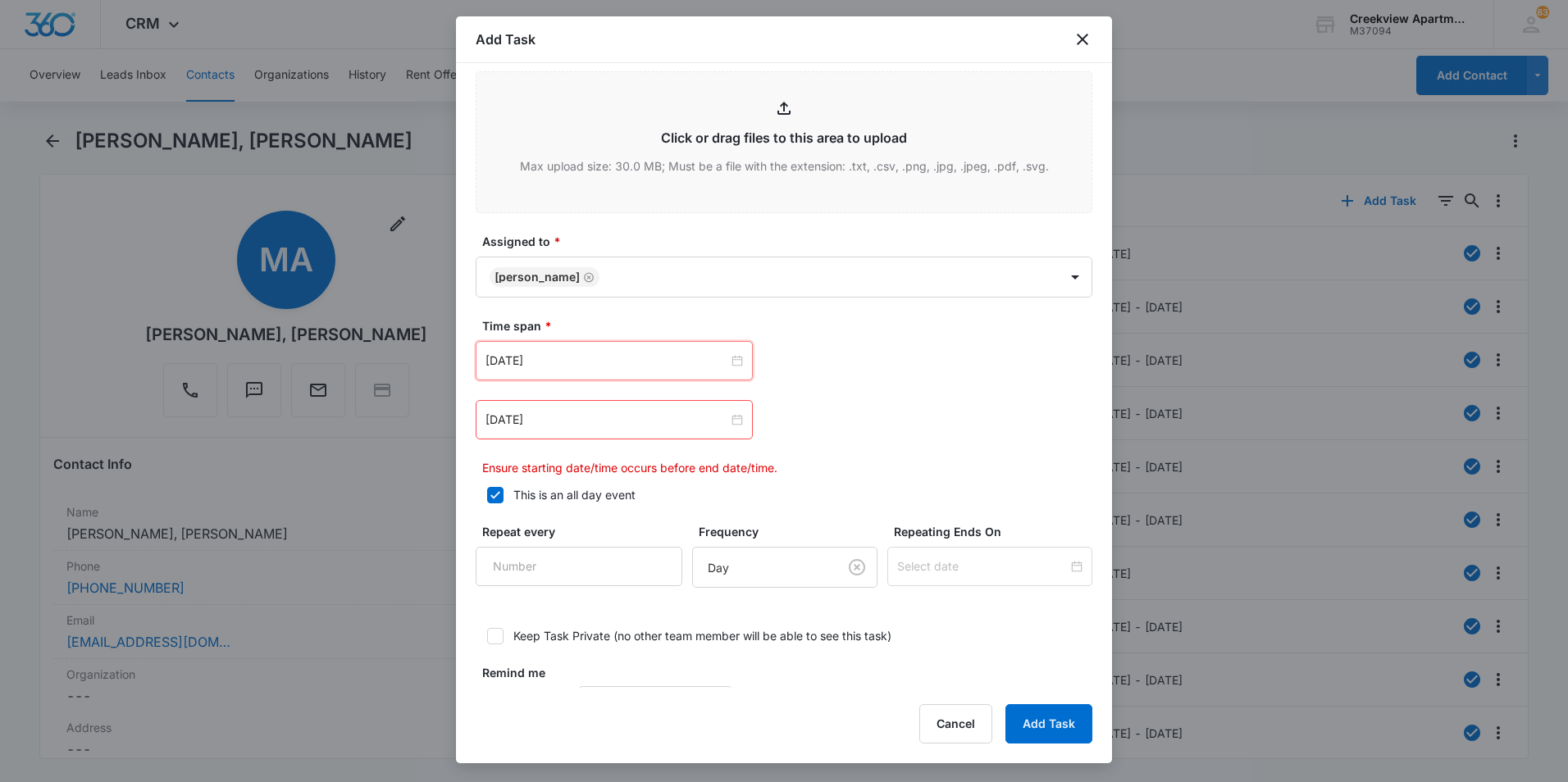
click at [897, 368] on div "Sep 8, 2025 Sep 2025 Su Mo Tu We Th Fr Sa 31 1 2 3 4 5 6 7 8 9 10 11 12 13 14 1…" at bounding box center [784, 360] width 617 height 39
click at [717, 429] on div "Jan 31, 2023" at bounding box center [614, 419] width 277 height 39
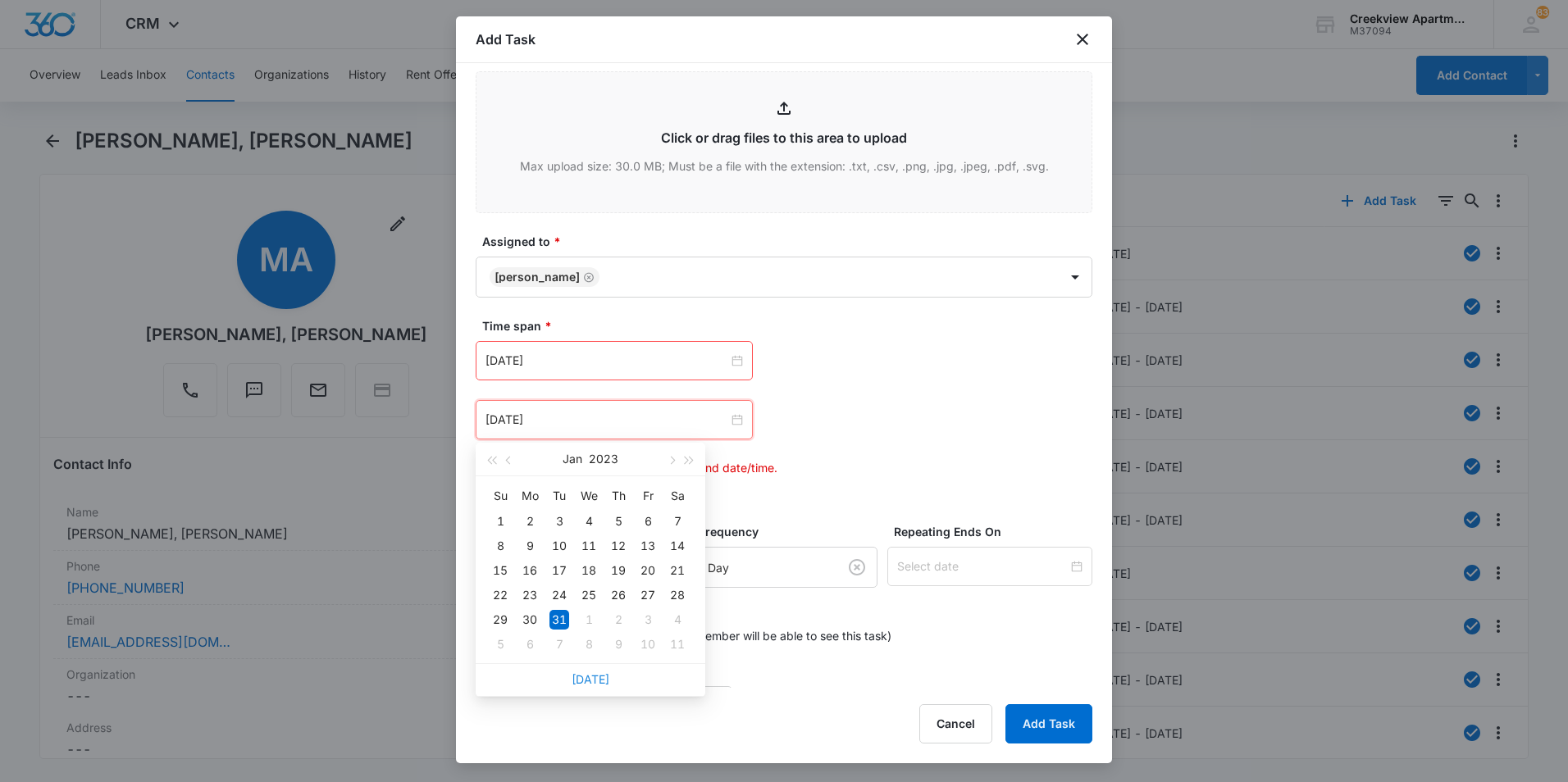
click at [584, 680] on link "Today" at bounding box center [590, 679] width 38 height 14
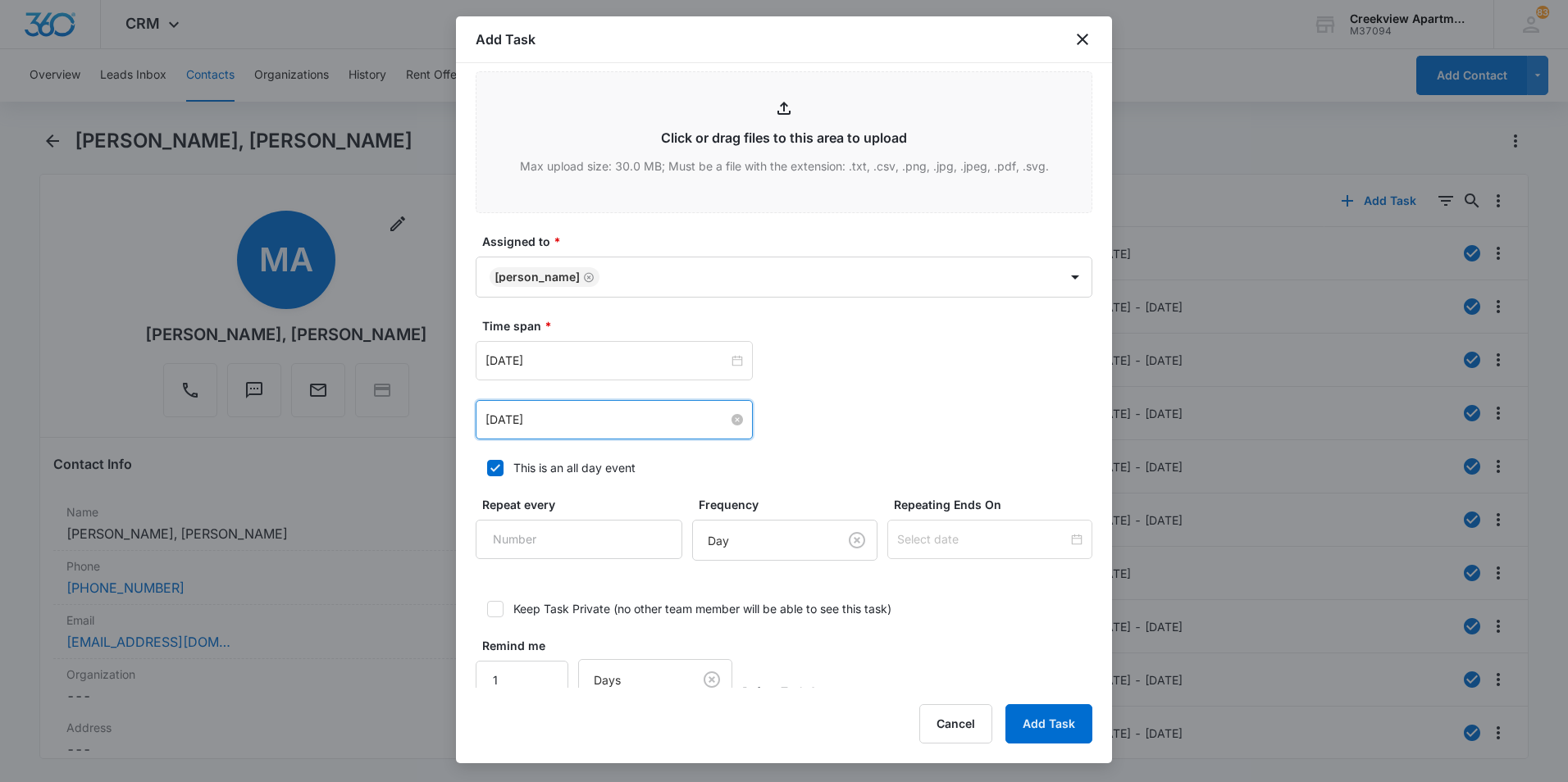
click at [706, 425] on input "Sep 8, 2025" at bounding box center [606, 420] width 242 height 18
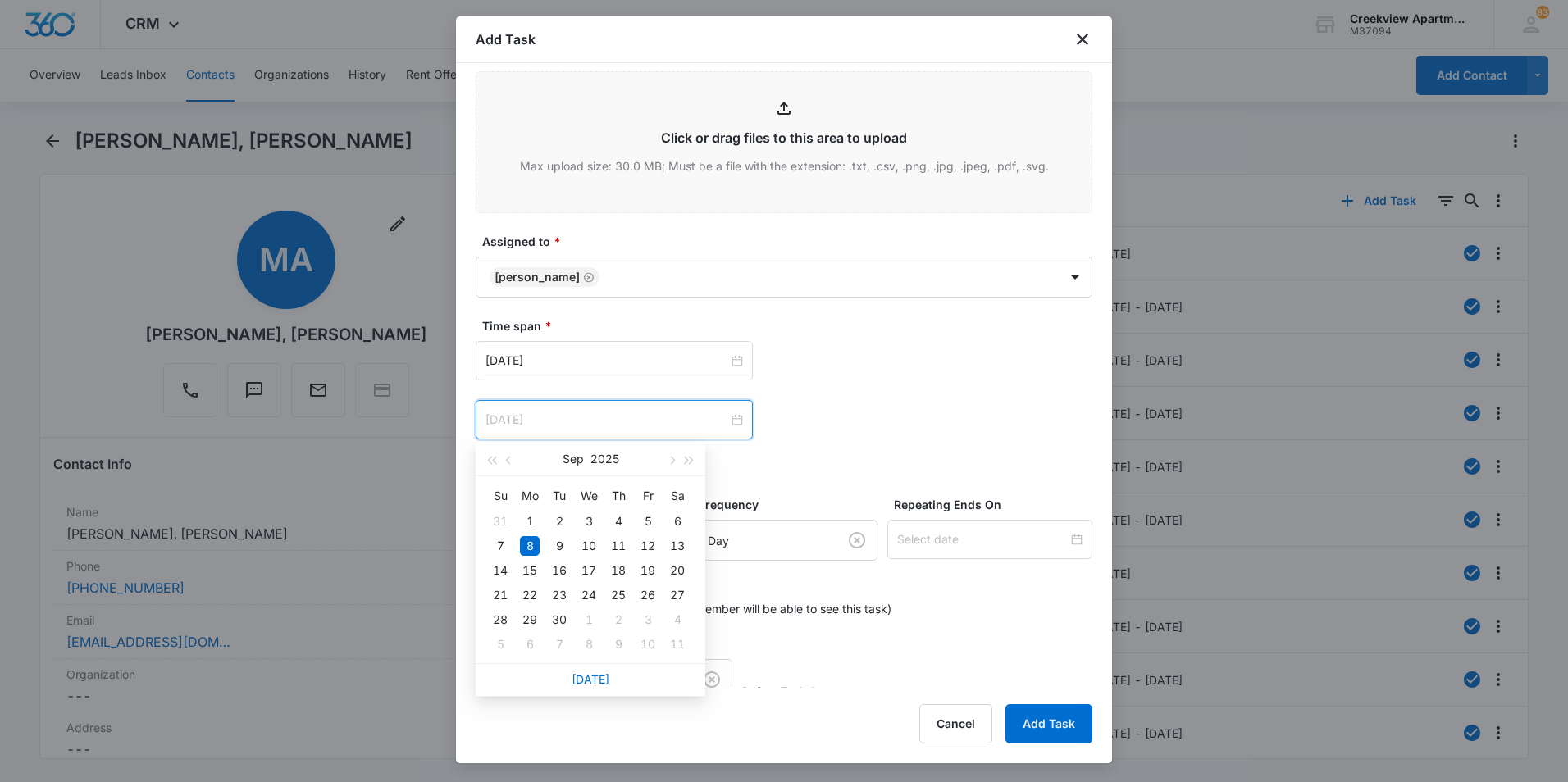
click at [542, 542] on td "8" at bounding box center [530, 546] width 30 height 24
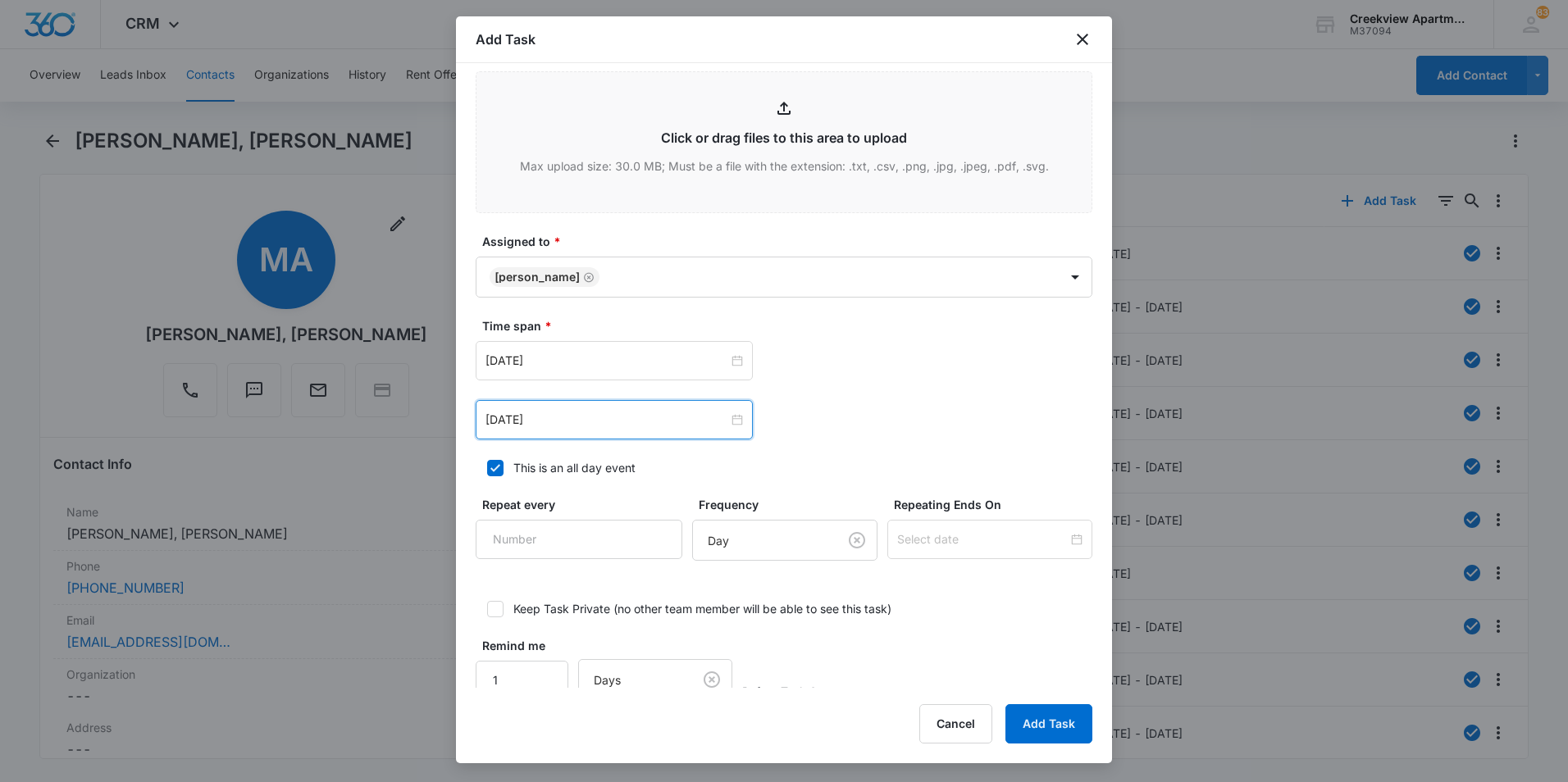
click at [789, 402] on div "Sep 8, 2025 Sep 2025 Su Mo Tu We Th Fr Sa 31 1 2 3 4 5 6 7 8 9 10 11 12 13 14 1…" at bounding box center [784, 419] width 617 height 39
click at [716, 421] on input "Sep 8, 2025" at bounding box center [606, 420] width 242 height 18
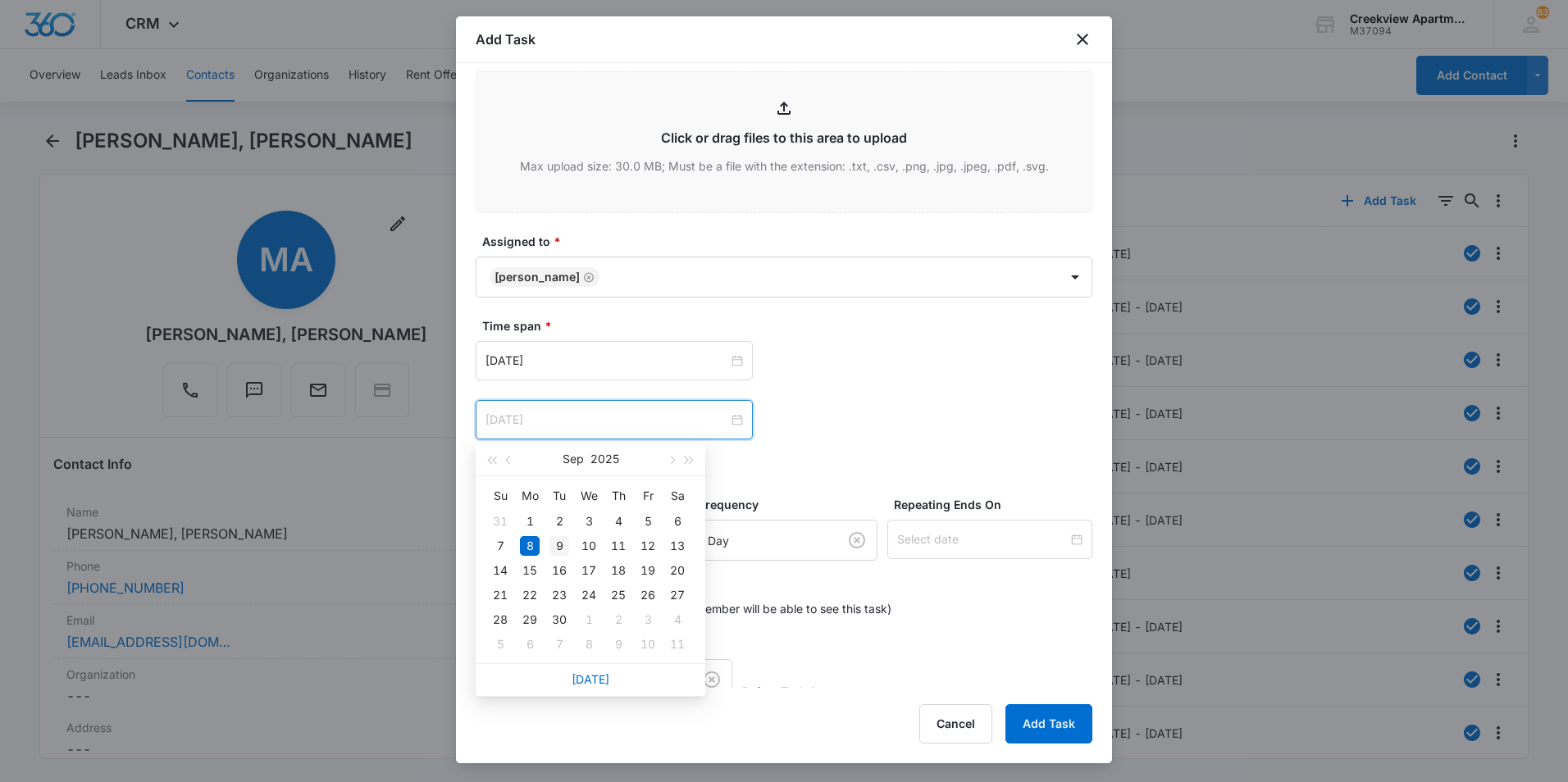
type input "Sep 9, 2025"
click at [563, 541] on div "9" at bounding box center [559, 546] width 19 height 19
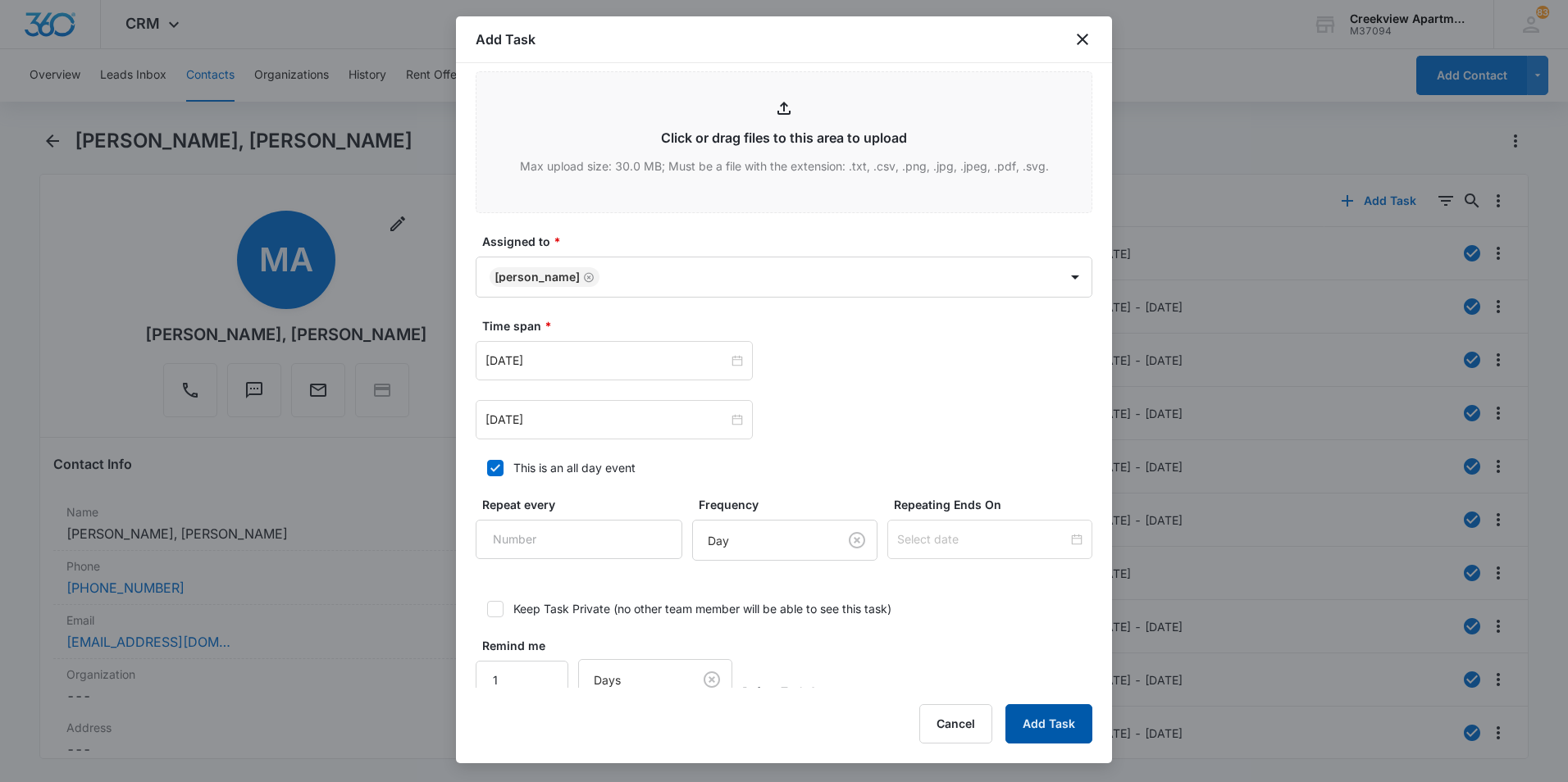
click at [1053, 709] on button "Add Task" at bounding box center [1048, 723] width 87 height 39
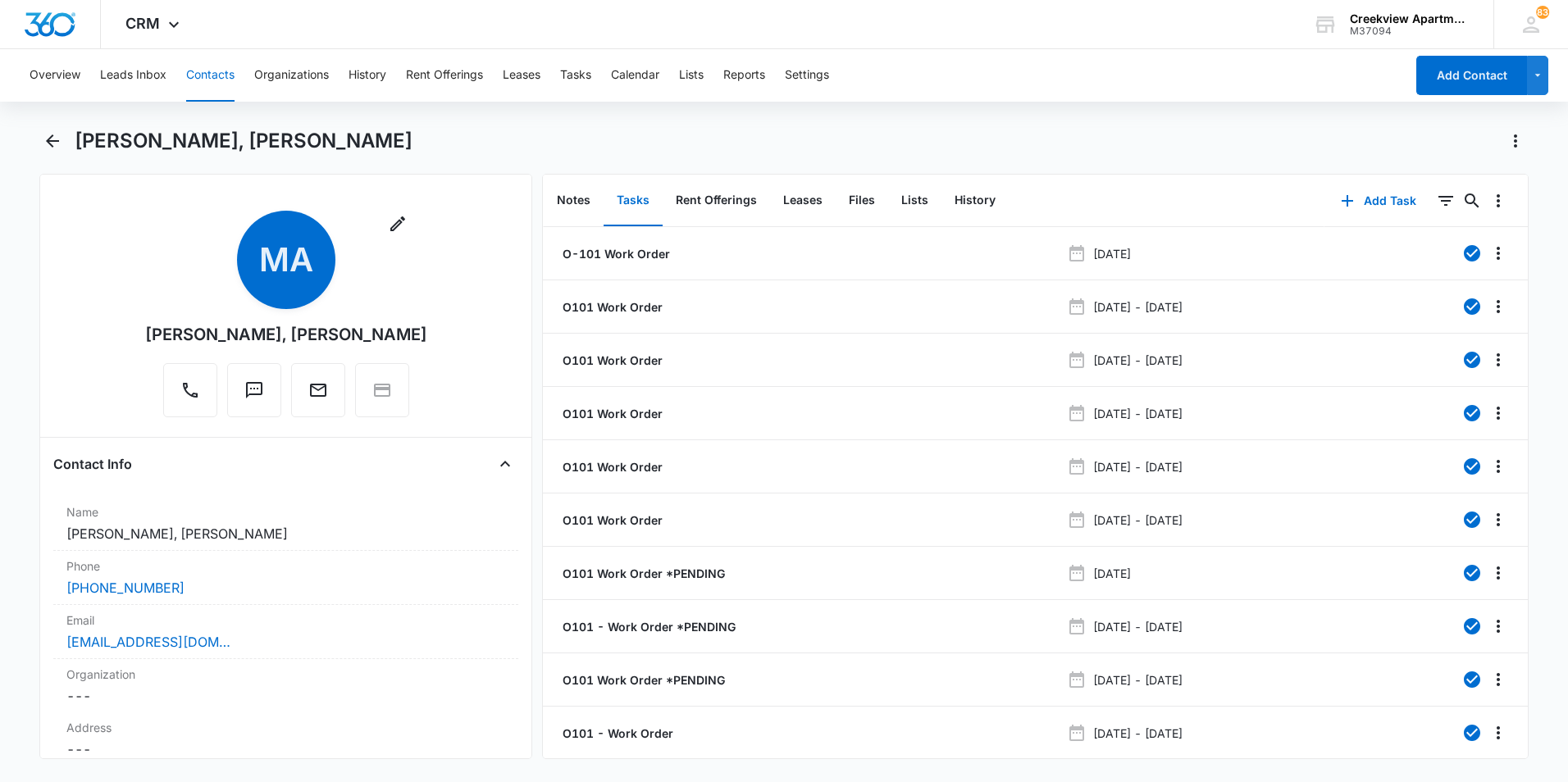
click at [501, 135] on div "Marissa Antola, Austin Dirks" at bounding box center [802, 141] width 1454 height 26
click at [65, 137] on button "Back" at bounding box center [52, 141] width 25 height 26
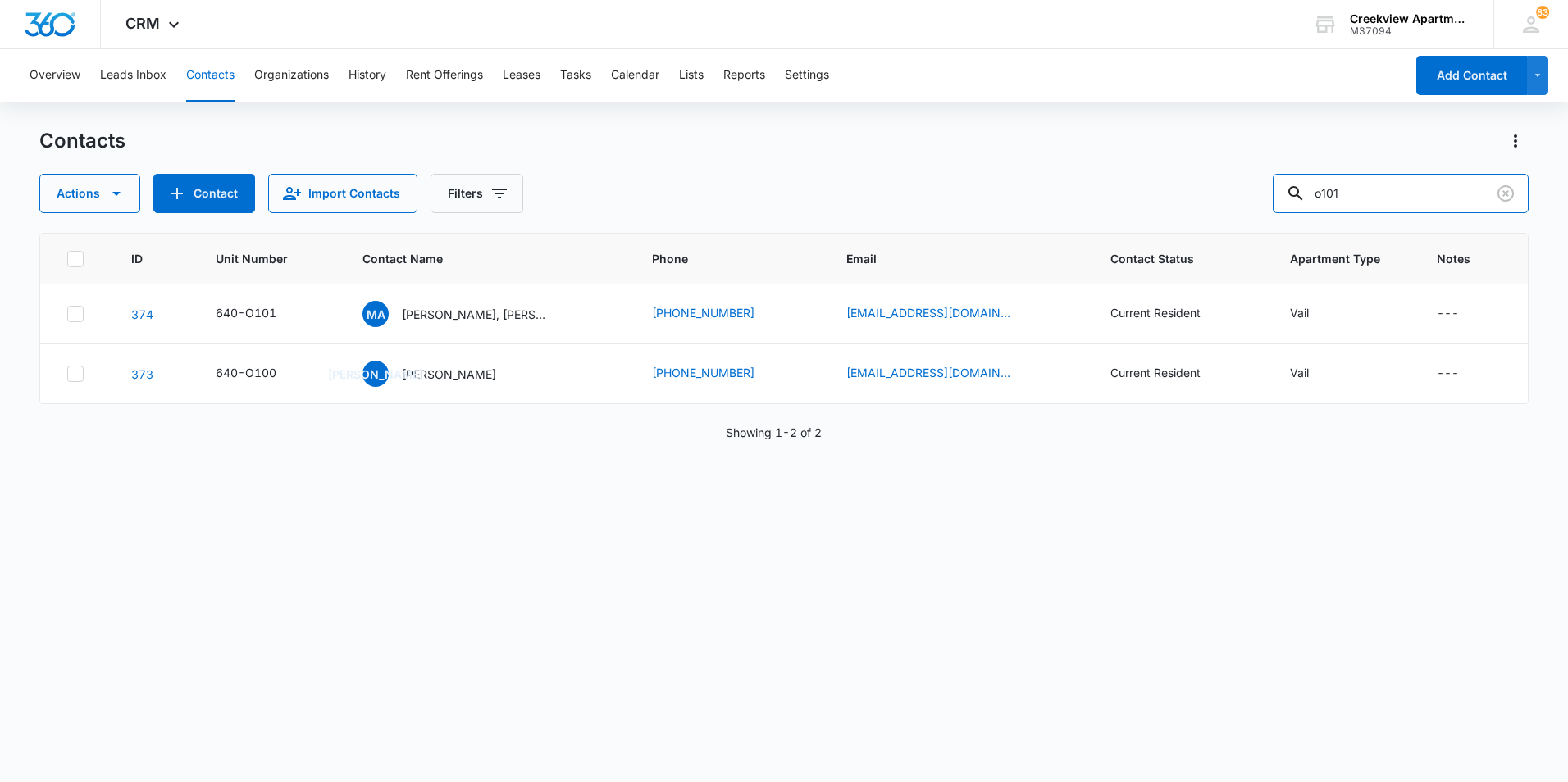
drag, startPoint x: 1382, startPoint y: 202, endPoint x: 1290, endPoint y: 166, distance: 98.8
click at [1289, 171] on div "Contacts Actions Contact Import Contacts Filters o101" at bounding box center [784, 170] width 1489 height 85
type input "p205"
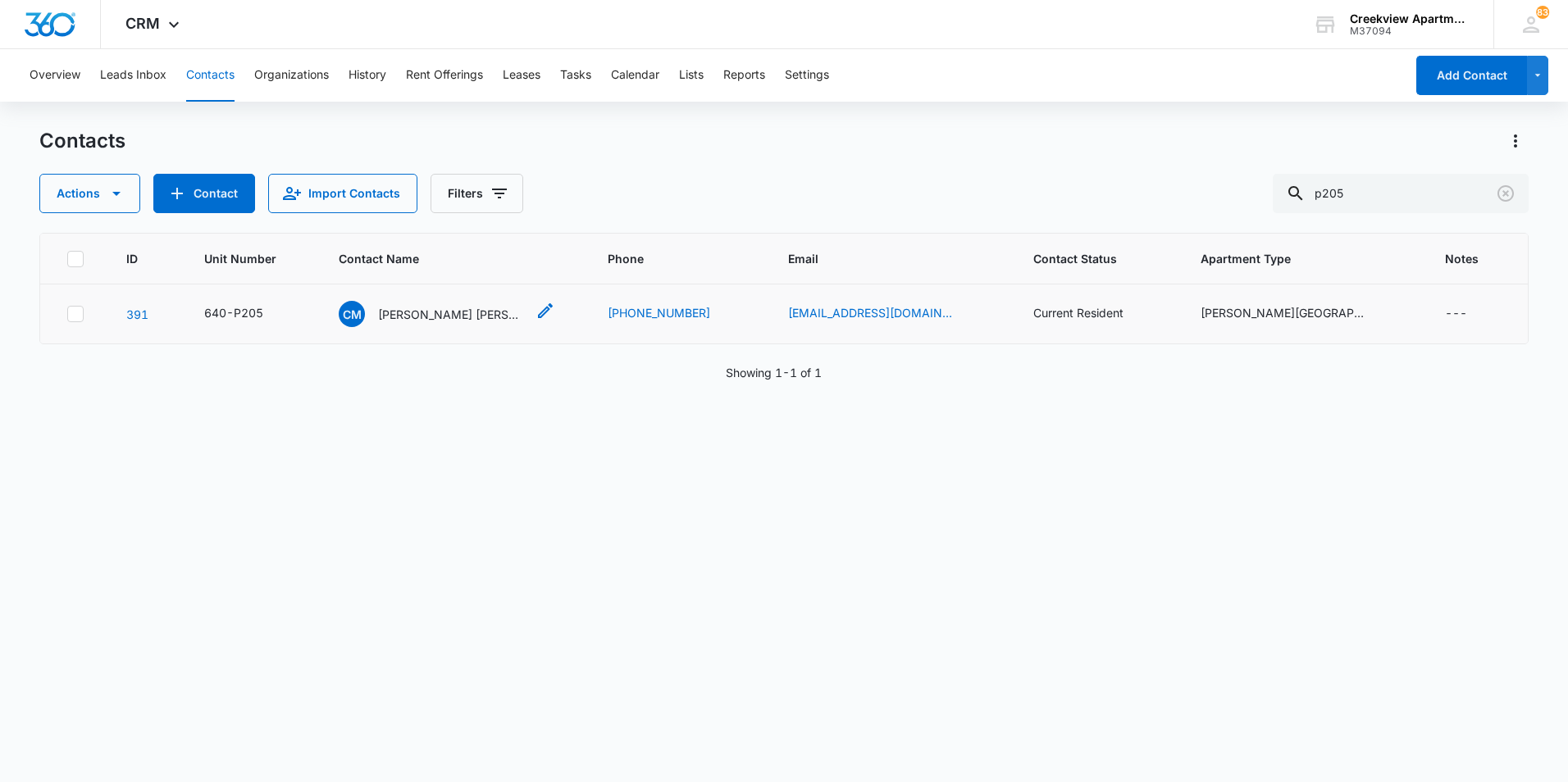
click at [456, 312] on p "Christopher Mendez Jenifer Mira" at bounding box center [452, 315] width 148 height 17
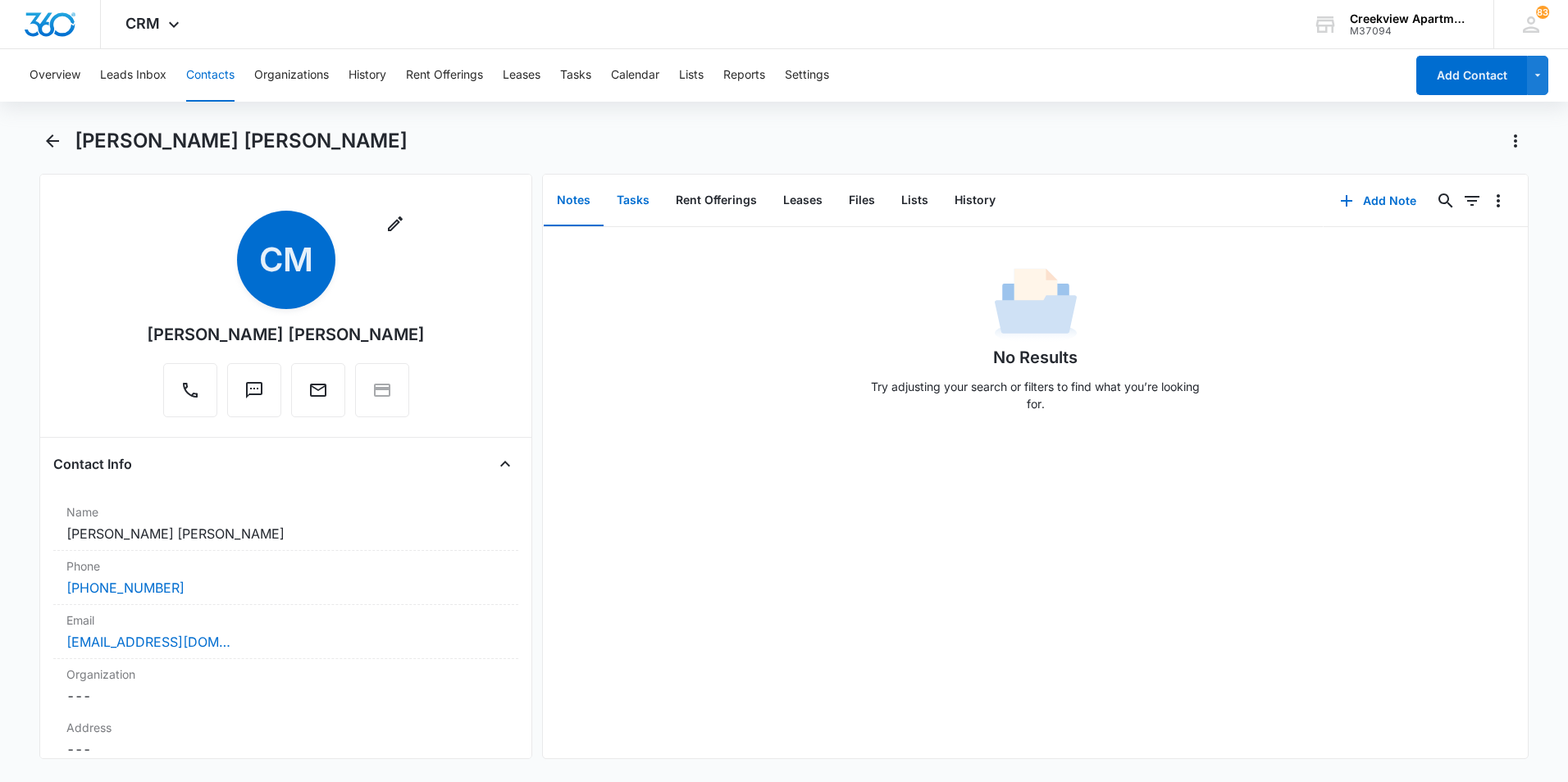
click at [621, 195] on button "Tasks" at bounding box center [633, 201] width 59 height 51
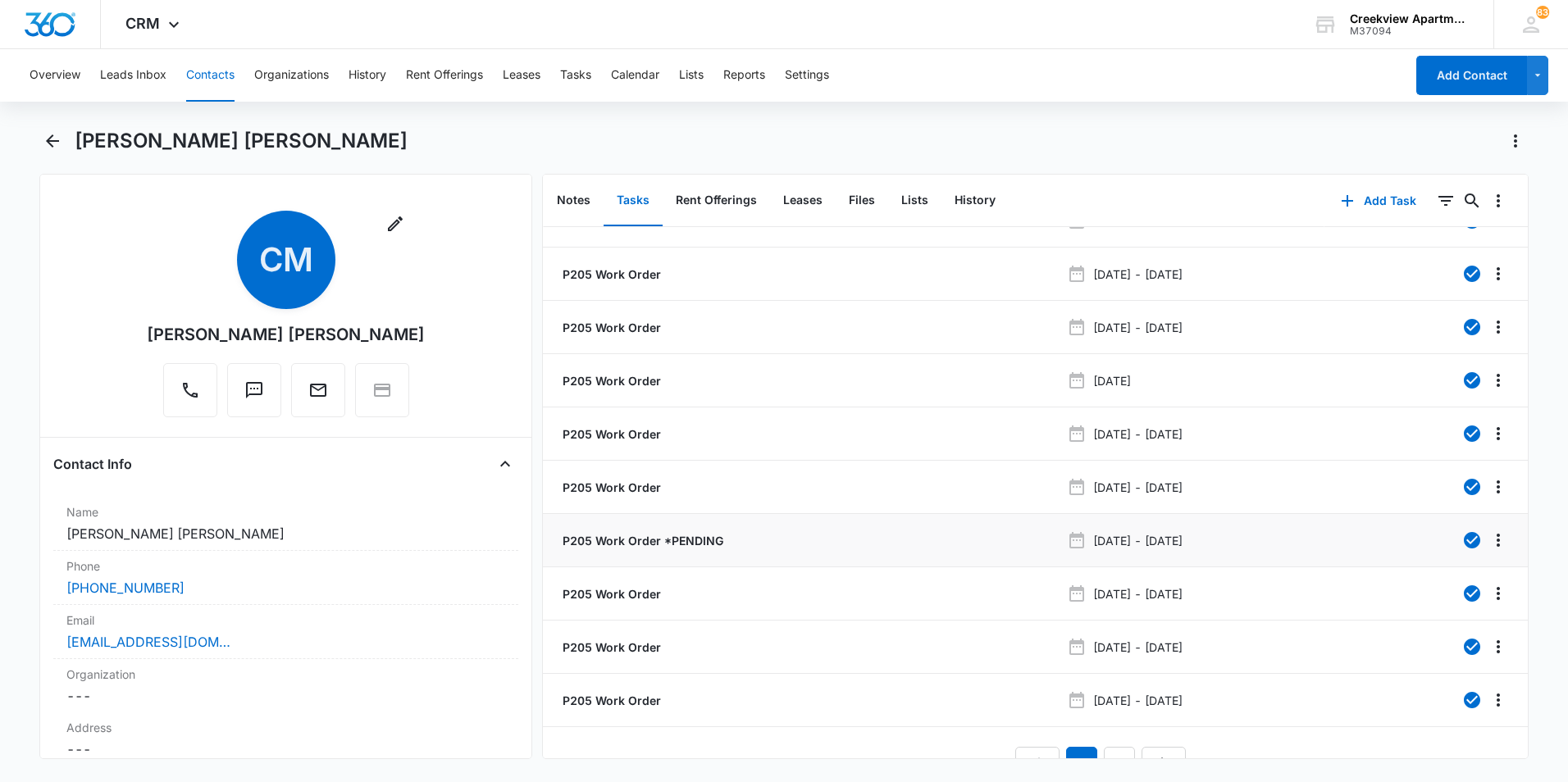
scroll to position [65, 0]
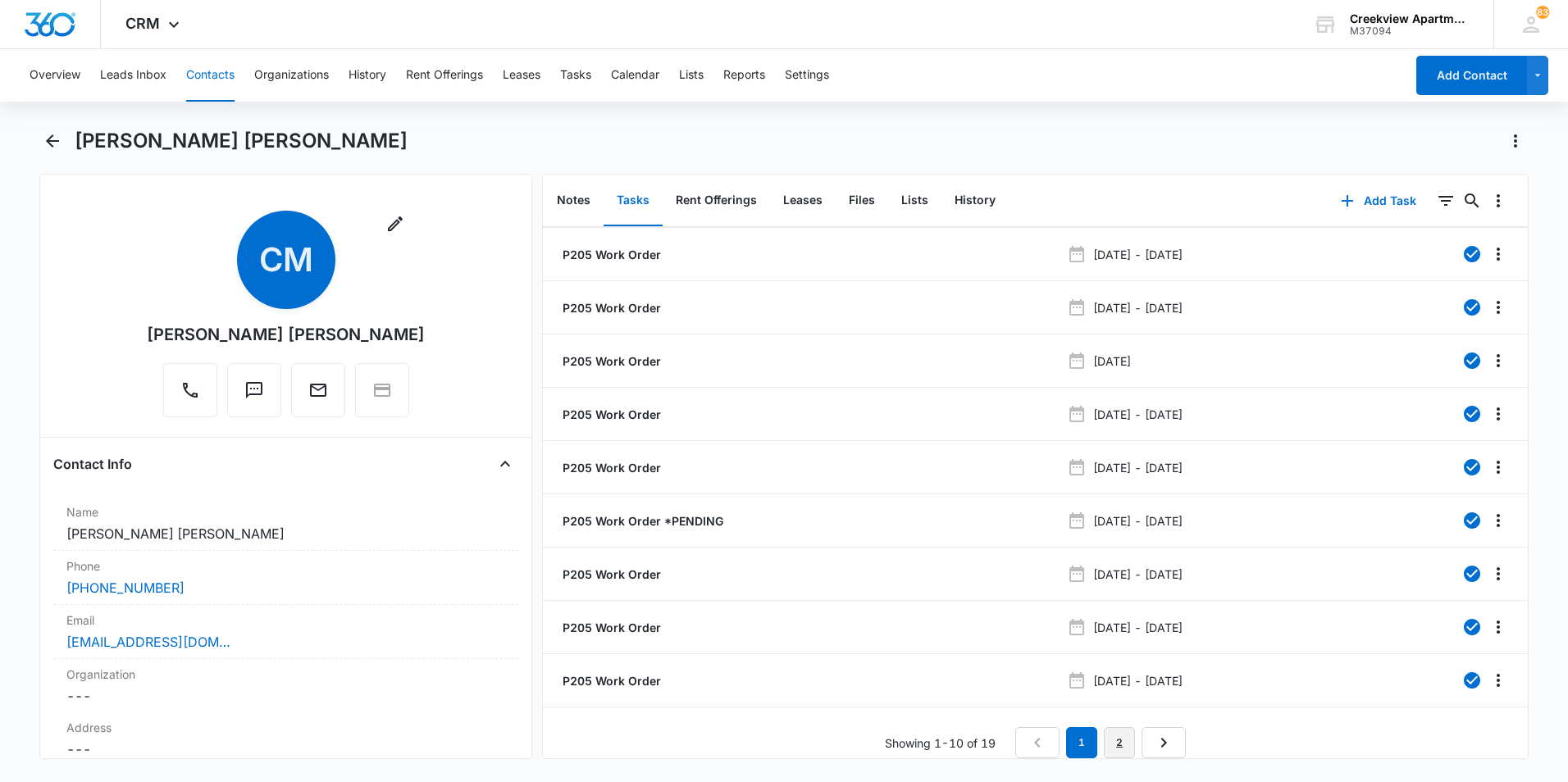
click at [1103, 727] on link "2" at bounding box center [1119, 743] width 32 height 31
click at [600, 682] on p "P205 Work Order *PENDING" at bounding box center [640, 681] width 164 height 17
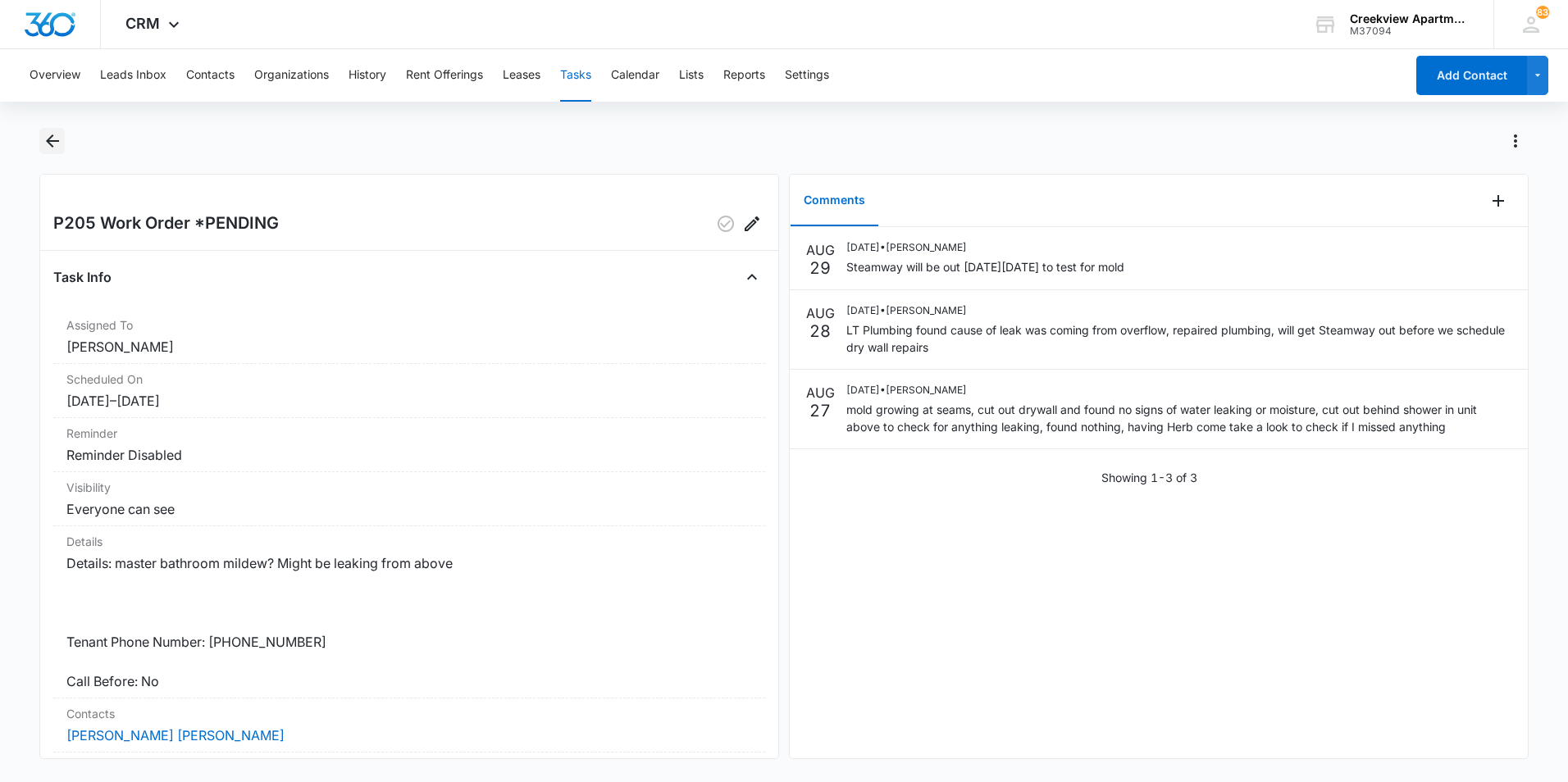
click at [45, 146] on icon "Back" at bounding box center [52, 141] width 19 height 19
